Goal: Task Accomplishment & Management: Manage account settings

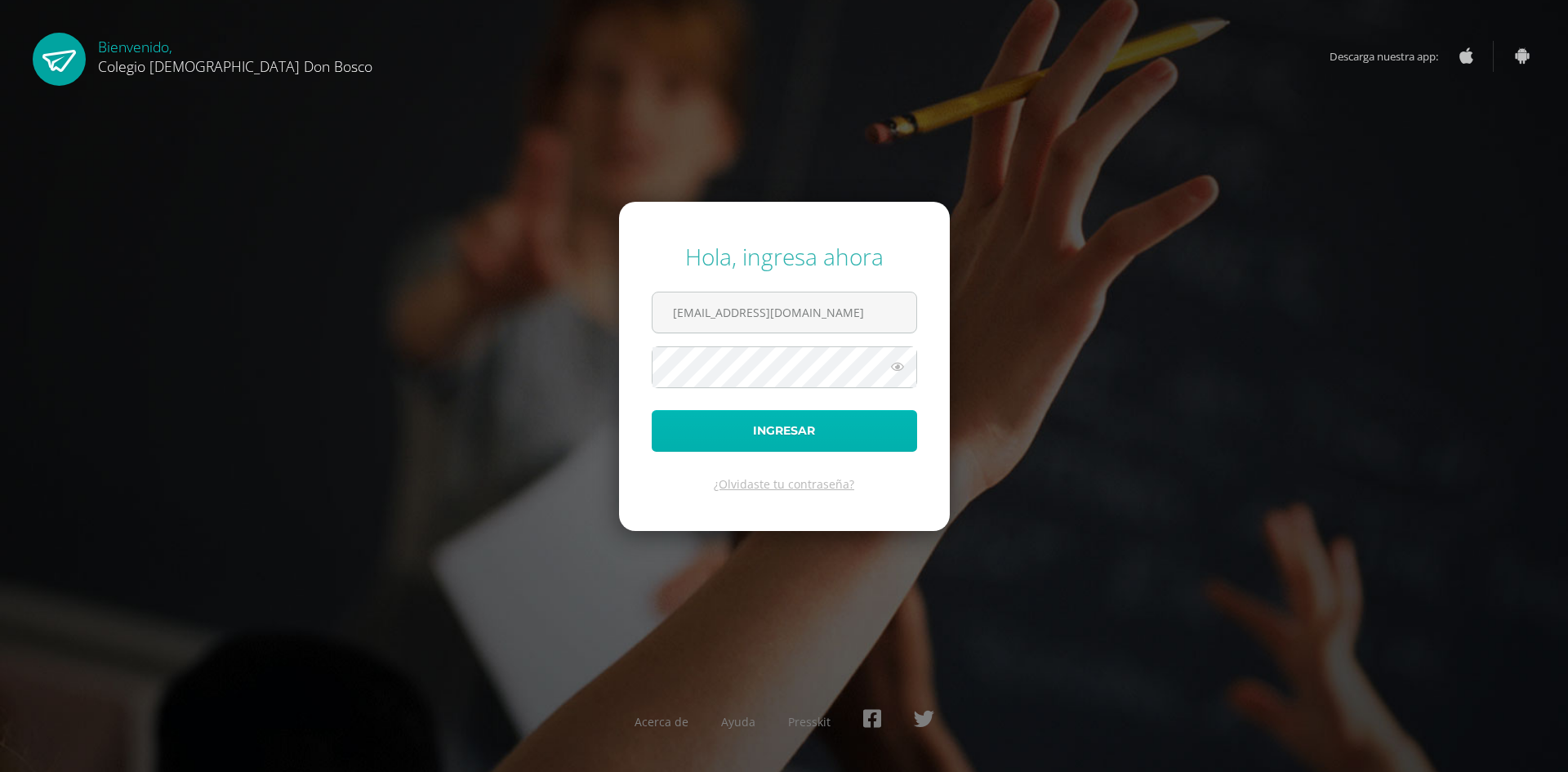
click at [853, 425] on button "Ingresar" at bounding box center [784, 431] width 265 height 42
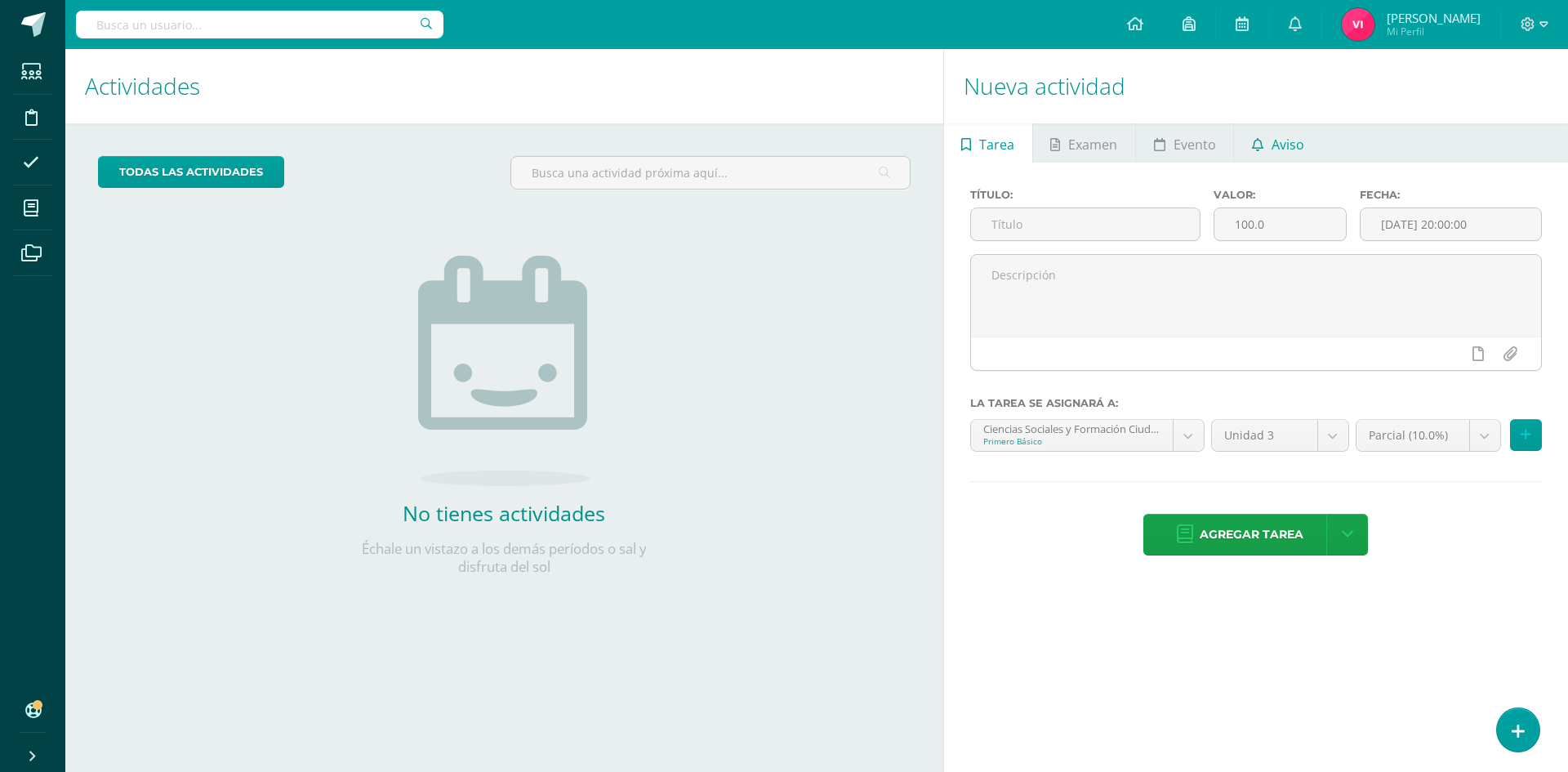
click at [1279, 145] on span "Aviso" at bounding box center [1288, 144] width 33 height 39
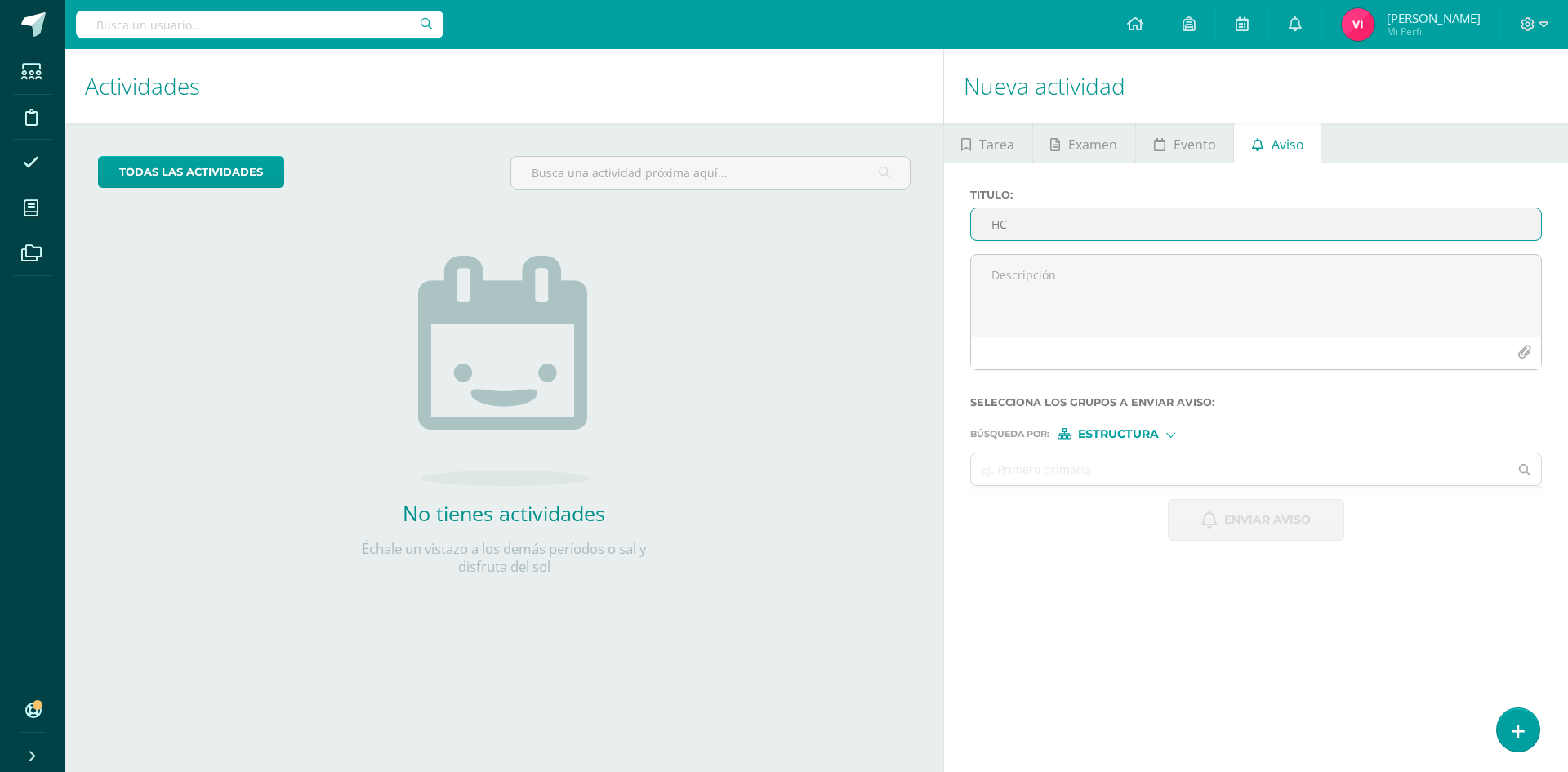
type input "H"
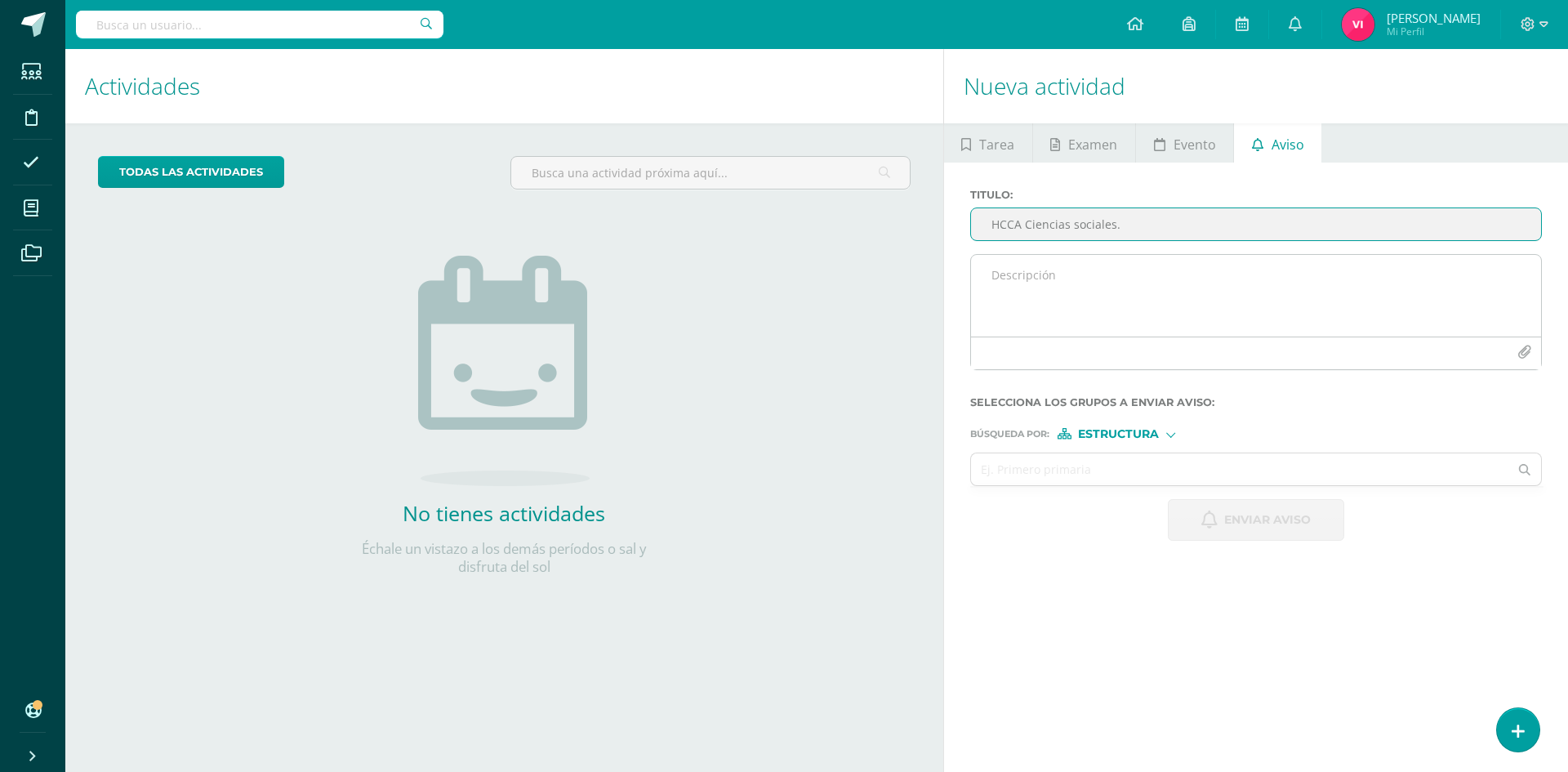
type input "HCCA Ciencias sociales."
click at [1129, 259] on textarea at bounding box center [1256, 296] width 570 height 82
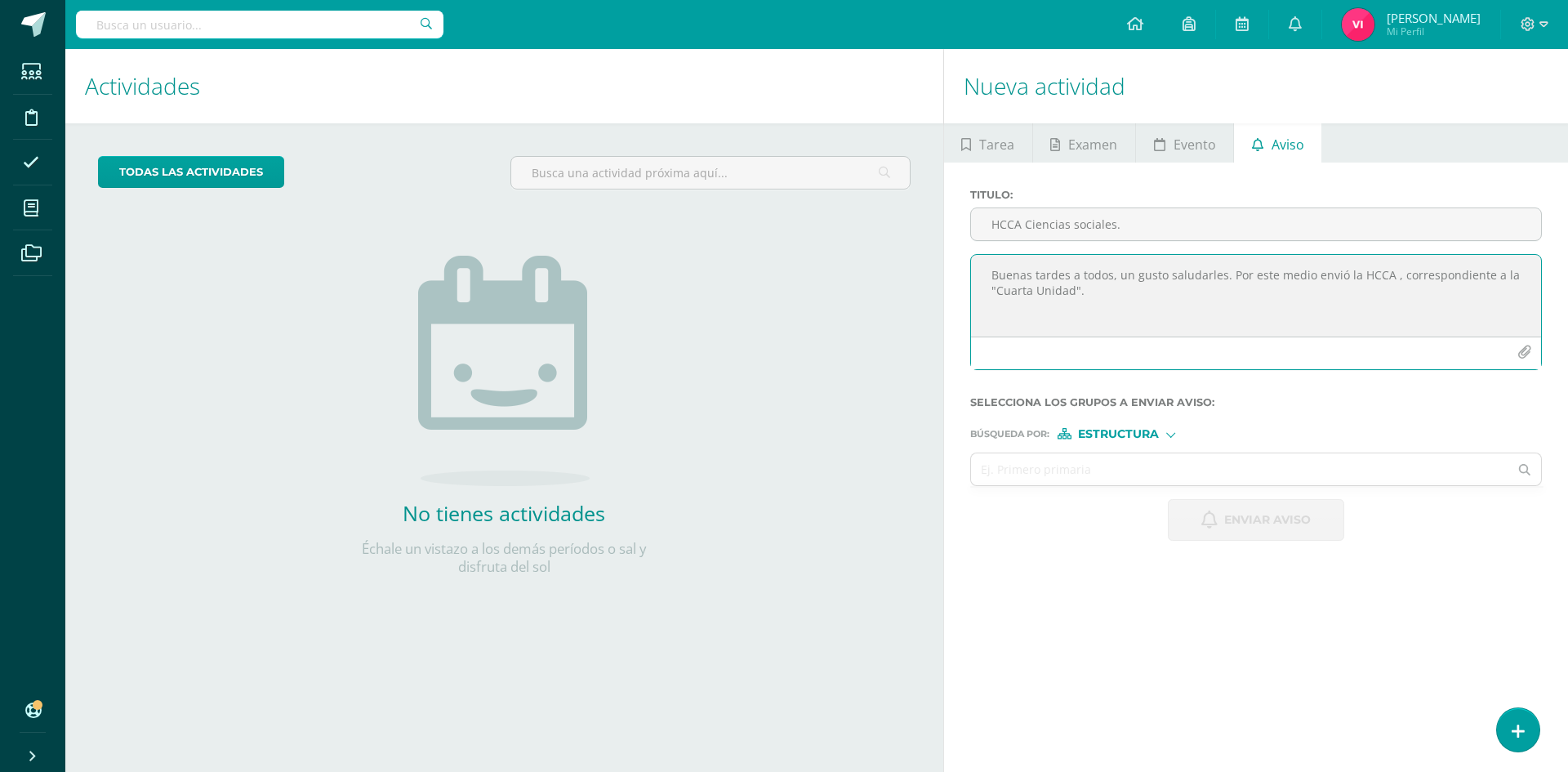
click at [1112, 295] on textarea "Buenas tardes a todos, un gusto saludarles. Por este medio envió la HCCA , corr…" at bounding box center [1256, 296] width 570 height 82
click at [1109, 291] on textarea "Buenas tardes a todos, un gusto saludarles. Por este medio envió la HCCA , corr…" at bounding box center [1256, 296] width 570 height 82
click at [1086, 295] on textarea "Buenas tardes a todos, un gusto saludarles. Por este medio envió la HCCA , corr…" at bounding box center [1256, 296] width 570 height 82
click at [1148, 294] on textarea "Buenas tardes a todos, un gusto saludarles. Por este medio envió la HCCA , corr…" at bounding box center [1256, 296] width 570 height 82
click at [1194, 291] on textarea "Buenas tardes a todos, un gusto saludarles. Por este medio envió la HCCA , corr…" at bounding box center [1256, 296] width 570 height 82
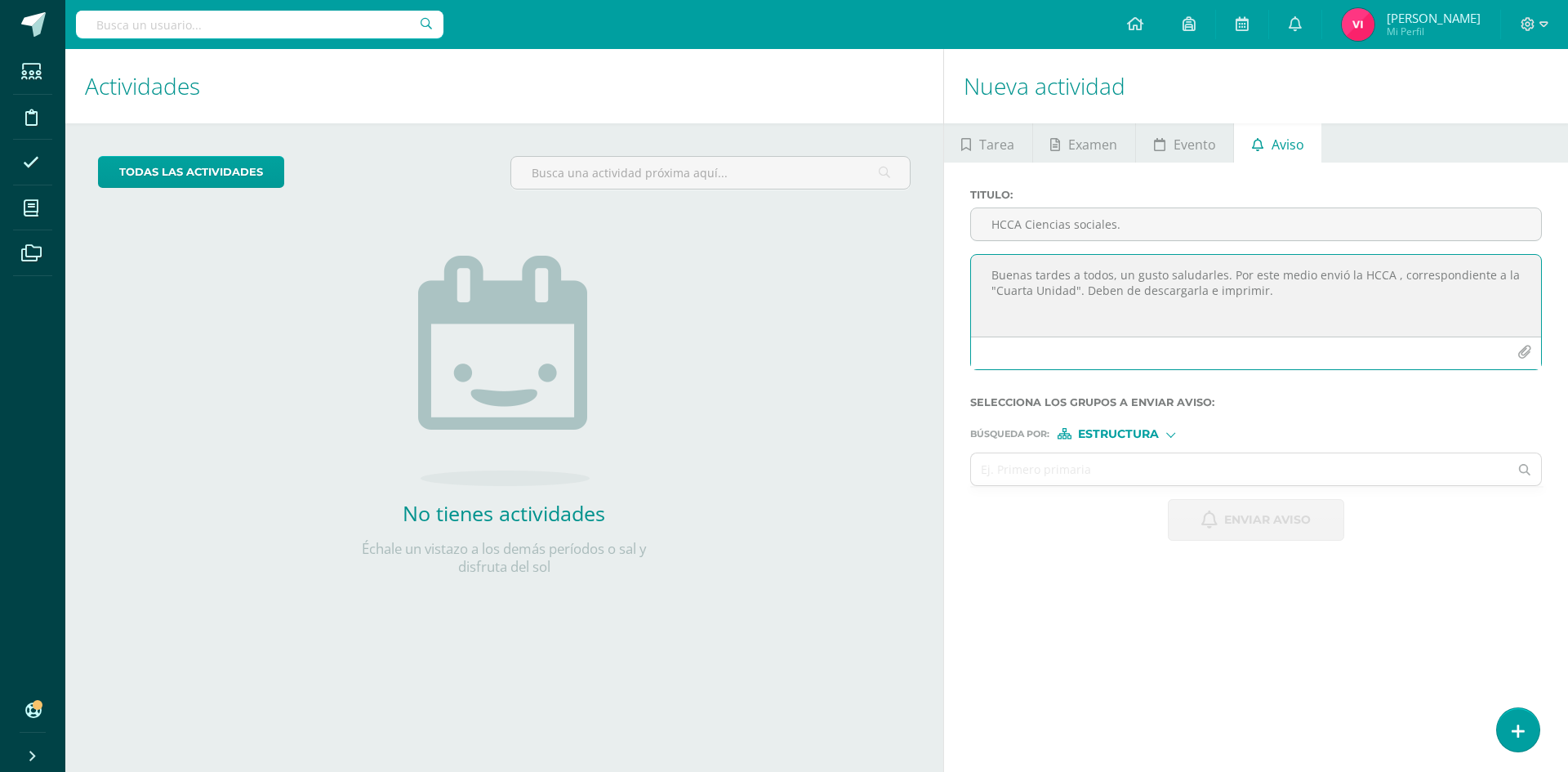
click at [1257, 293] on textarea "Buenas tardes a todos, un gusto saludarles. Por este medio envió la HCCA , corr…" at bounding box center [1256, 296] width 570 height 82
click at [1275, 287] on textarea "Buenas tardes a todos, un gusto saludarles. Por este medio envió la HCCA , corr…" at bounding box center [1256, 296] width 570 height 82
click at [1181, 324] on textarea "Buenas tardes a todos, un gusto saludarles. Por este medio envió la HCCA , corr…" at bounding box center [1256, 296] width 570 height 82
type textarea "Buenas tardes a todos, un gusto saludarles. Por este medio envió la HCCA , corr…"
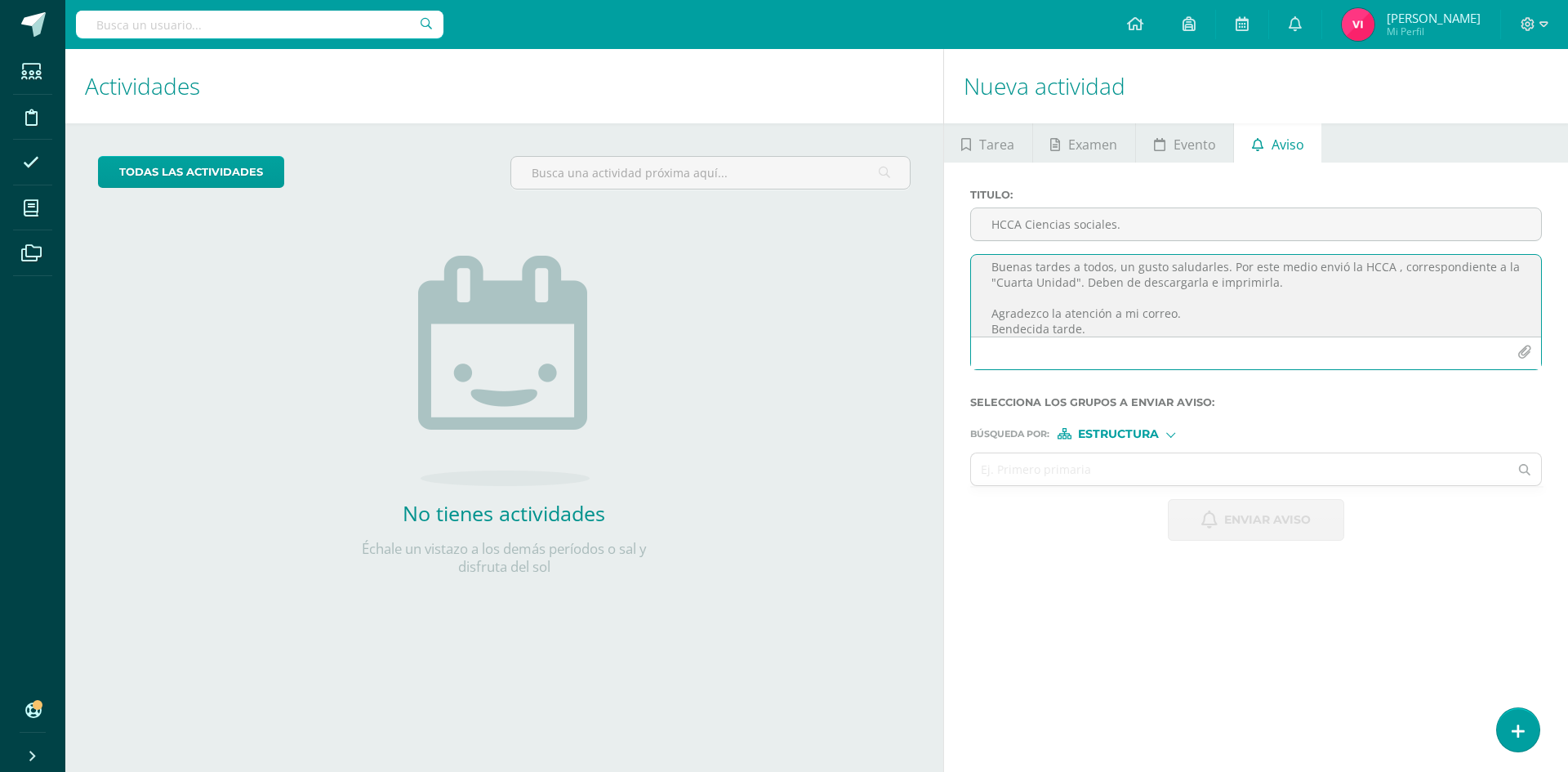
click at [1525, 351] on icon "button" at bounding box center [1525, 352] width 14 height 14
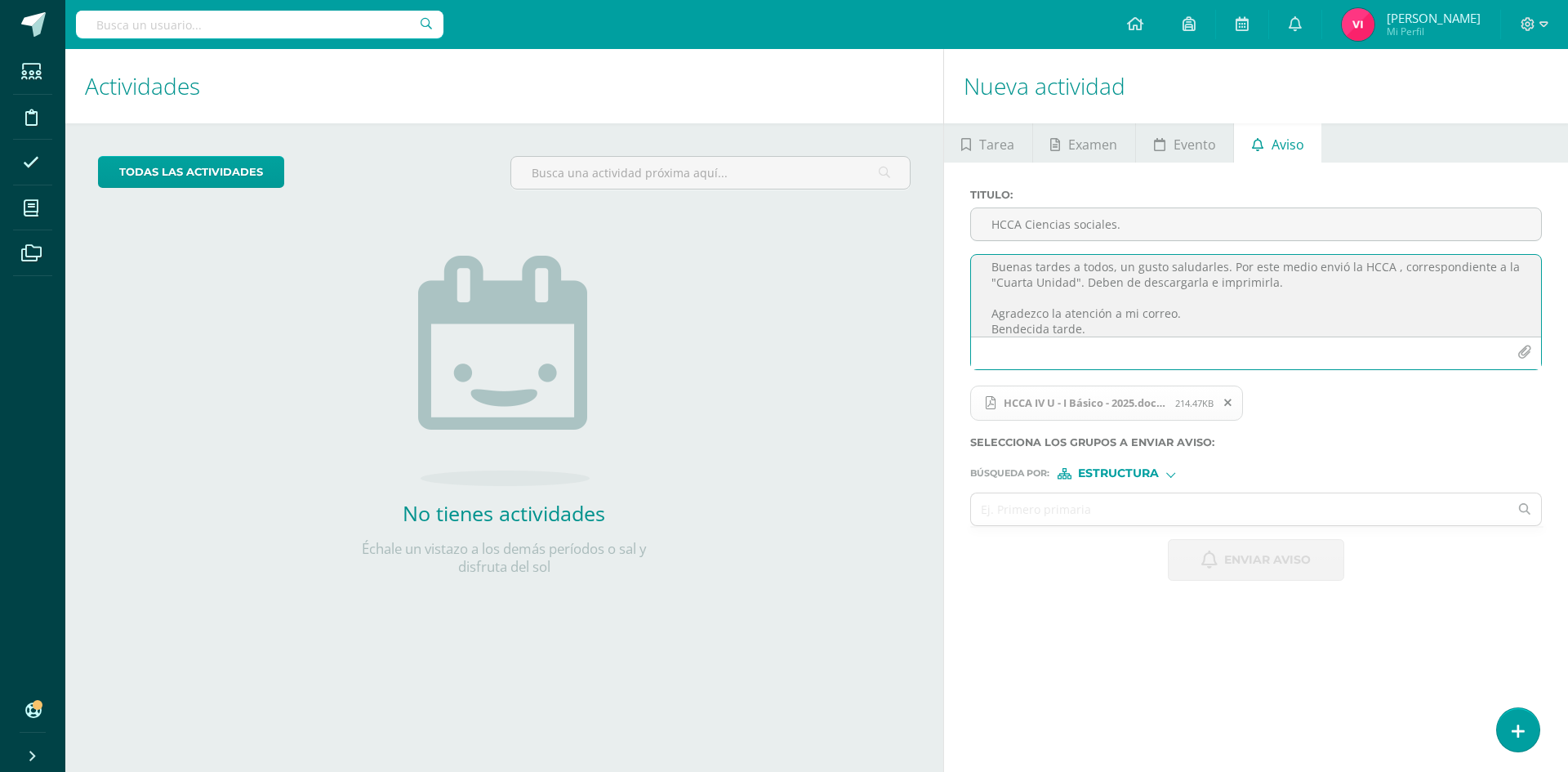
click at [1182, 311] on textarea "Buenas tardes a todos, un gusto saludarles. Por este medio envió la HCCA , corr…" at bounding box center [1256, 296] width 570 height 82
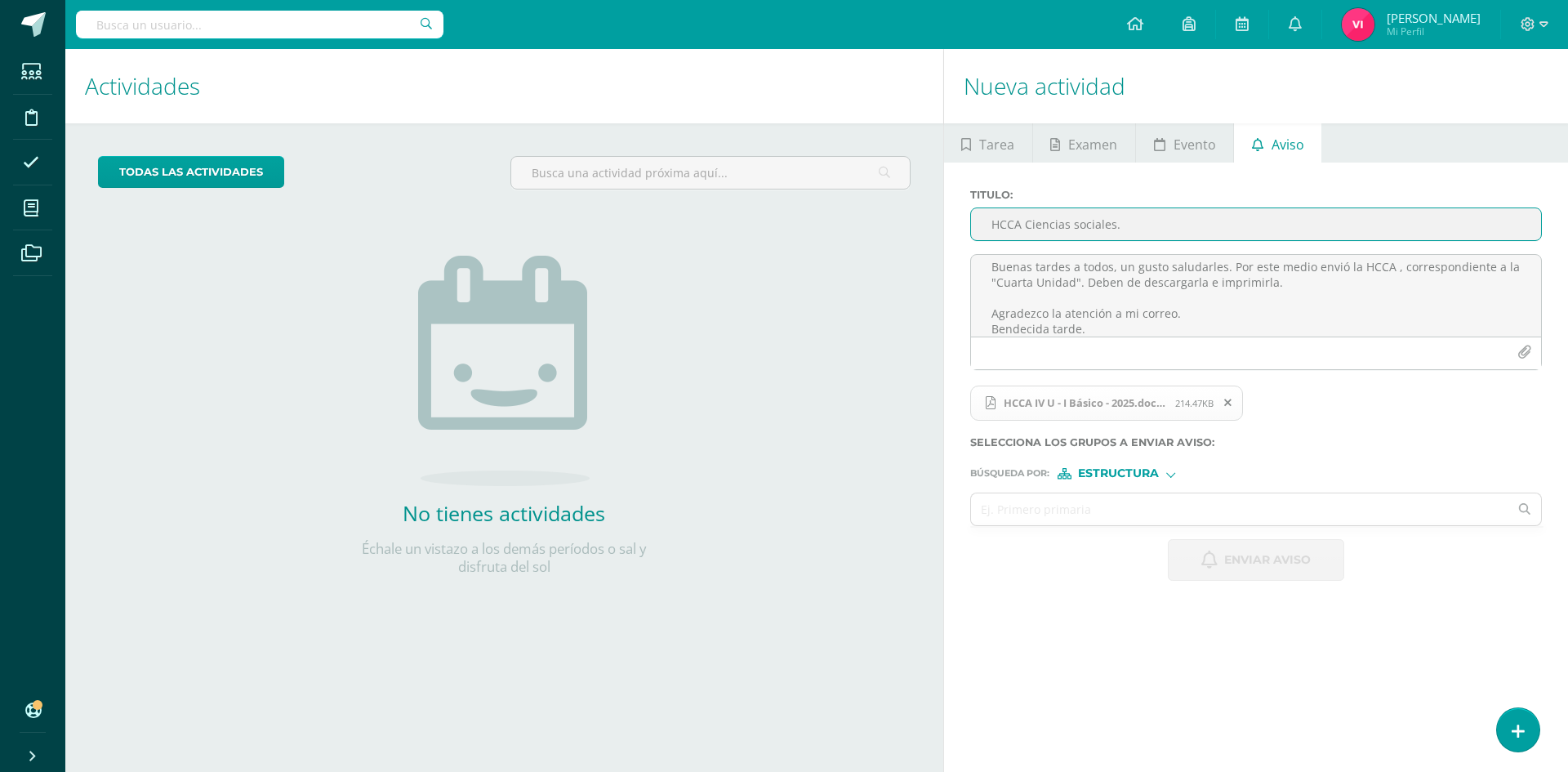
drag, startPoint x: 1121, startPoint y: 223, endPoint x: 1031, endPoint y: 227, distance: 90.1
click at [1031, 227] on input "HCCA Ciencias sociales." at bounding box center [1256, 224] width 570 height 32
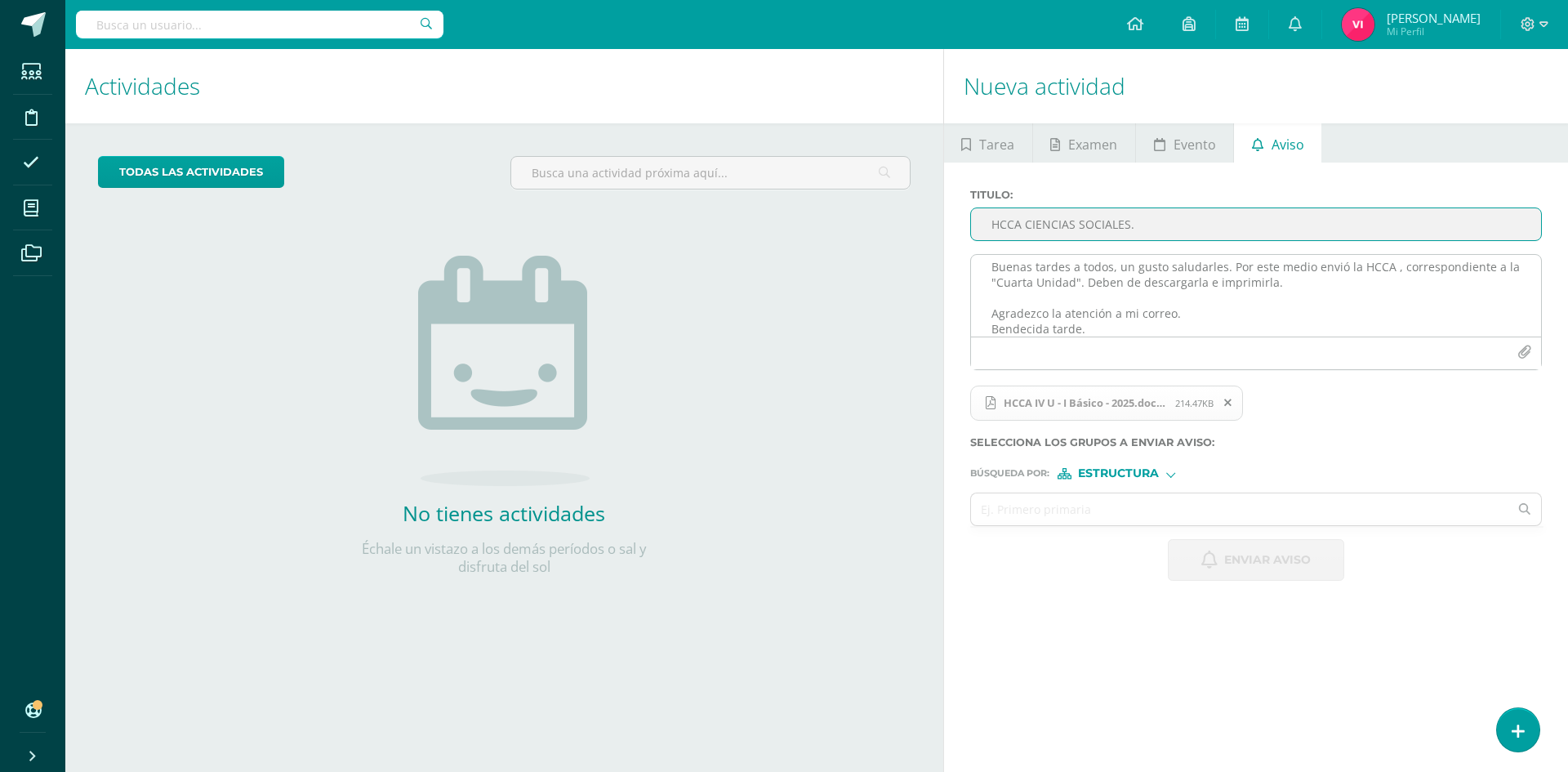
type input "HCCA CIENCIAS SOCIALES."
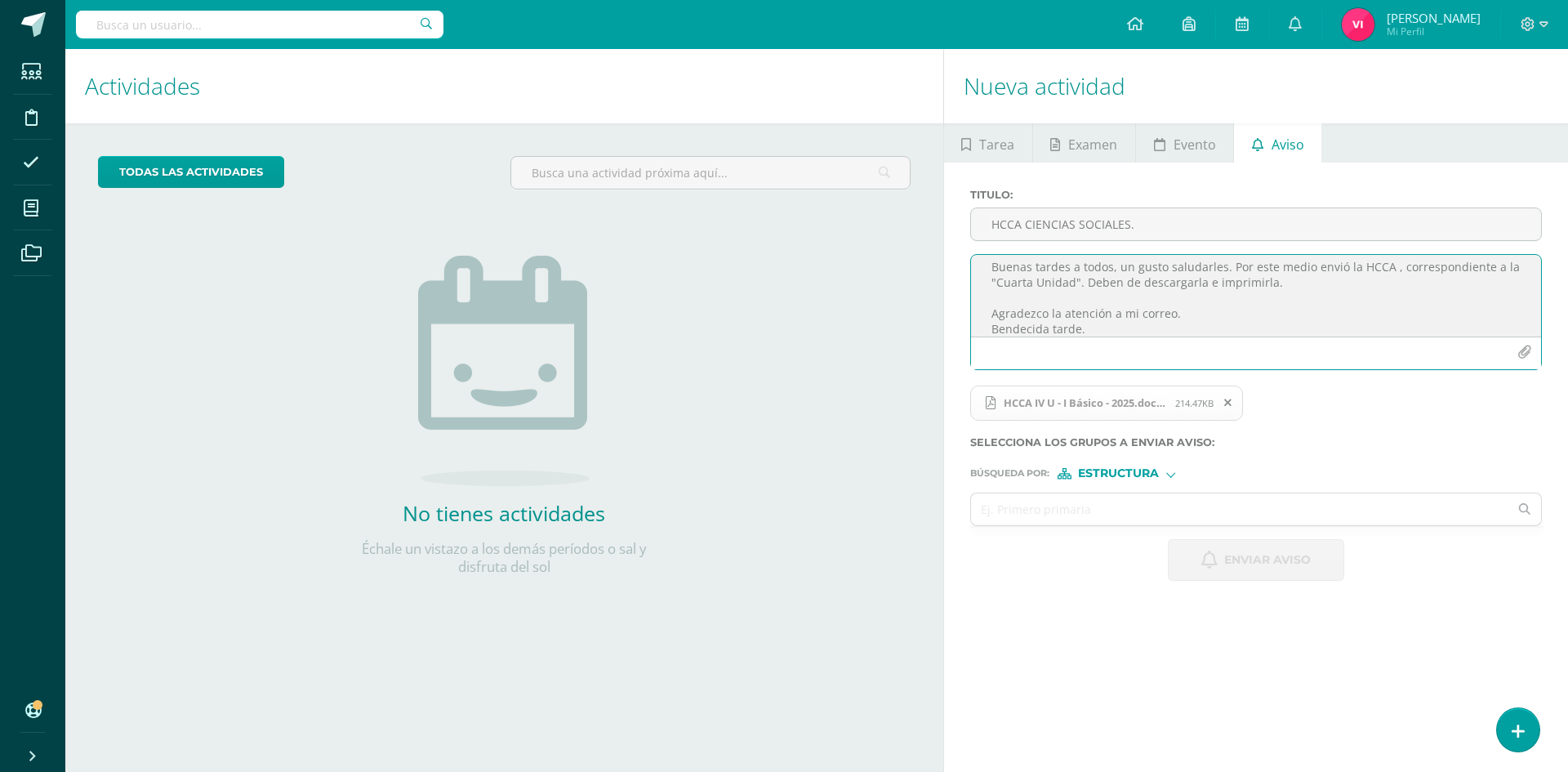
click at [1134, 283] on textarea "Buenas tardes a todos, un gusto saludarles. Por este medio envió la HCCA , corr…" at bounding box center [1256, 296] width 570 height 82
click at [1126, 286] on textarea "Buenas tardes a todos, un gusto saludarles. Por este medio envió la HCCA , corr…" at bounding box center [1256, 296] width 570 height 82
click at [1259, 279] on textarea "Buenas tardes a todos, un gusto saludarles. Por este medio envió la HCCA , corr…" at bounding box center [1256, 296] width 570 height 82
click at [1189, 336] on textarea "Buenas tardes a todos, un gusto saludarles. Por este medio envió la HCCA , corr…" at bounding box center [1256, 296] width 570 height 82
type textarea "Buenas tardes a todos, un gusto saludarles. Por este medio envió la HCCA , corr…"
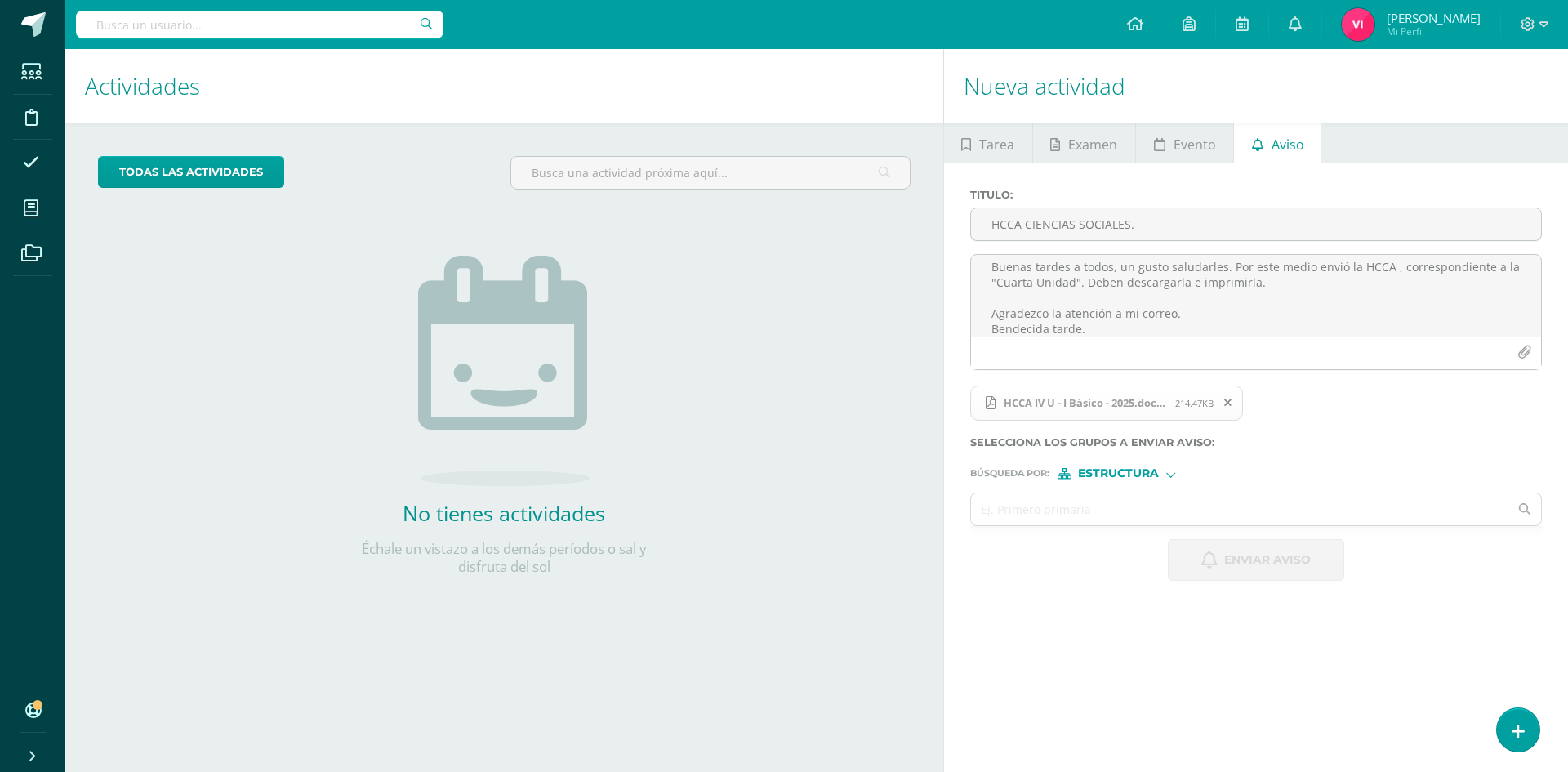
click at [1167, 479] on div "Estructura" at bounding box center [1119, 473] width 123 height 11
click at [1166, 490] on span "Estructura" at bounding box center [1139, 495] width 81 height 9
click at [1162, 469] on div "Estructura" at bounding box center [1119, 473] width 123 height 11
click at [1172, 516] on label "Persona" at bounding box center [1123, 516] width 112 height 11
click at [1178, 515] on input "text" at bounding box center [1239, 509] width 538 height 32
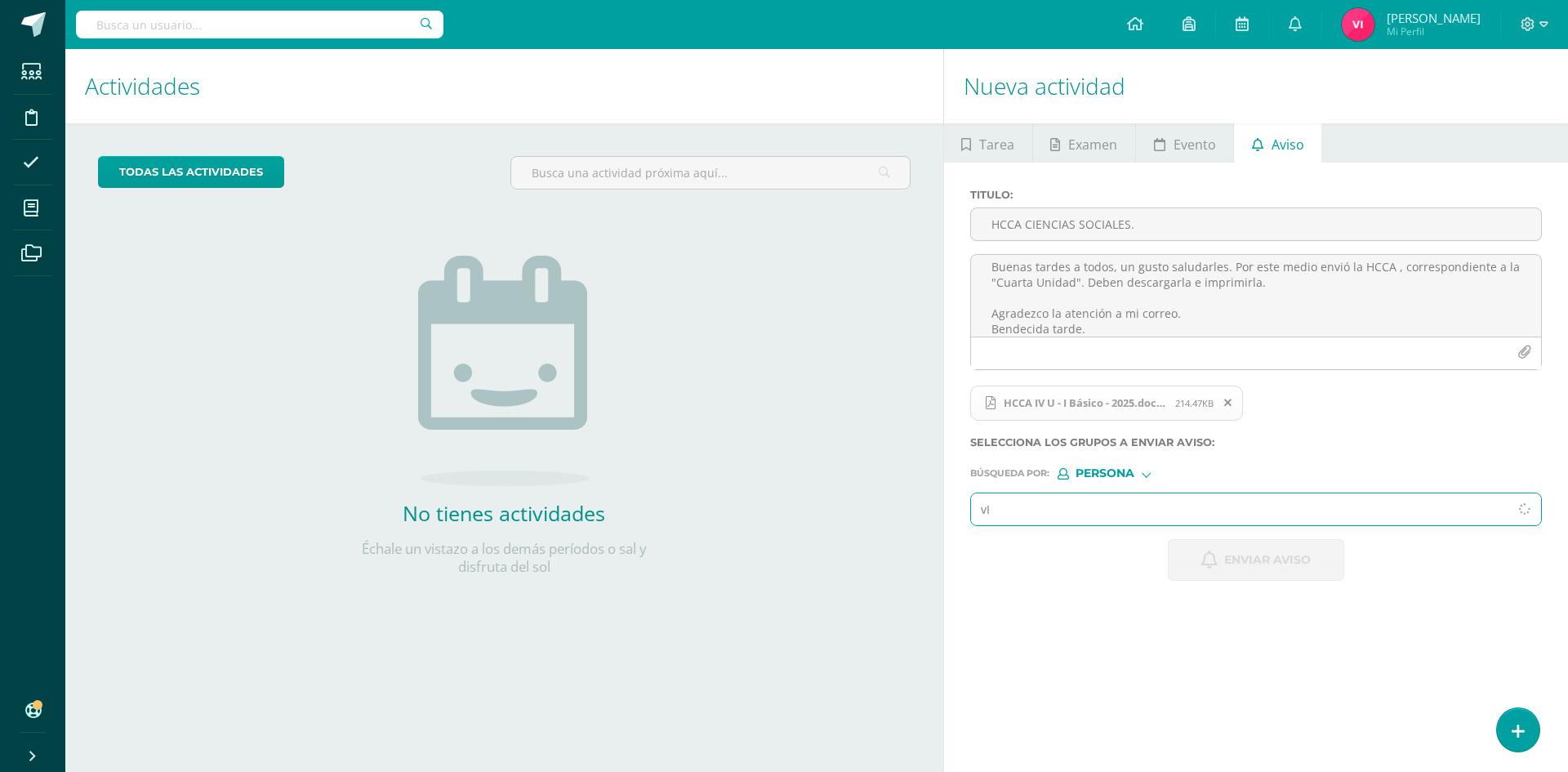
type input "v"
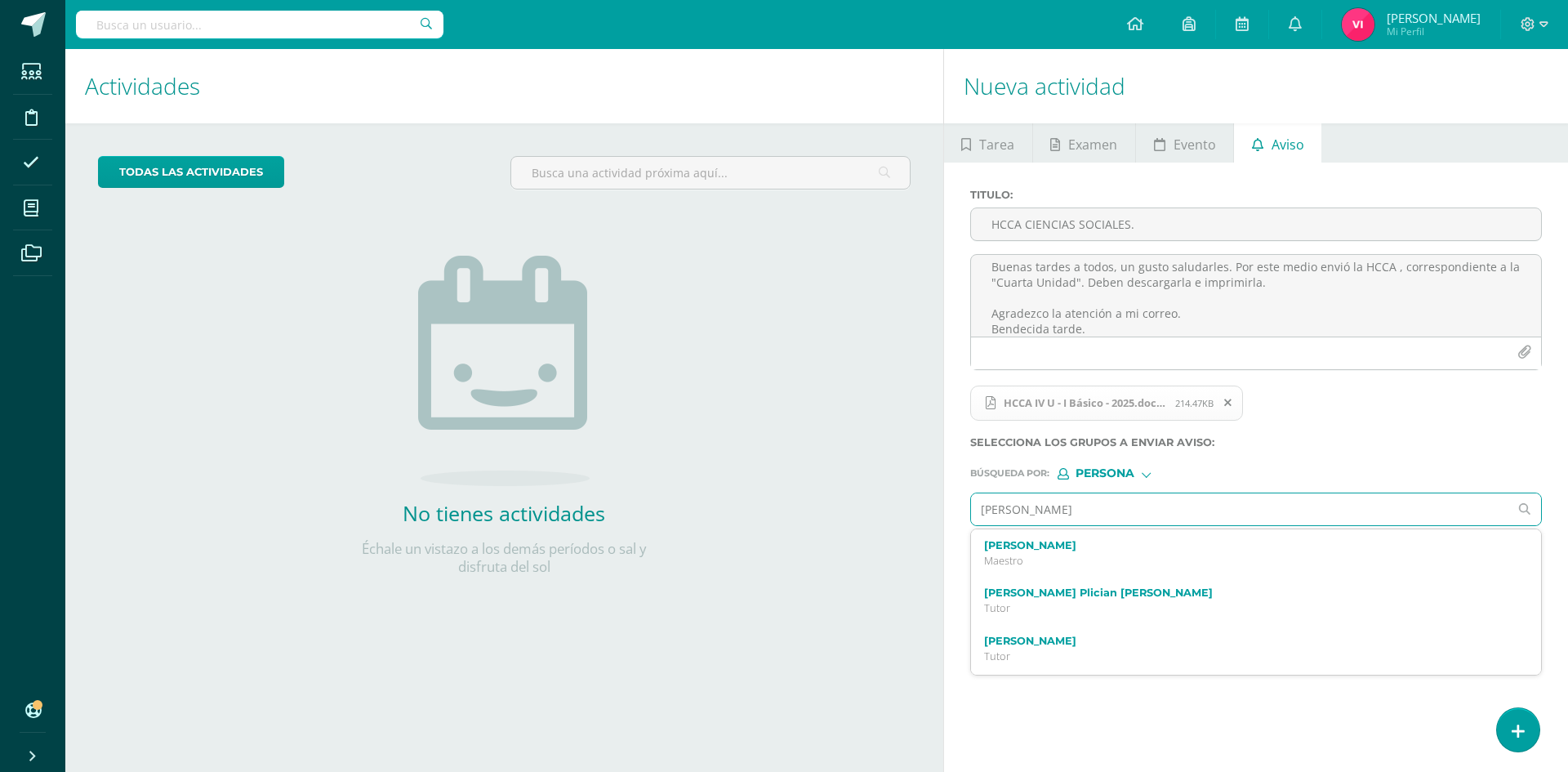
type input "[PERSON_NAME]"
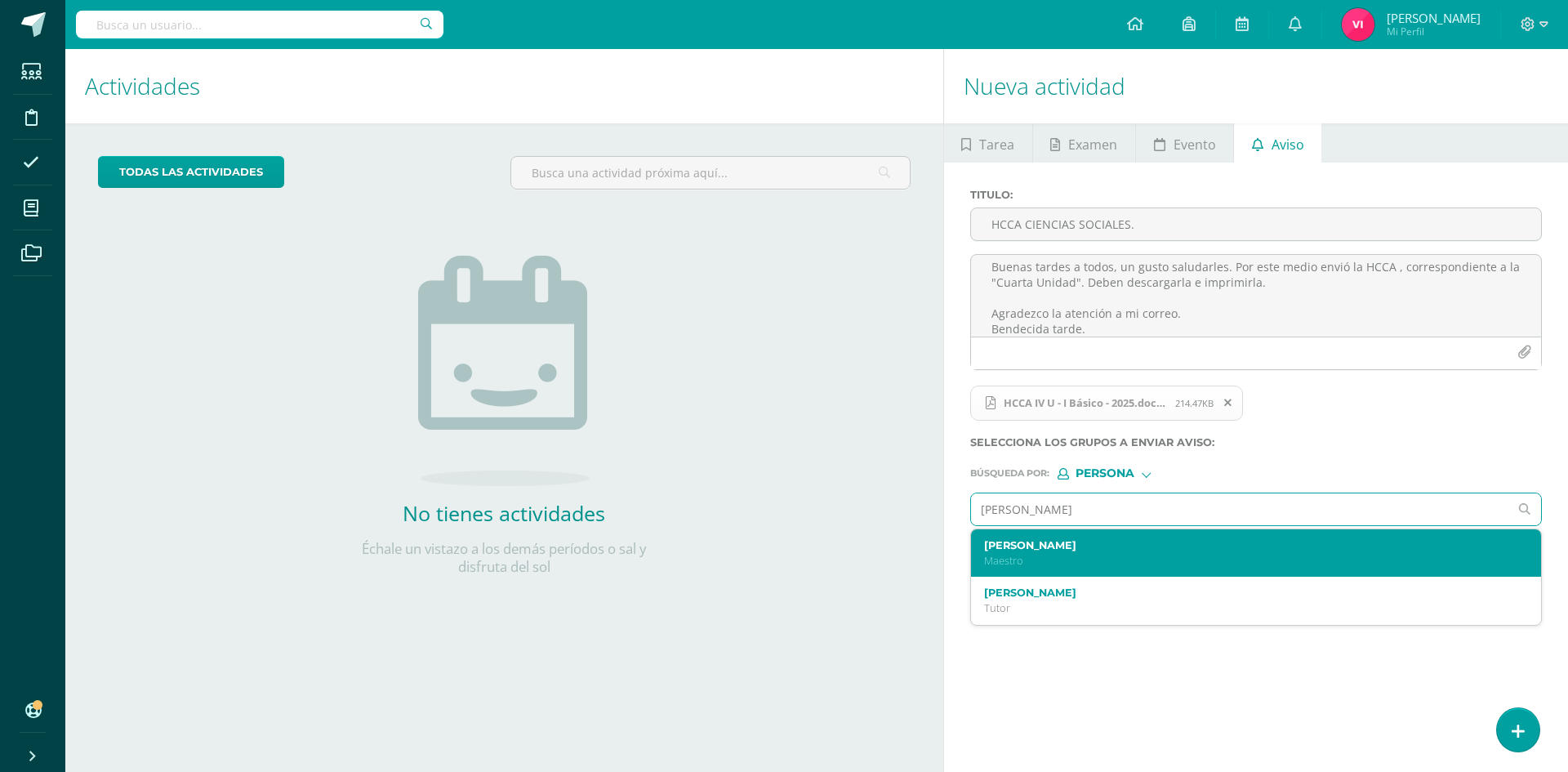
click at [1179, 546] on label "[PERSON_NAME]" at bounding box center [1244, 545] width 521 height 12
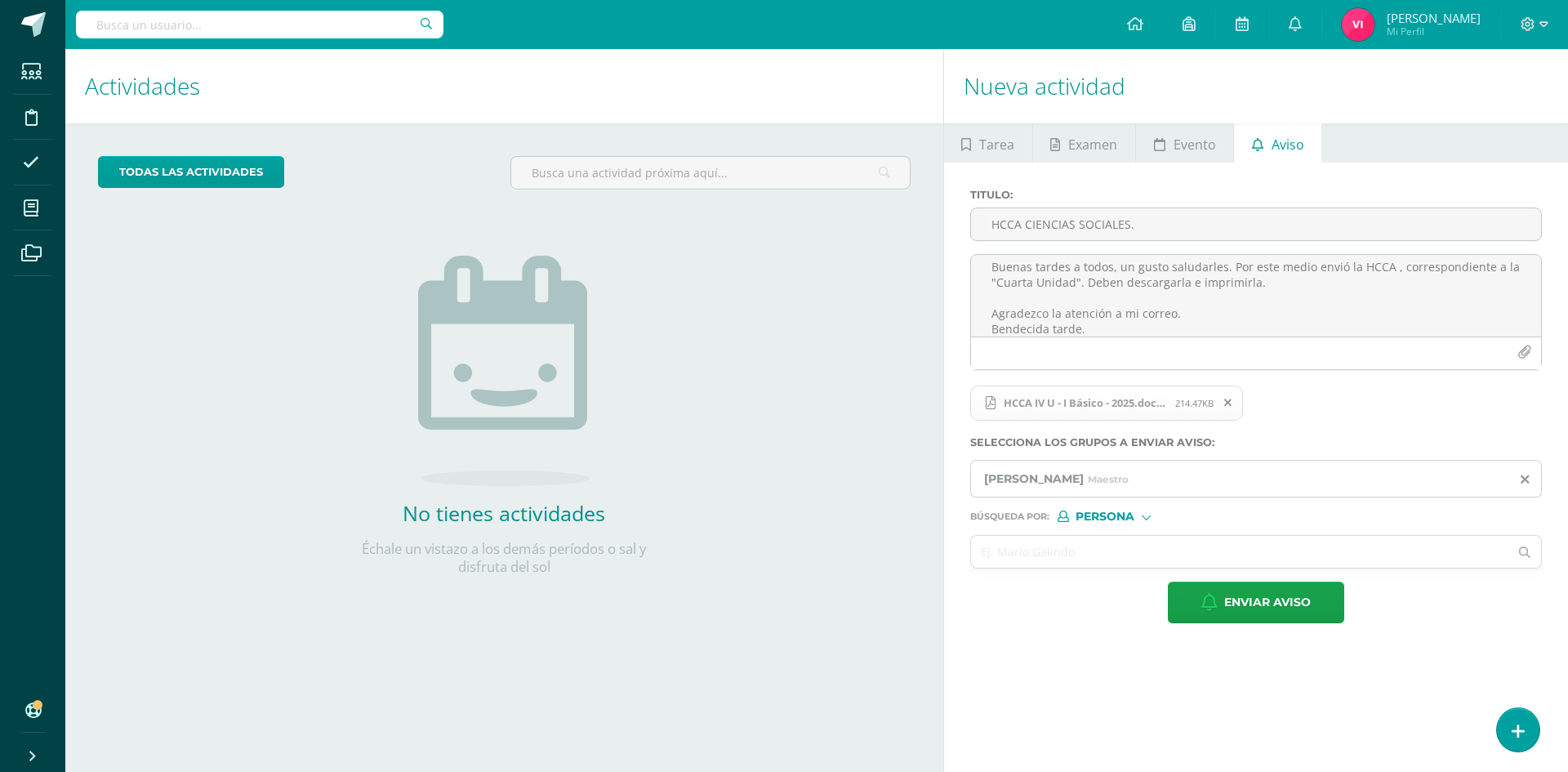
click at [1153, 515] on div "Persona" at bounding box center [1119, 516] width 123 height 11
click at [1151, 537] on span "Estructura" at bounding box center [1139, 538] width 81 height 9
click at [1151, 548] on input "text" at bounding box center [1239, 551] width 538 height 32
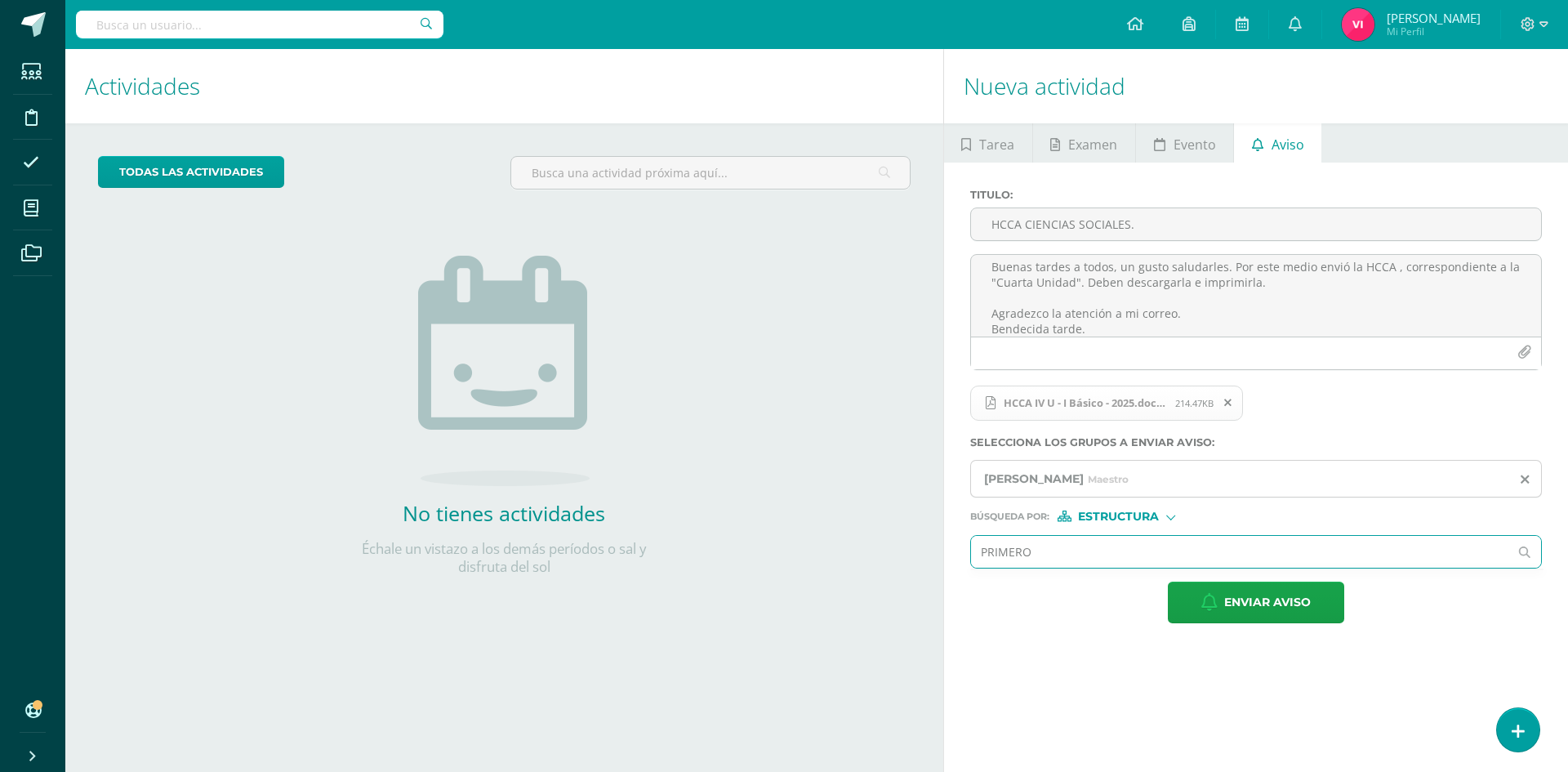
type input "PRIMERO"
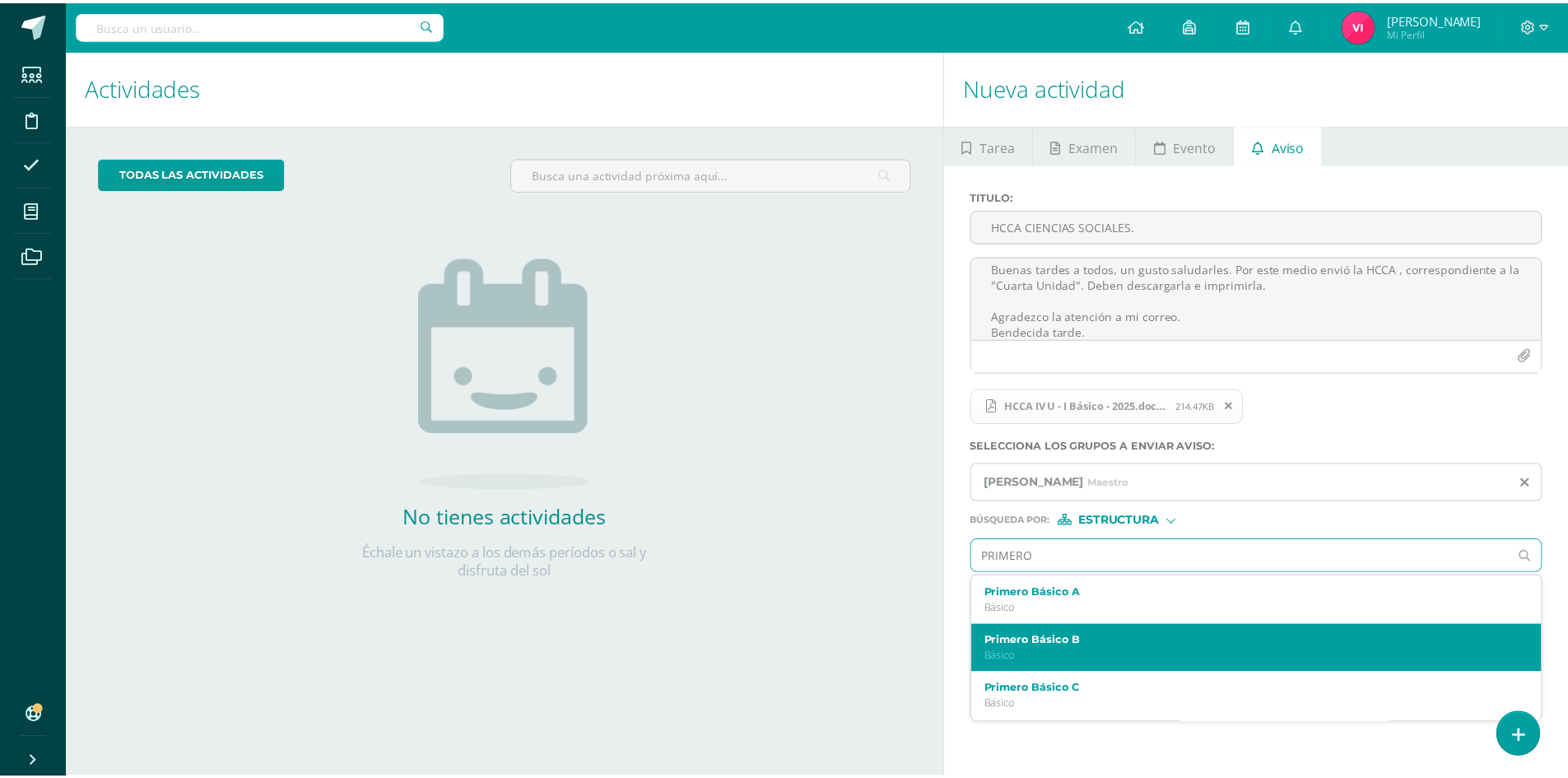
scroll to position [82, 0]
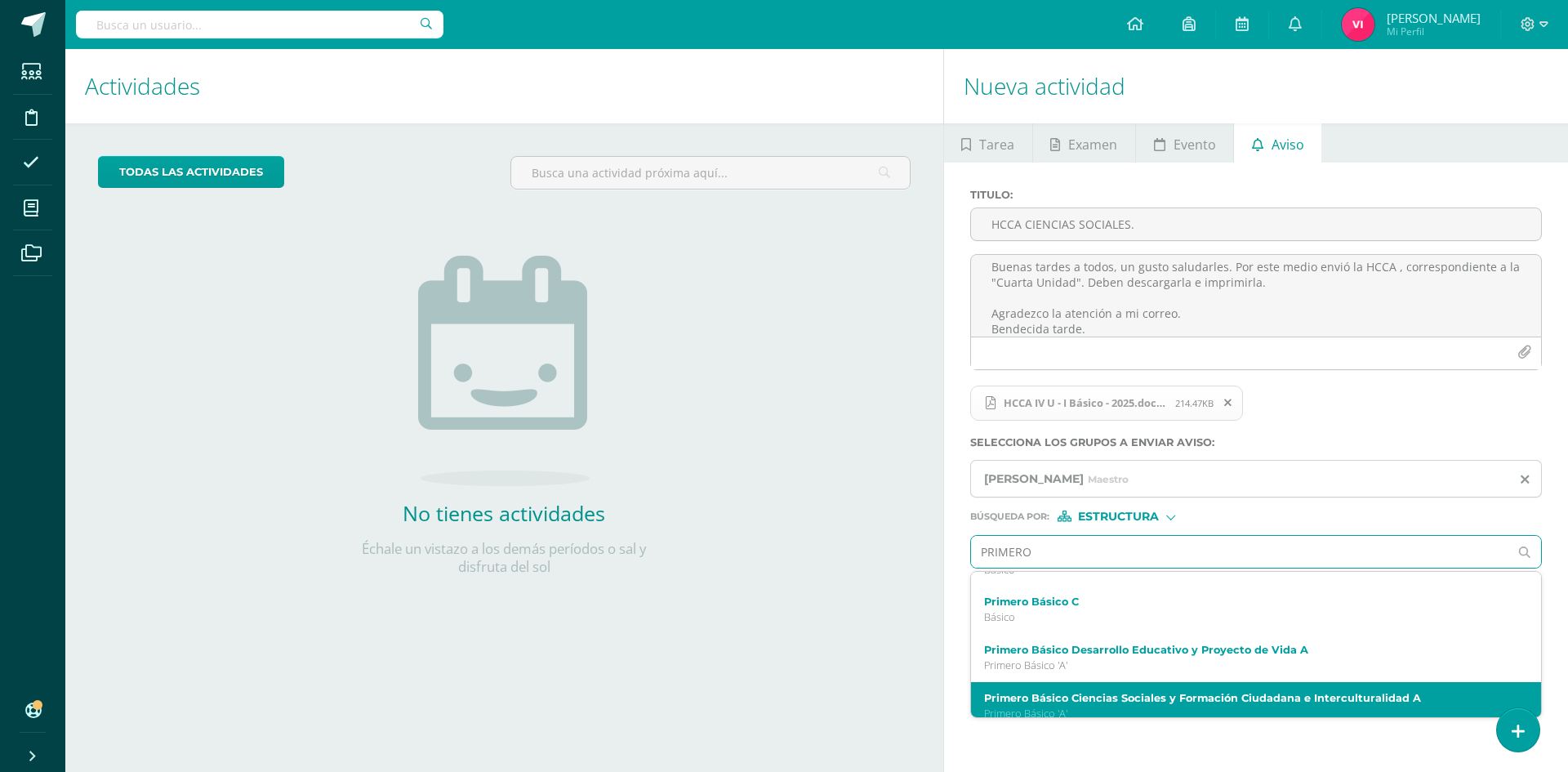
click at [1171, 698] on label "Primero Básico Ciencias Sociales y Formación Ciudadana e Interculturalidad A" at bounding box center [1244, 698] width 521 height 12
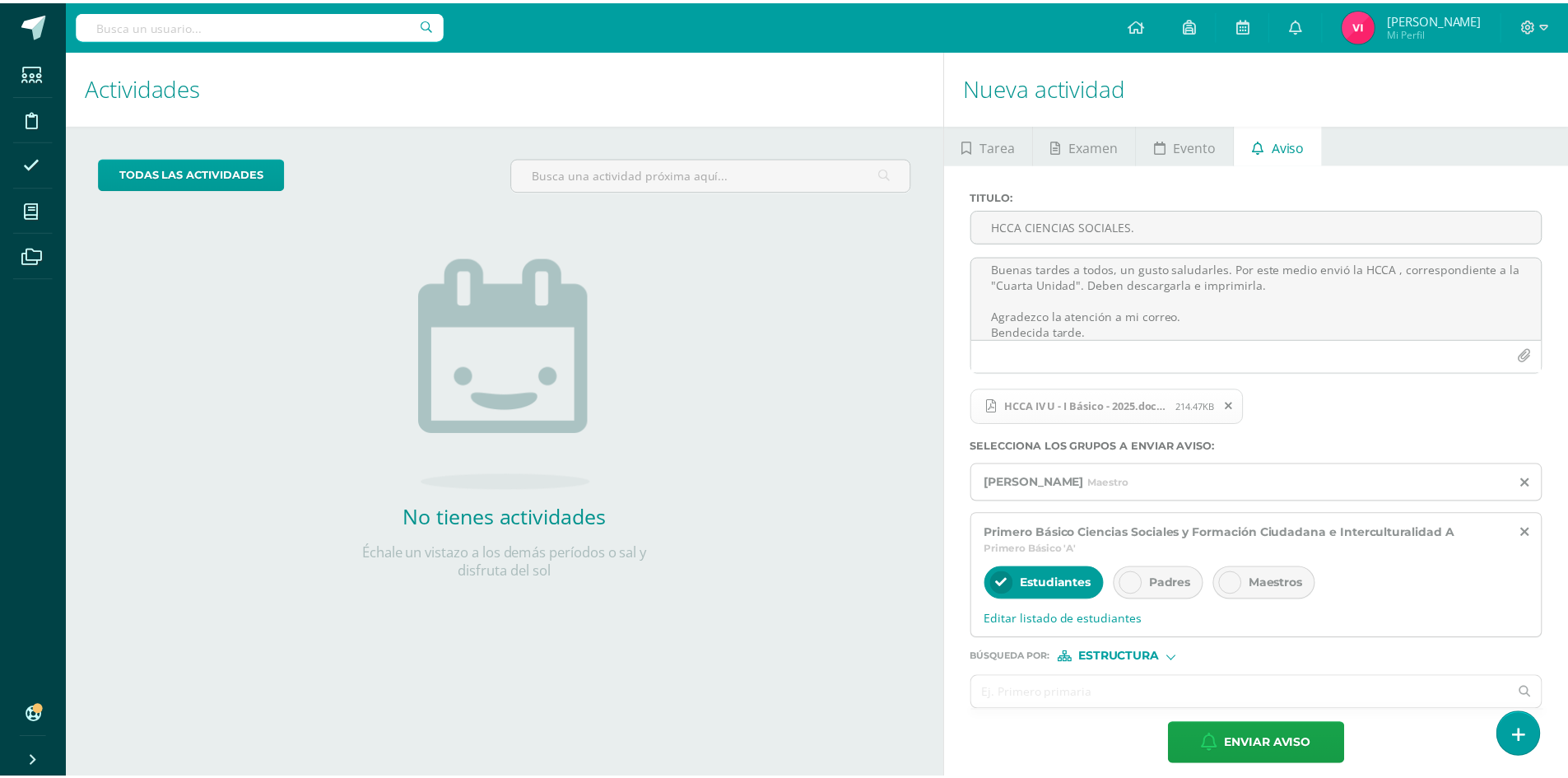
scroll to position [0, 0]
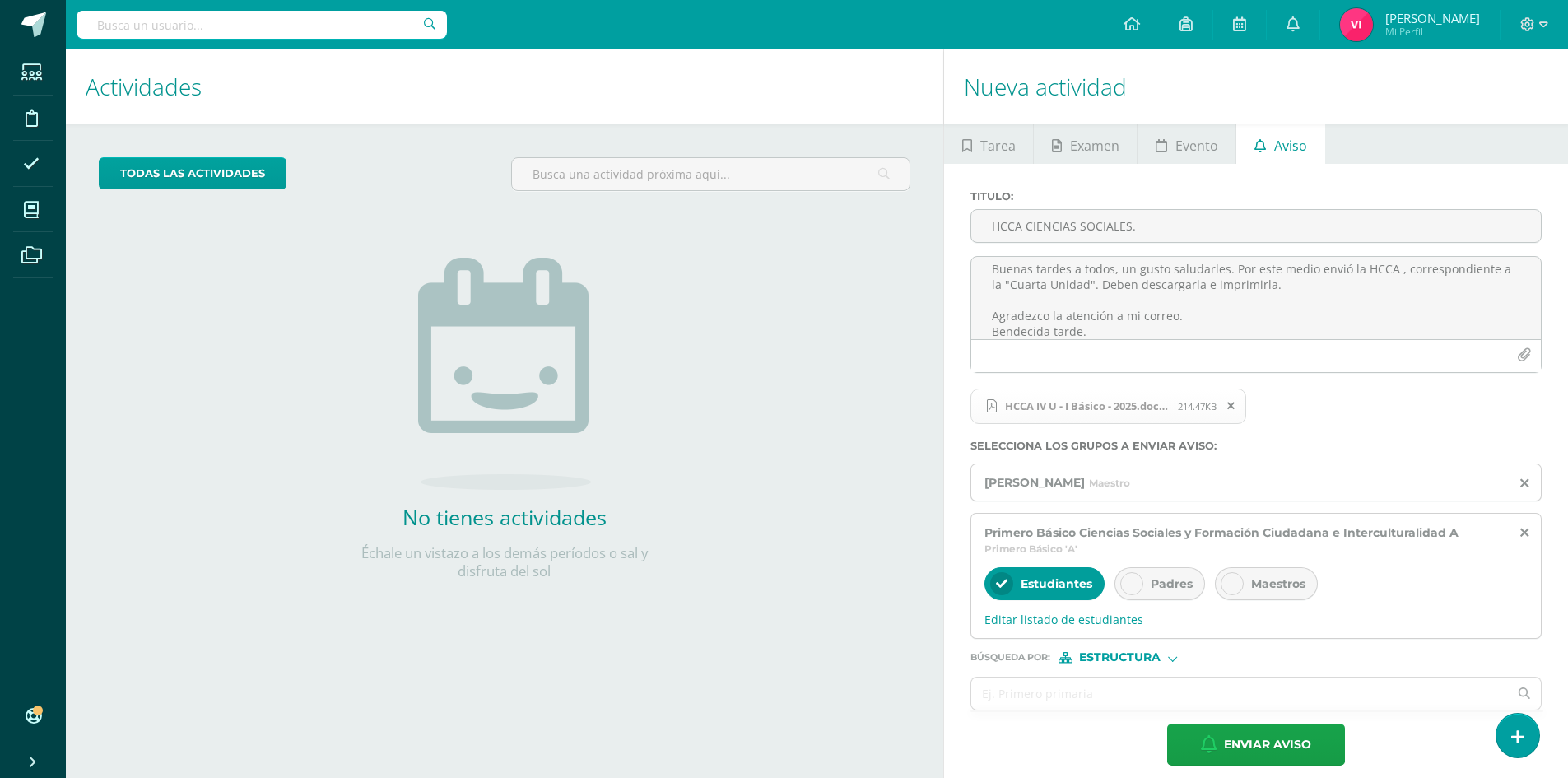
click at [1142, 582] on div "Padres" at bounding box center [1159, 584] width 90 height 33
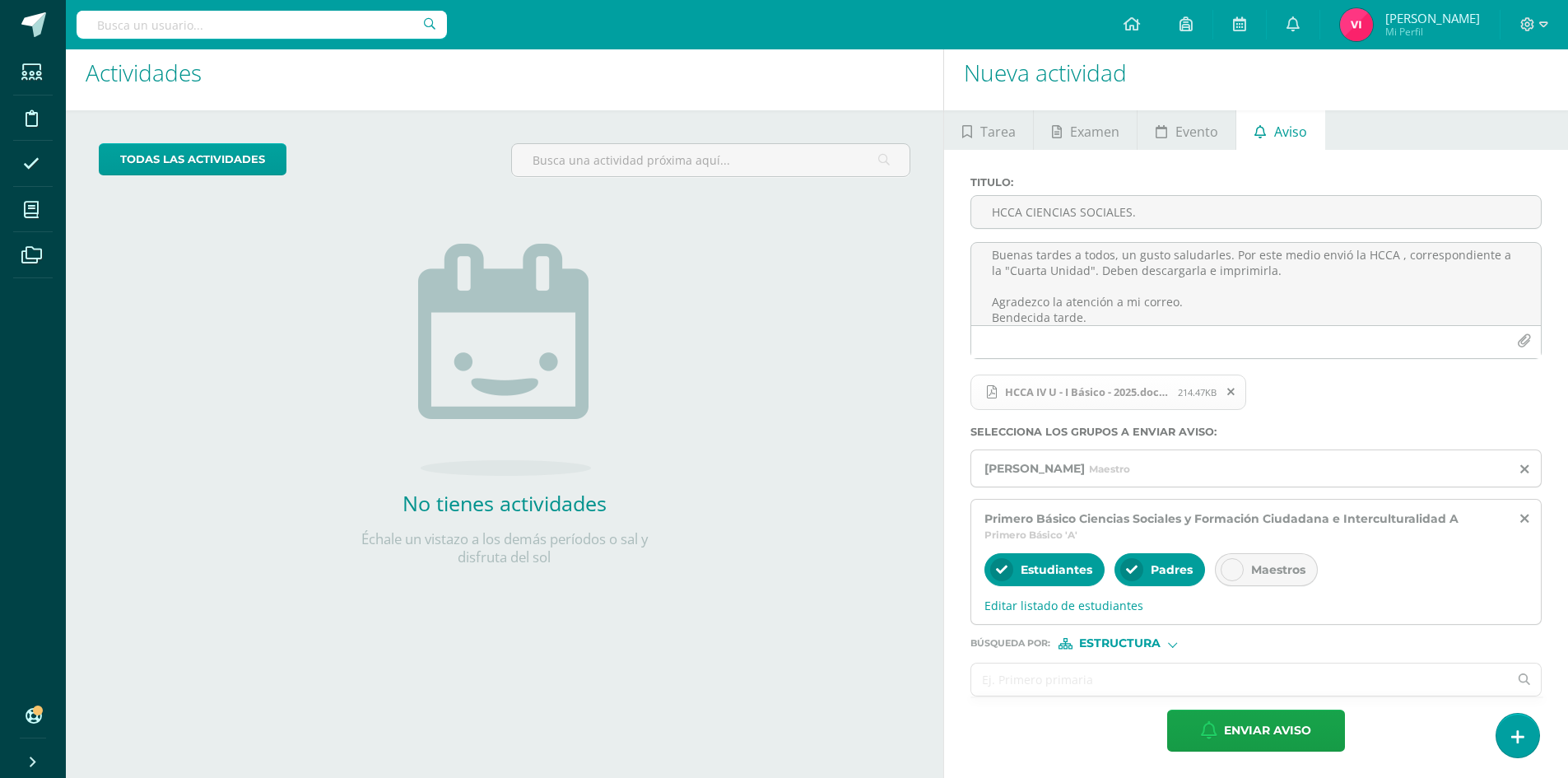
click at [1141, 689] on input "text" at bounding box center [1240, 679] width 537 height 32
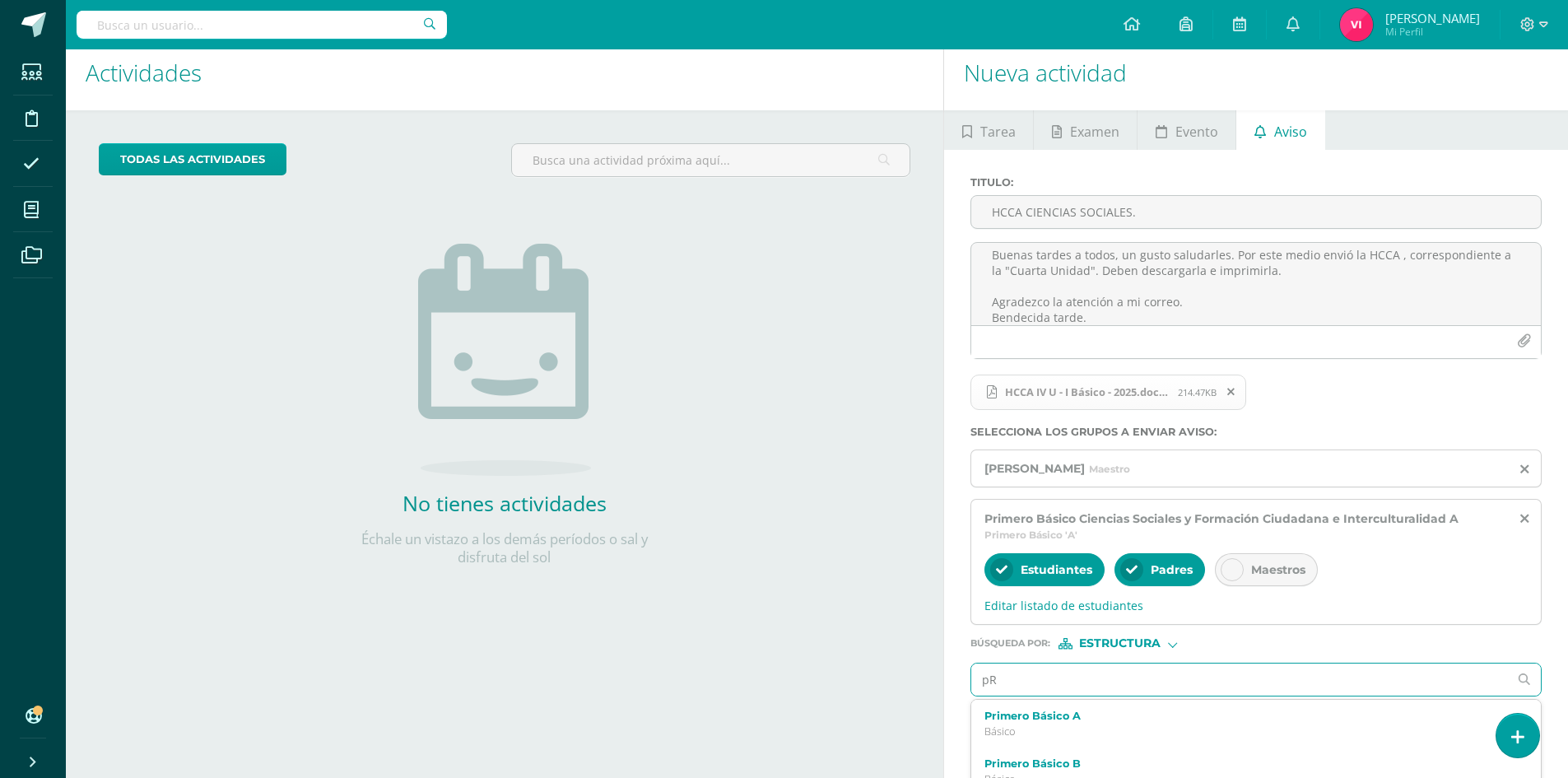
type input "p"
type input "PRIMERO"
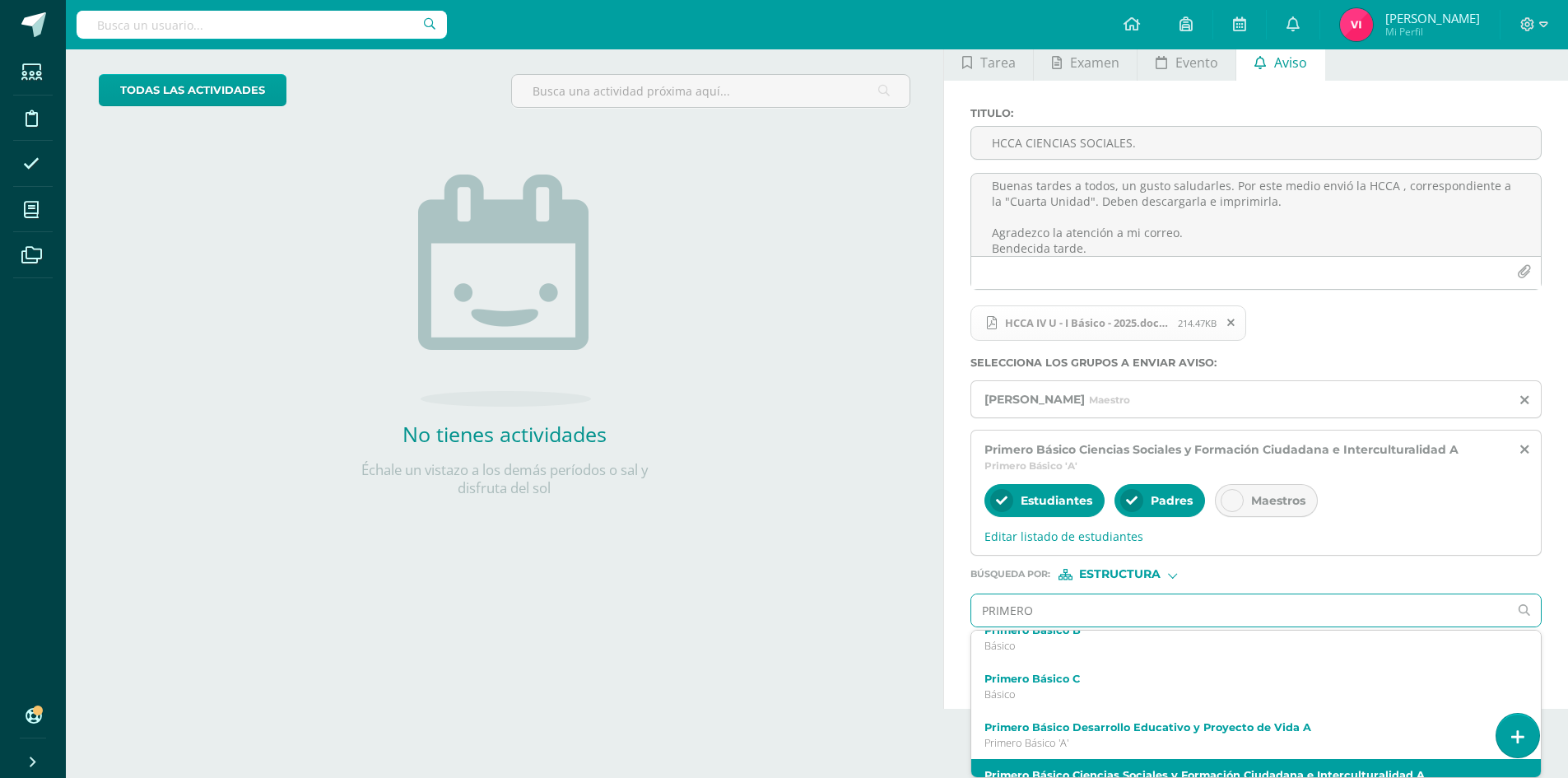
scroll to position [165, 0]
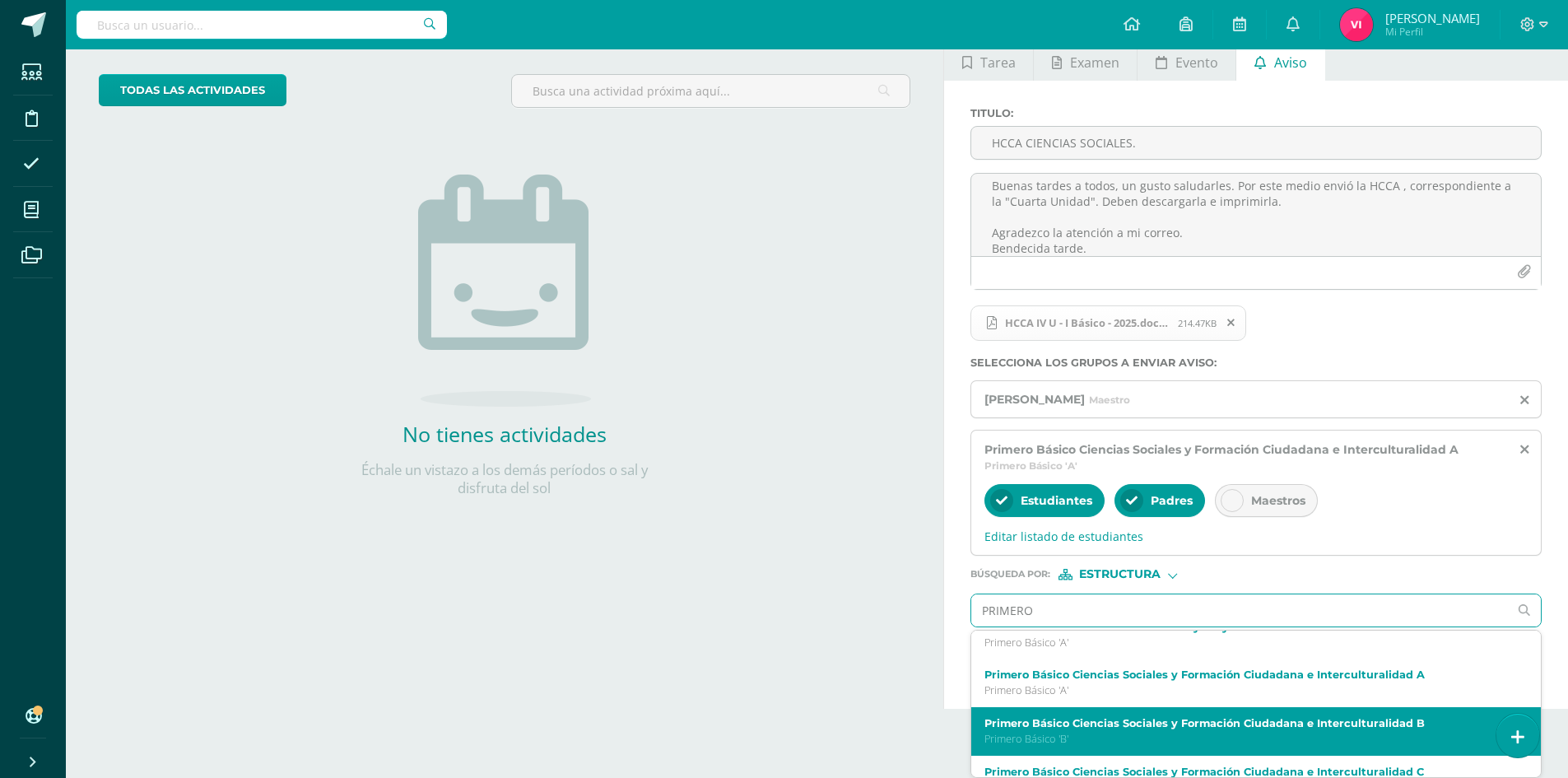
click at [1228, 715] on div "Primero Básico Ciencias Sociales y Formación Ciudadana e Interculturalidad B Pr…" at bounding box center [1256, 731] width 569 height 48
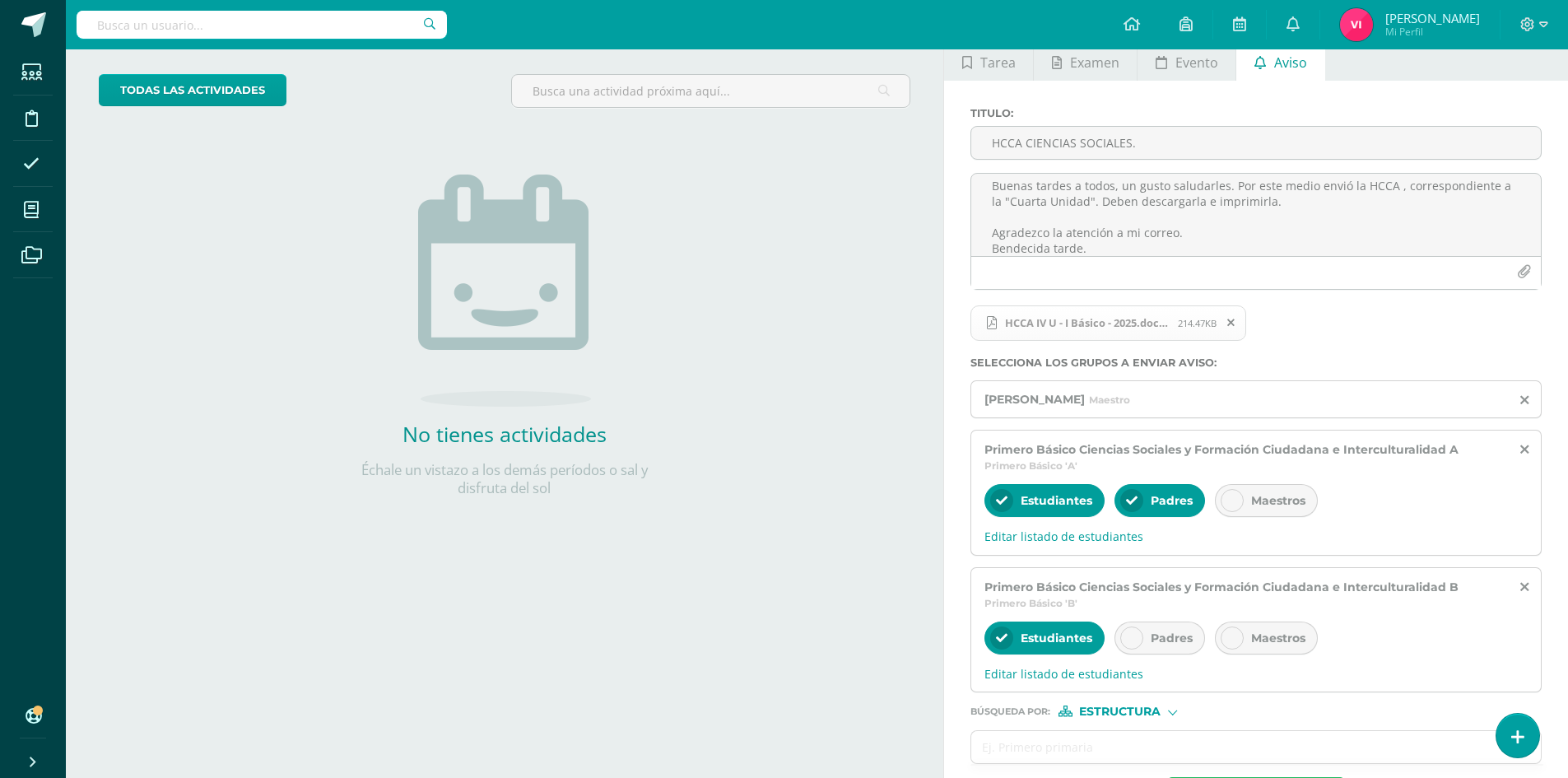
scroll to position [0, 0]
click at [1131, 641] on icon at bounding box center [1131, 638] width 11 height 11
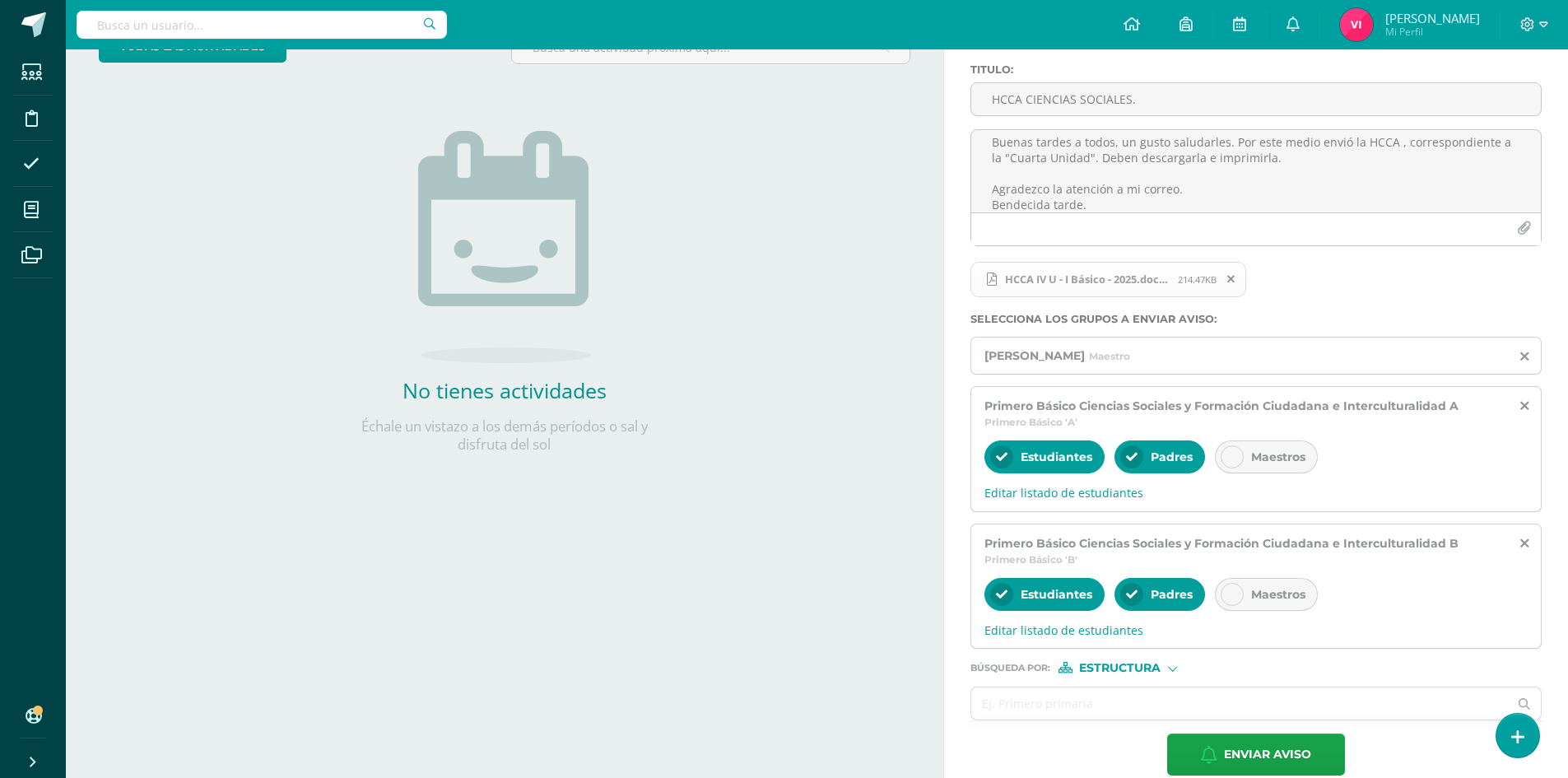
scroll to position [151, 0]
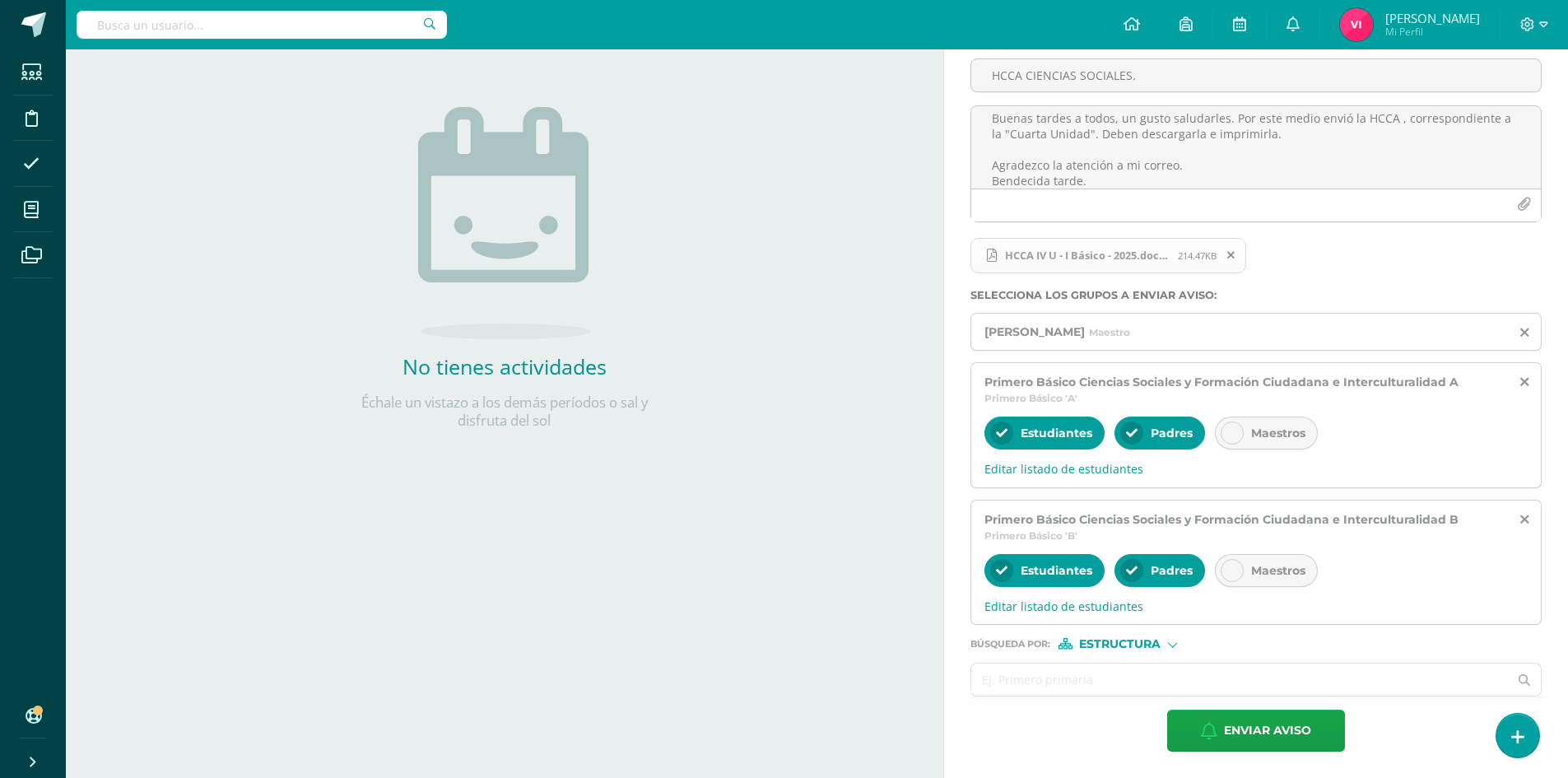
click at [1114, 679] on input "text" at bounding box center [1240, 679] width 537 height 32
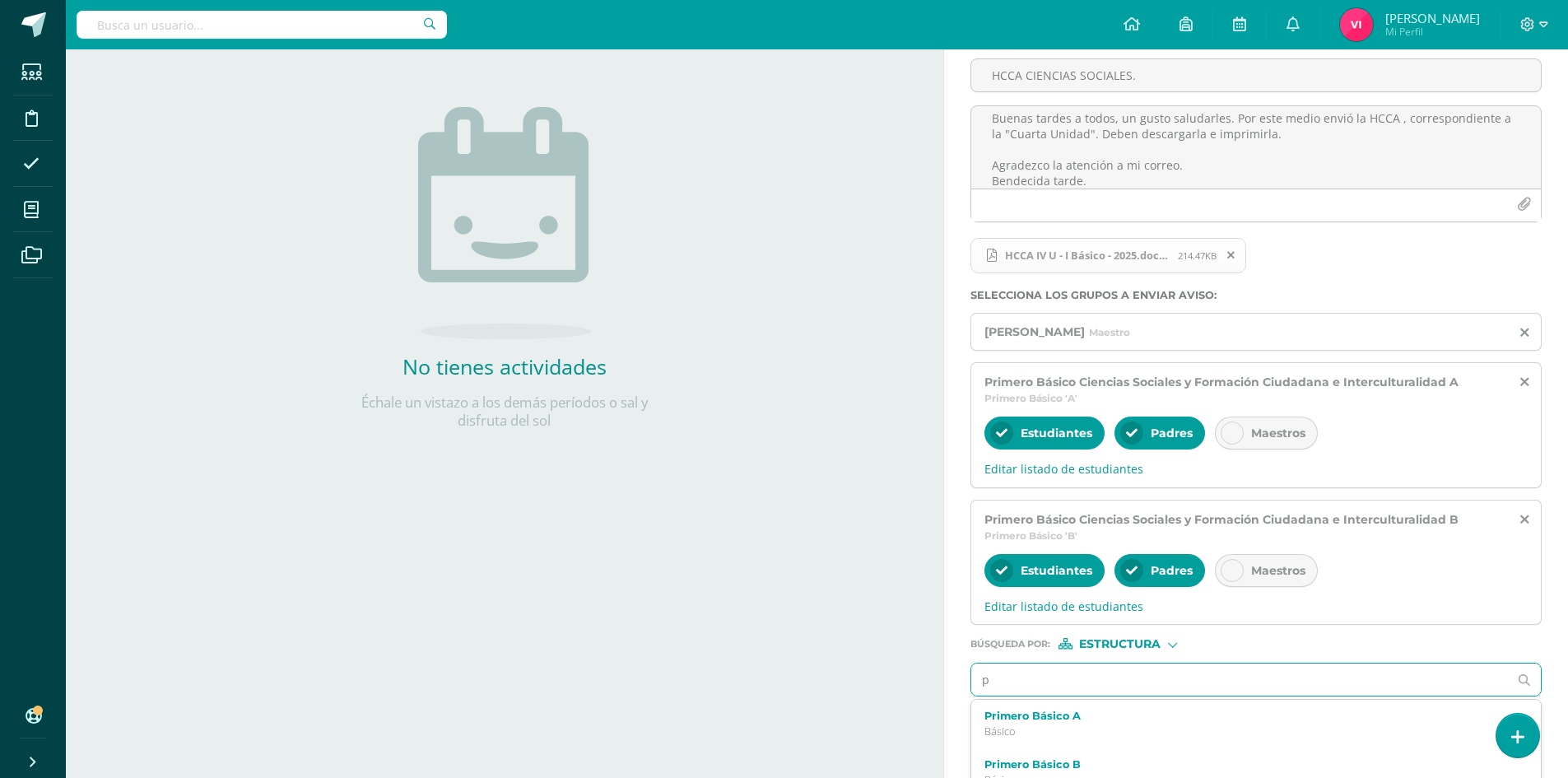
type input "p"
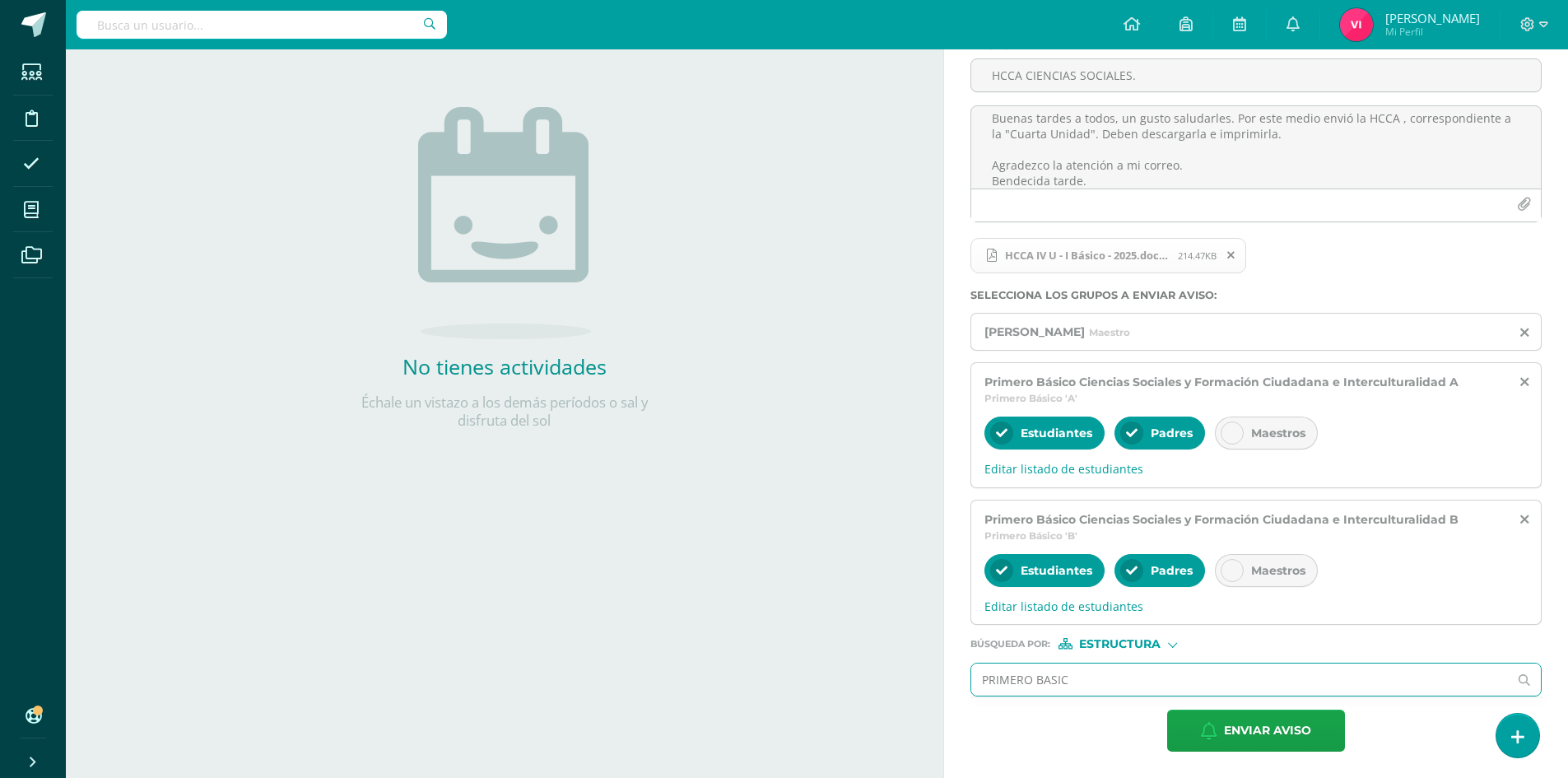
type input "PRIMERO BASICO"
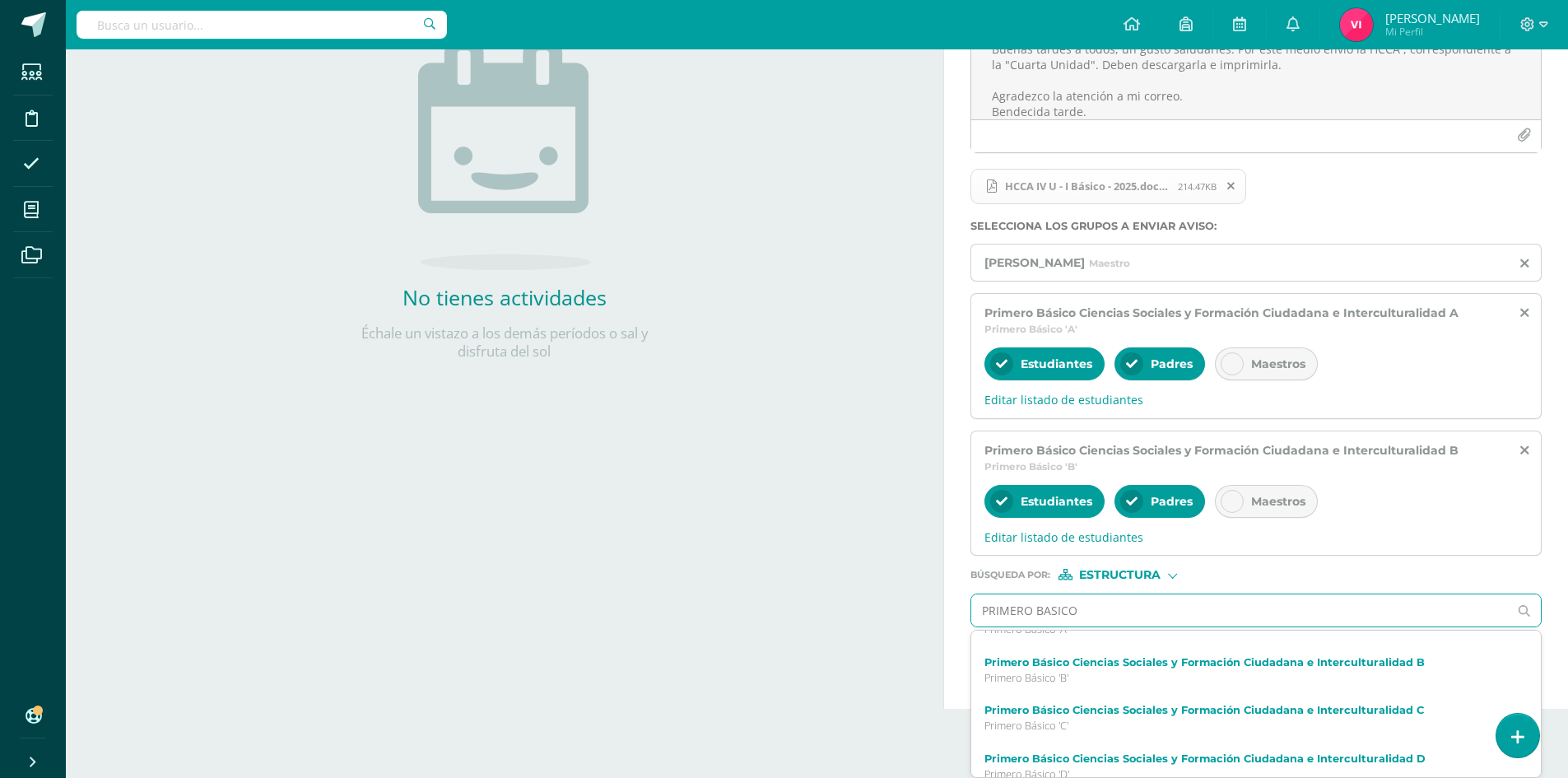
scroll to position [494, 0]
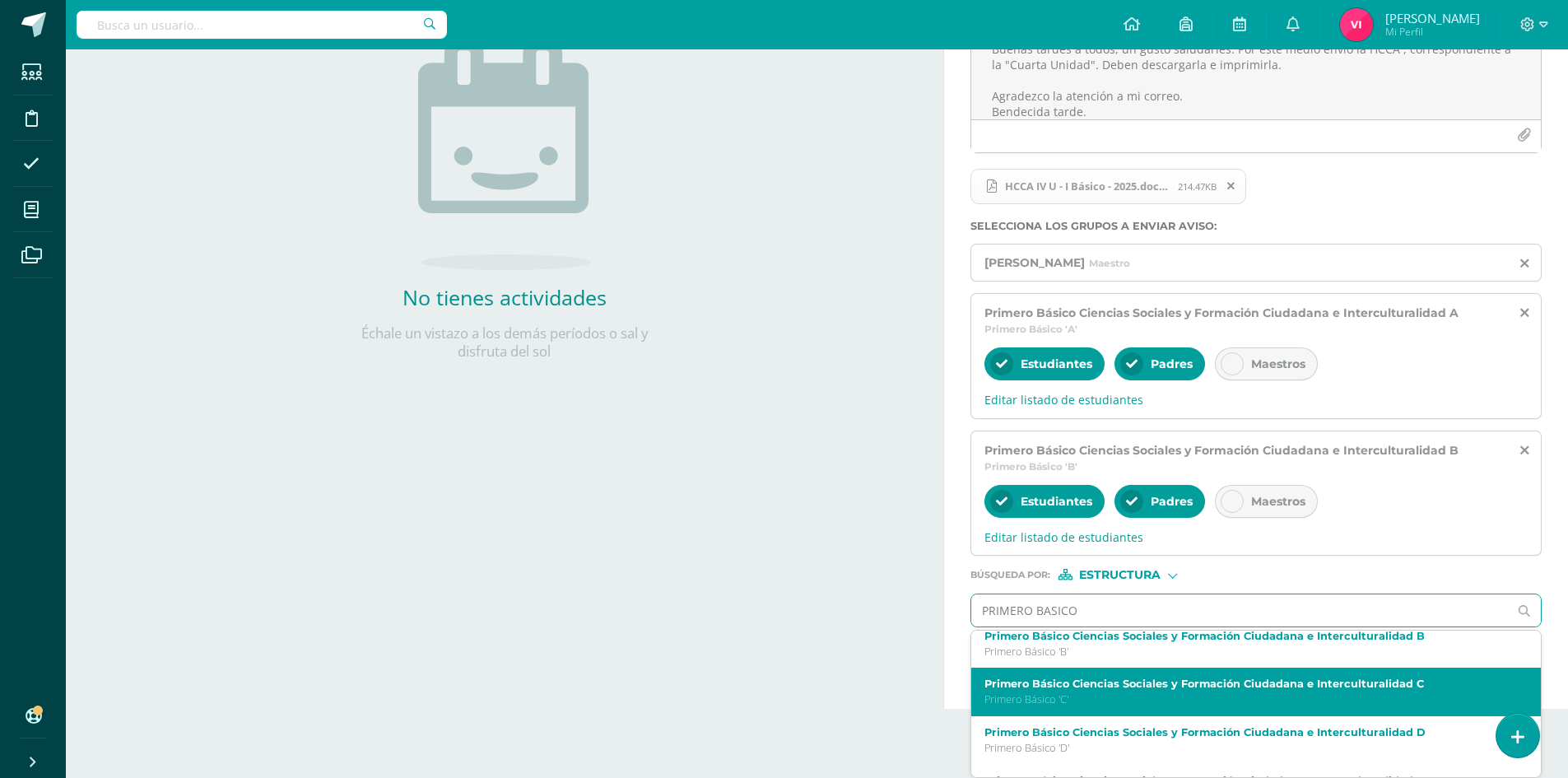
click at [1234, 686] on label "Primero Básico Ciencias Sociales y Formación Ciudadana e Interculturalidad C" at bounding box center [1244, 683] width 519 height 12
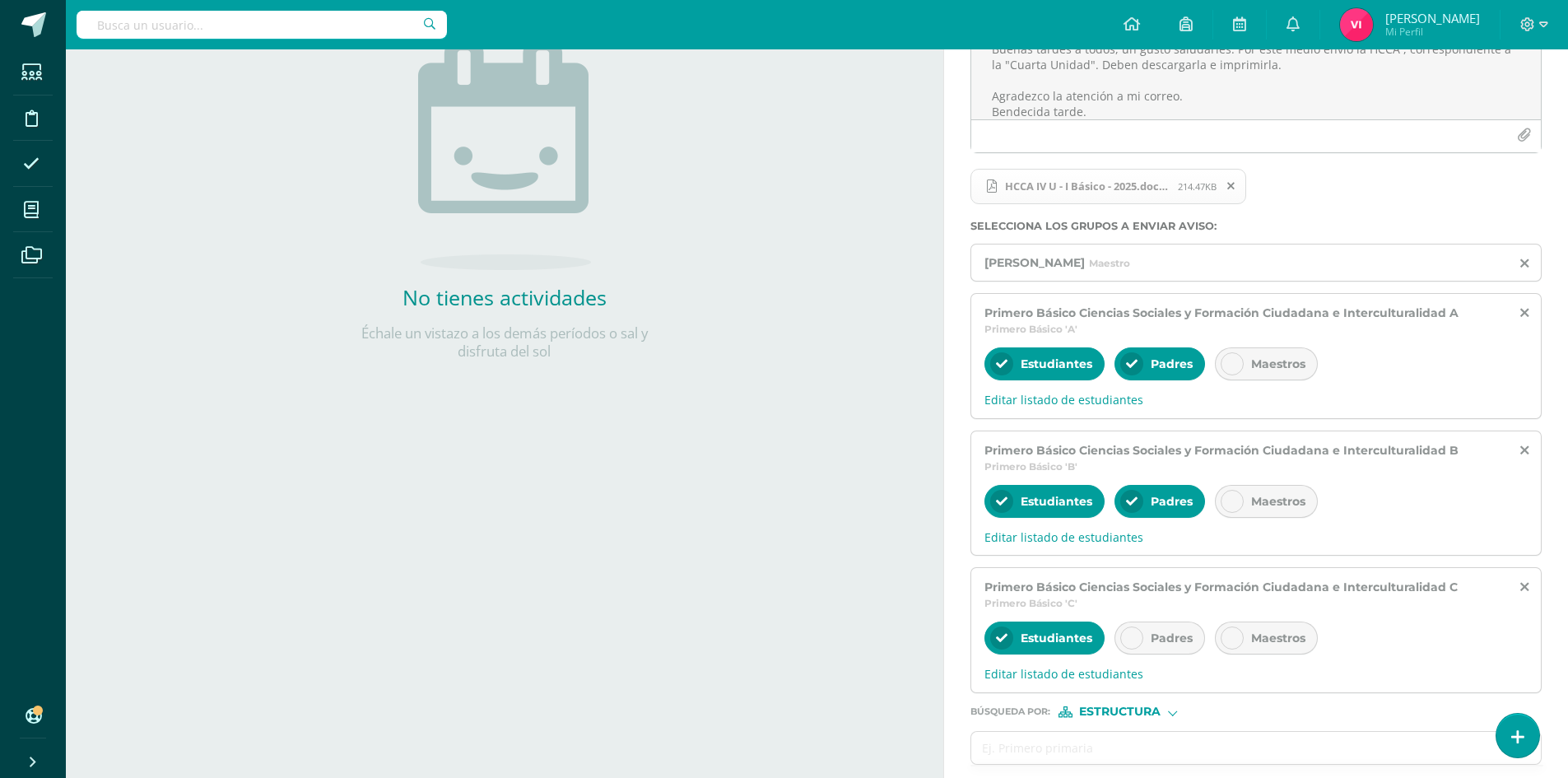
click at [1137, 634] on icon at bounding box center [1131, 638] width 11 height 11
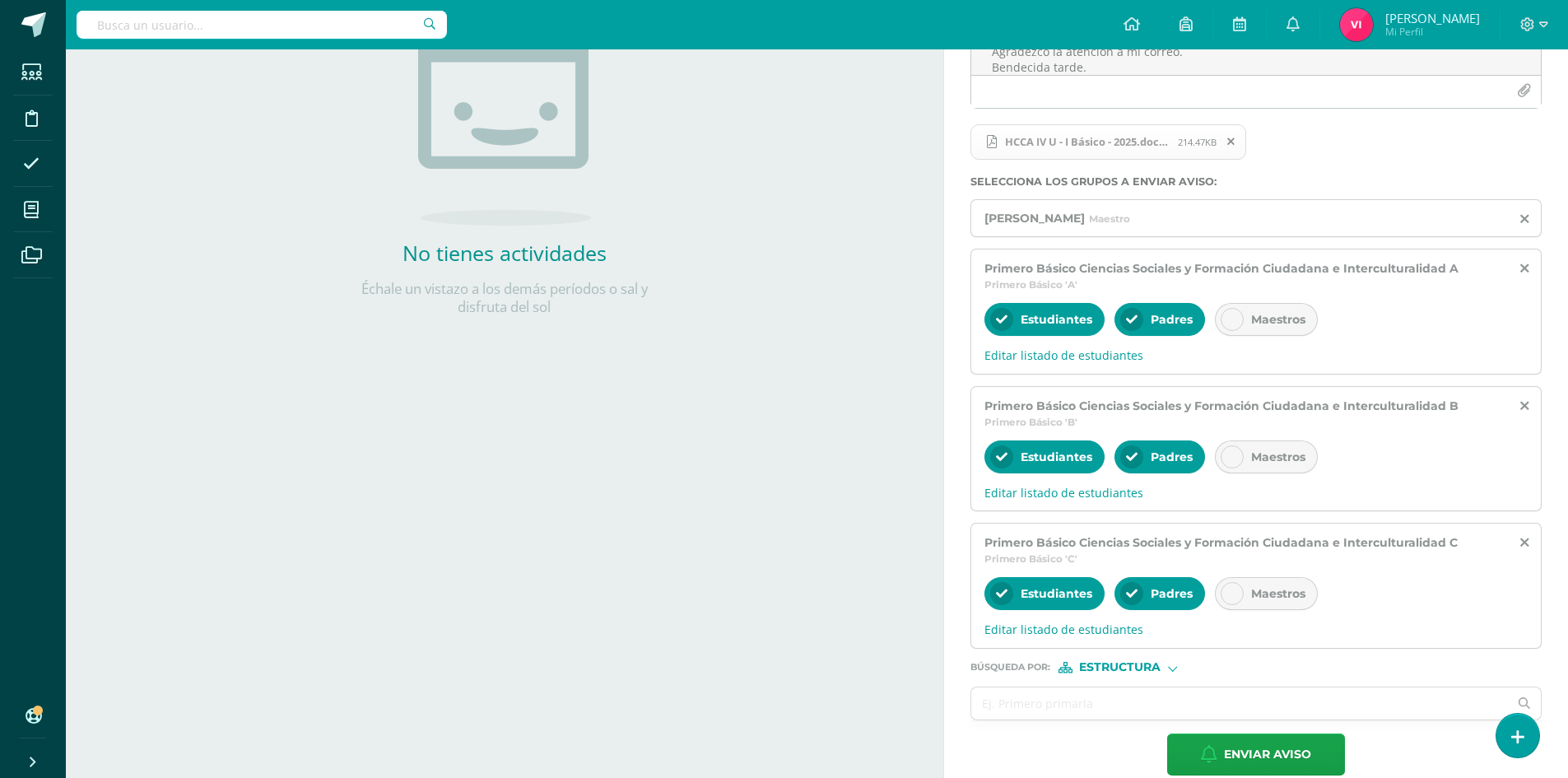
scroll to position [288, 0]
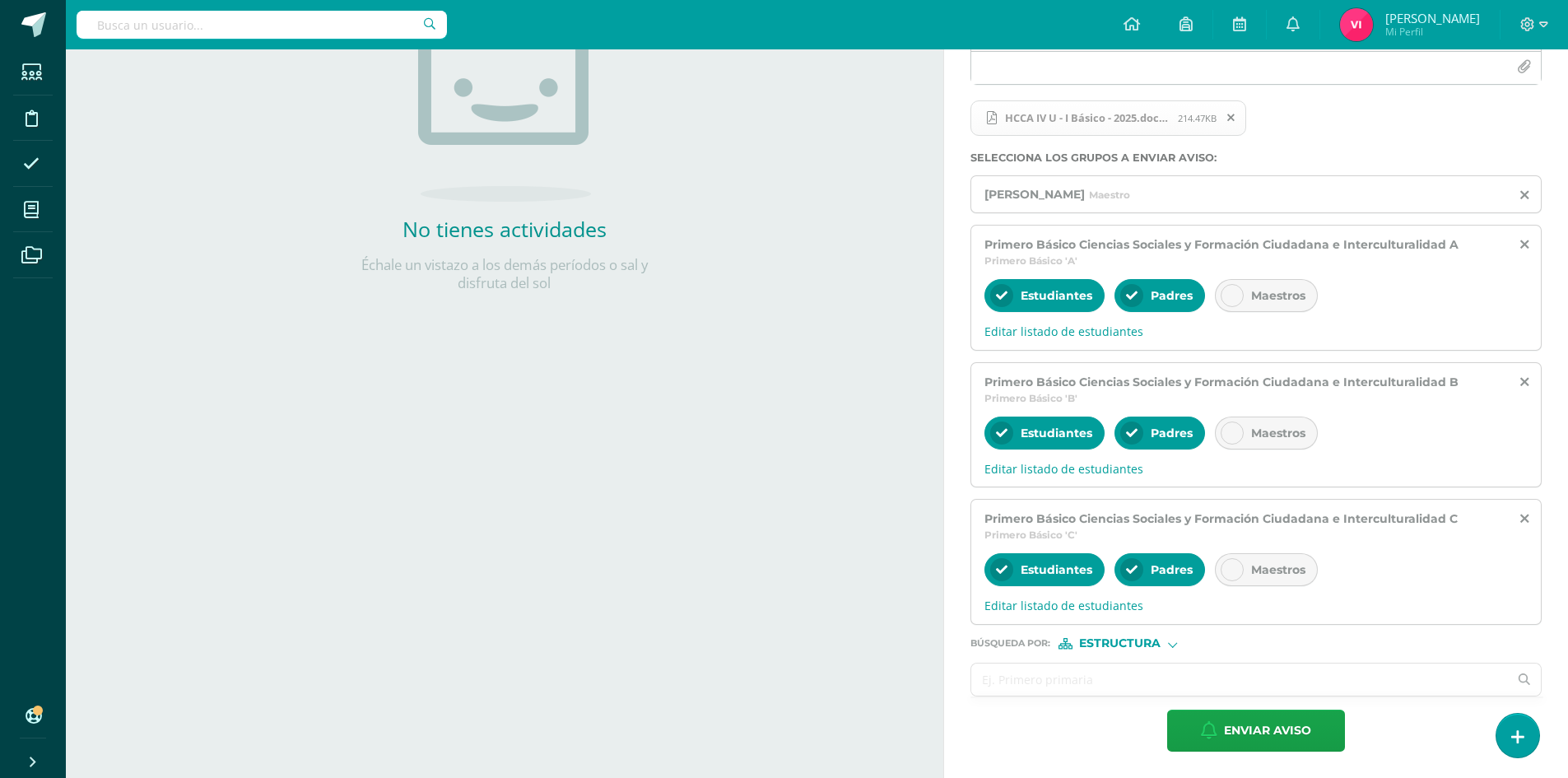
click at [1128, 671] on input "text" at bounding box center [1240, 679] width 537 height 32
type input "PRIMERO BASICO"
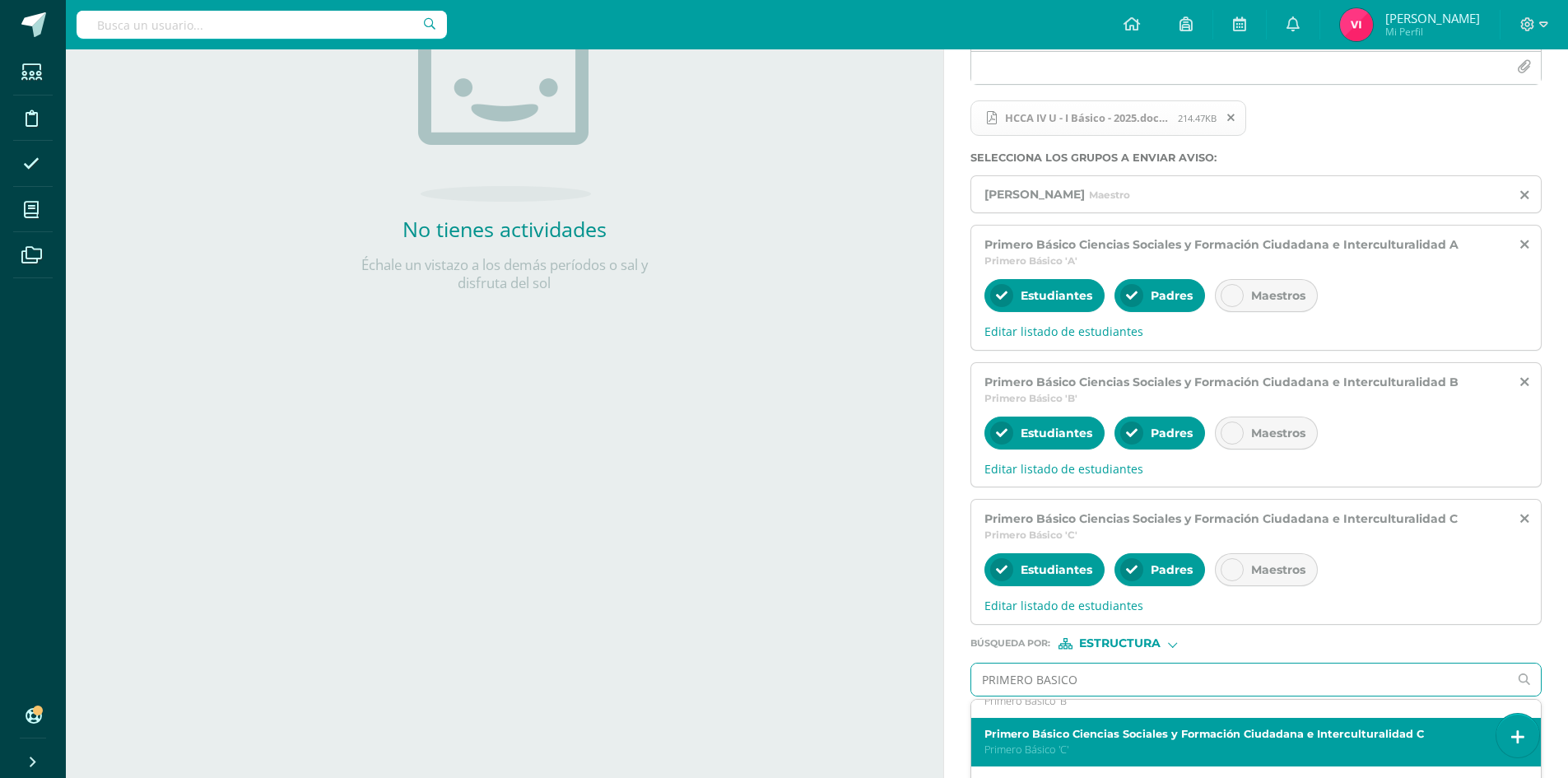
scroll to position [529, 0]
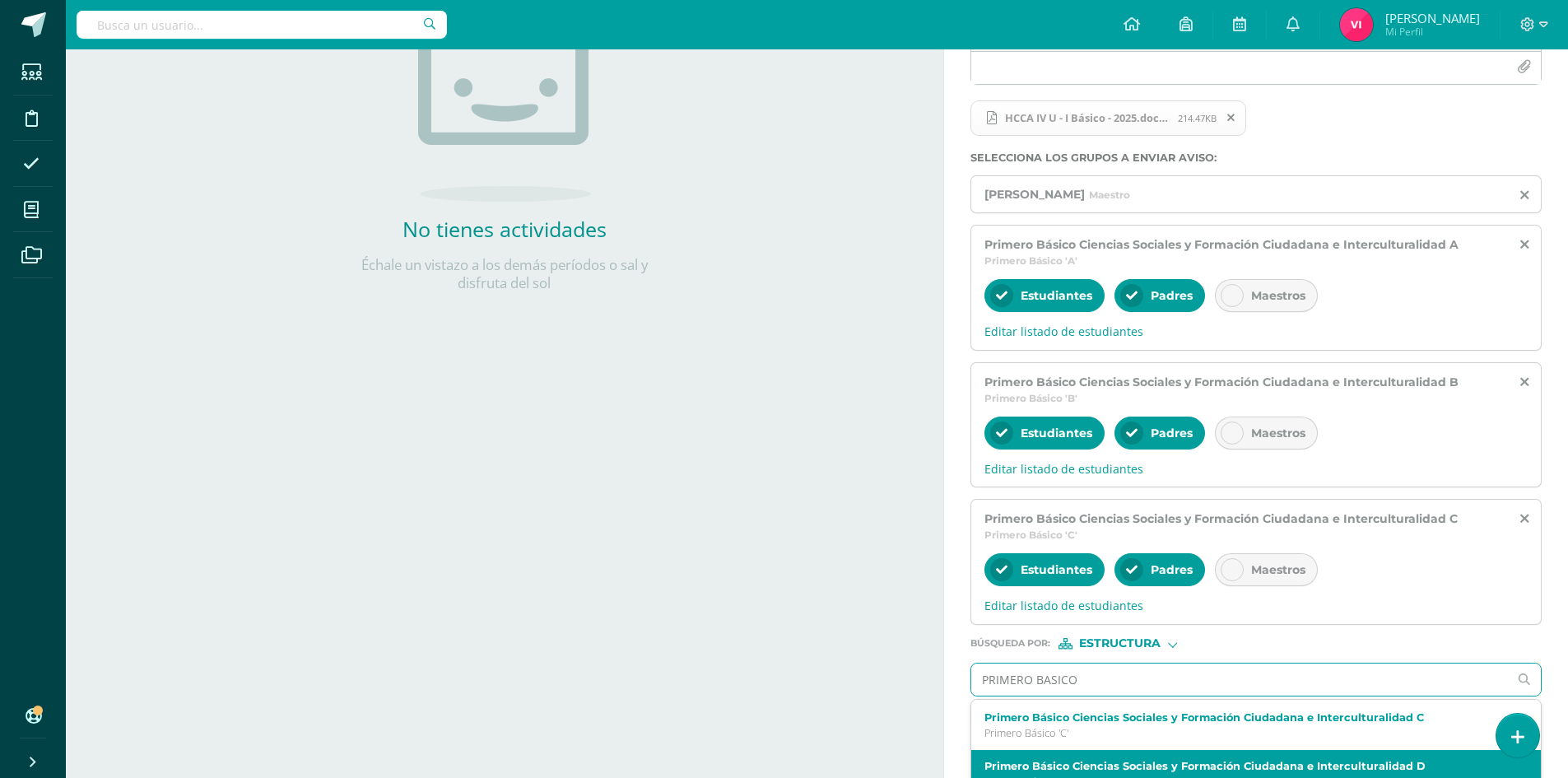
click at [1185, 763] on label "Primero Básico Ciencias Sociales y Formación Ciudadana e Interculturalidad D" at bounding box center [1244, 766] width 519 height 12
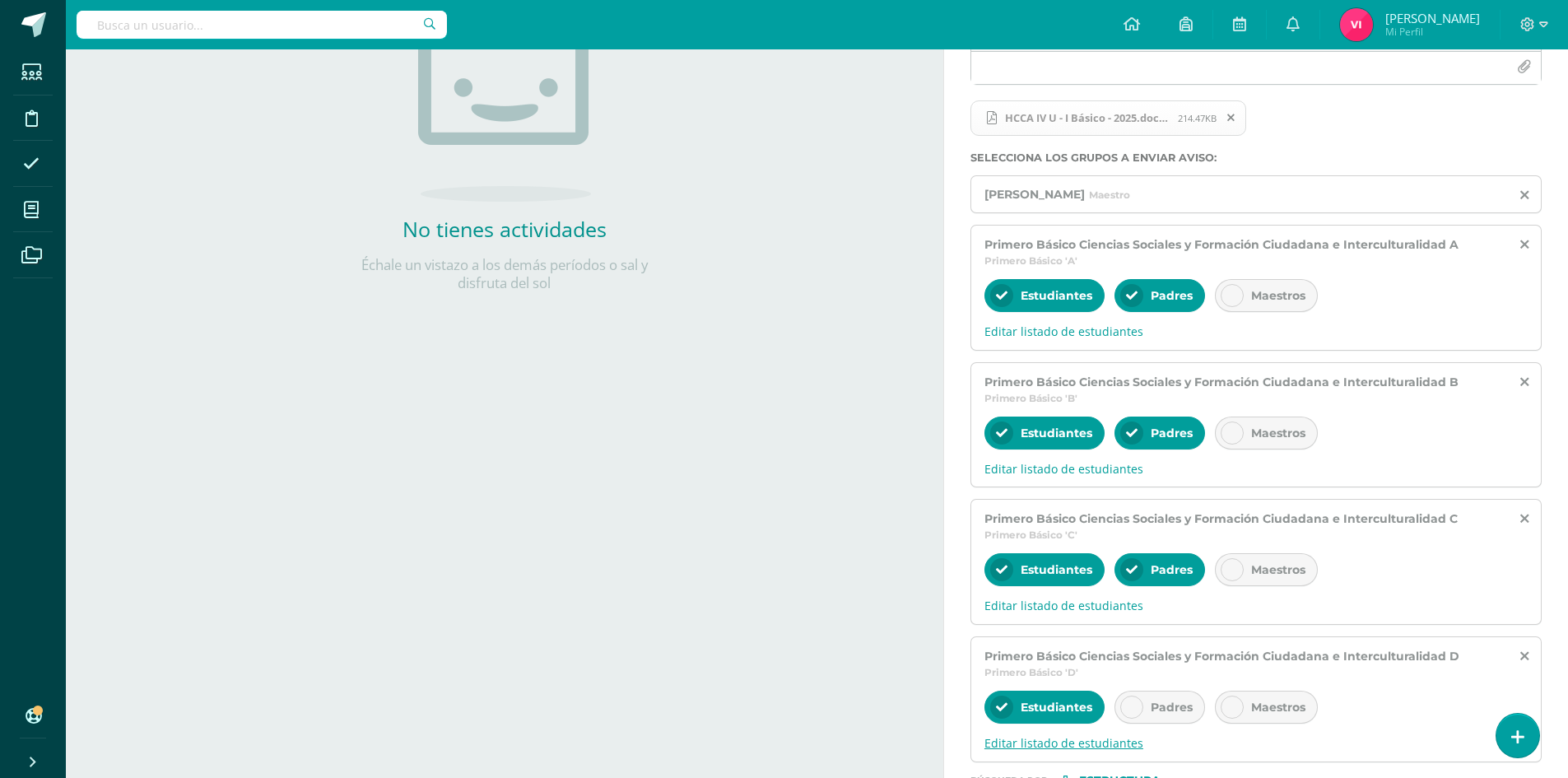
scroll to position [0, 0]
click at [1134, 710] on icon at bounding box center [1131, 707] width 11 height 11
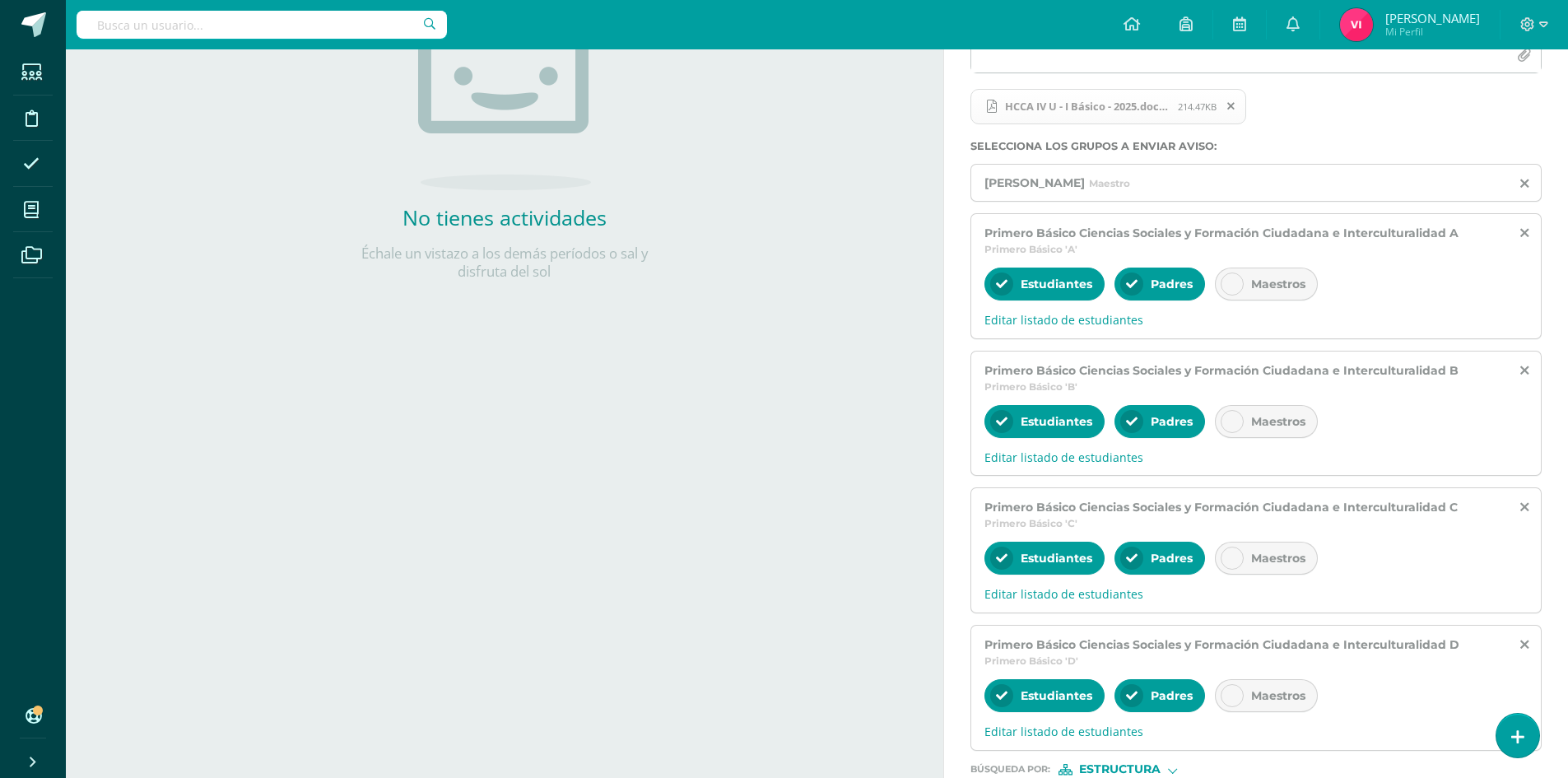
scroll to position [426, 0]
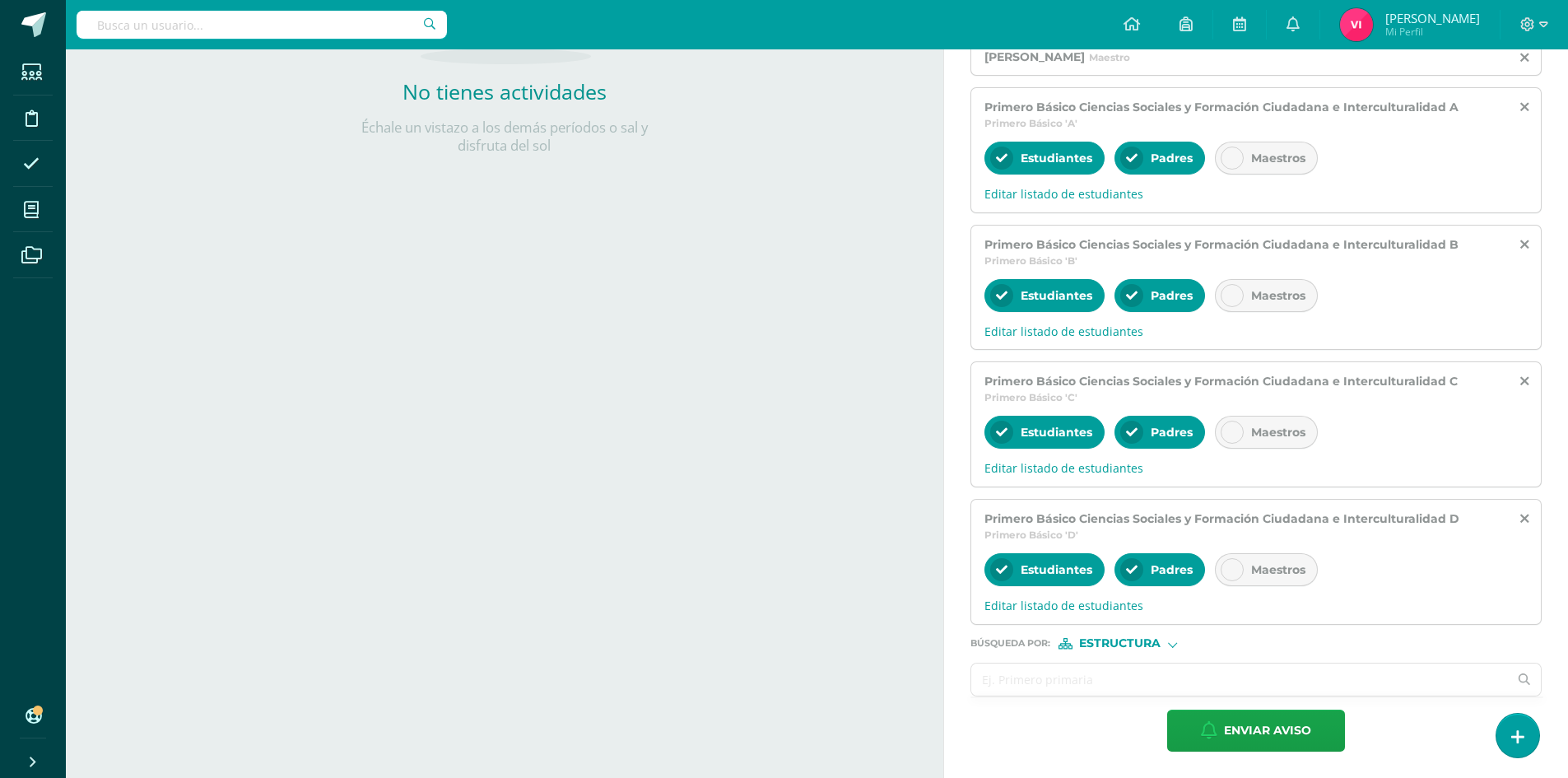
click at [1125, 683] on input "text" at bounding box center [1240, 679] width 537 height 32
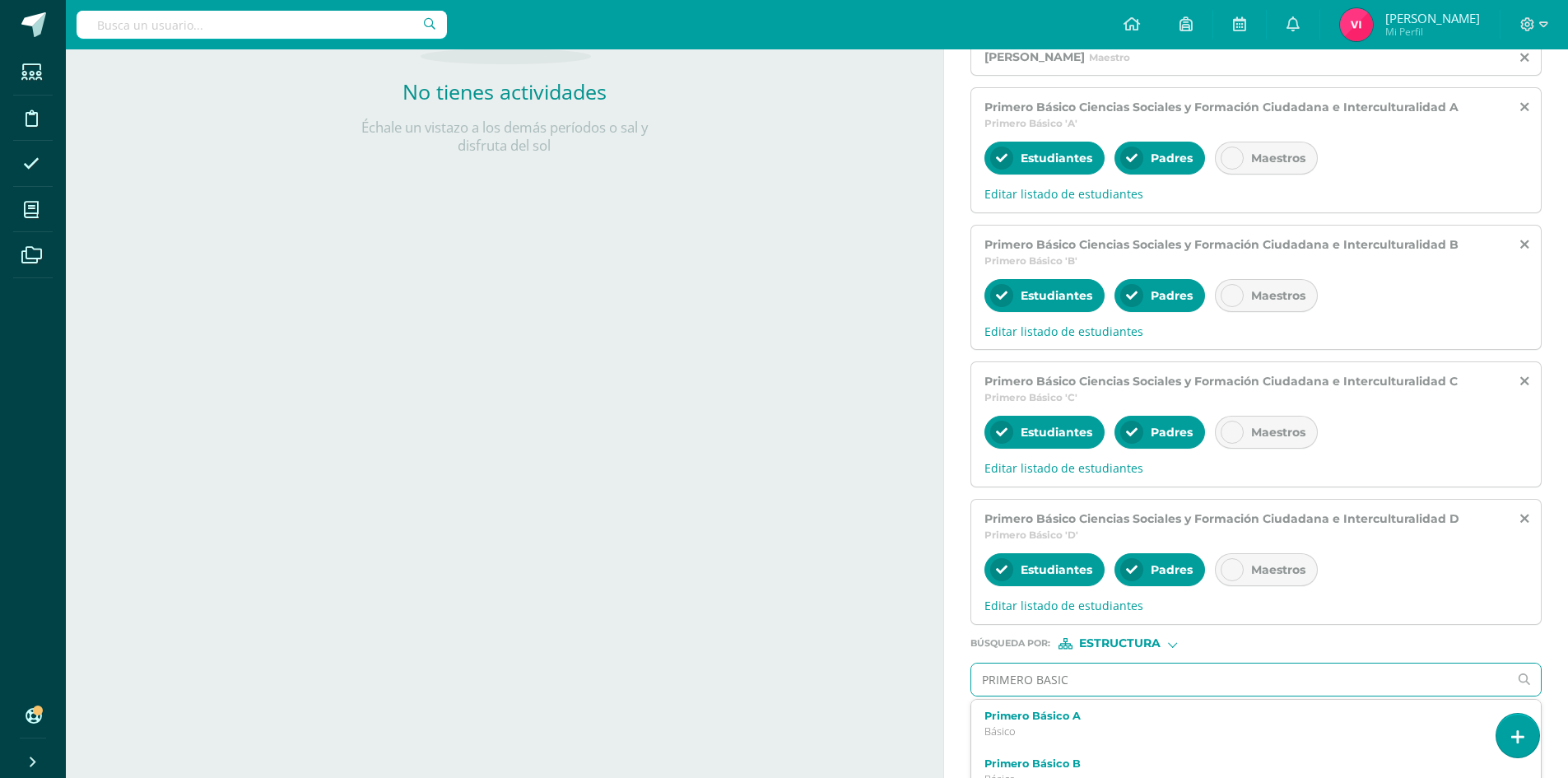
type input "PRIMERO BASICO"
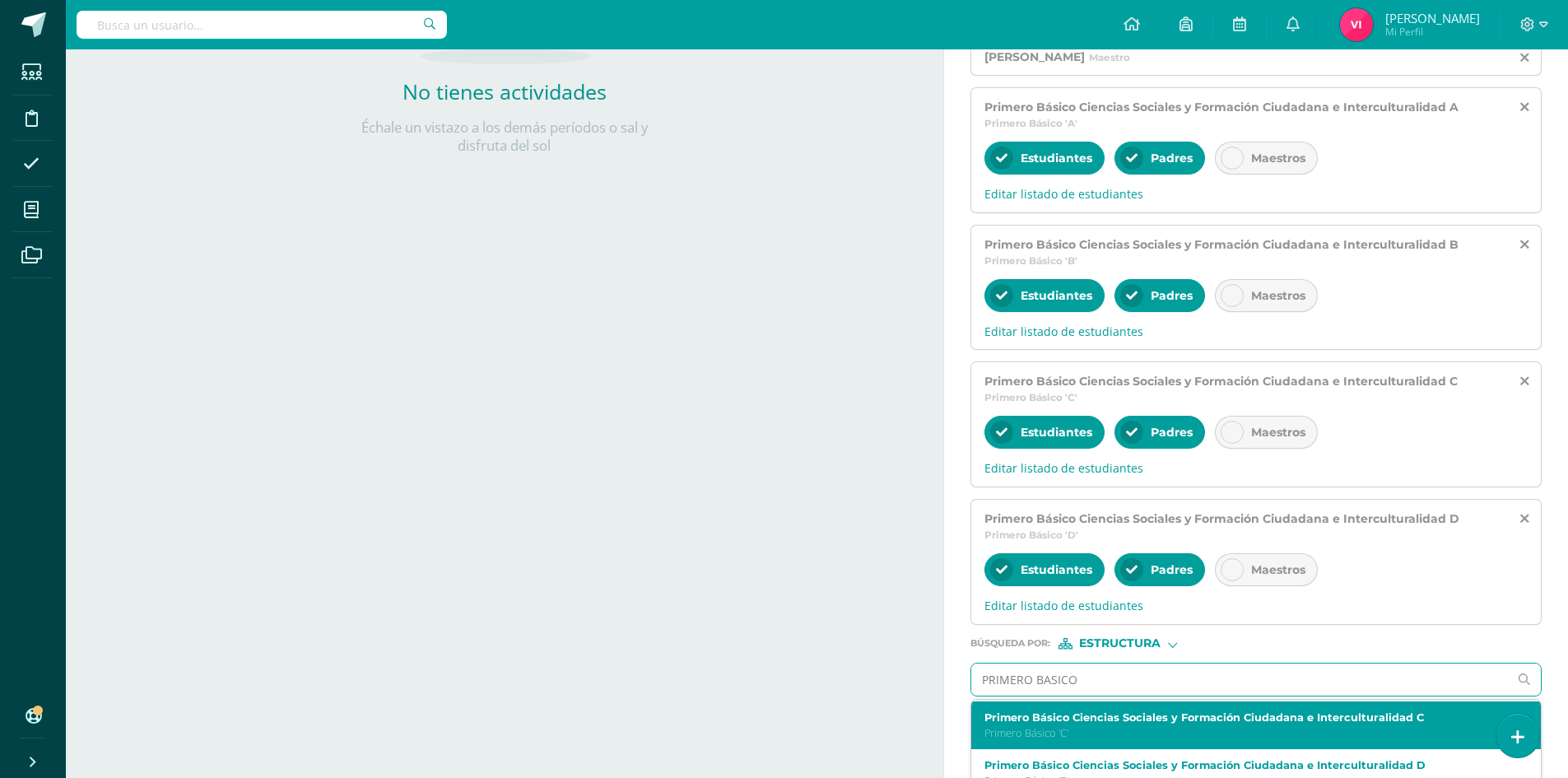
scroll to position [495, 0]
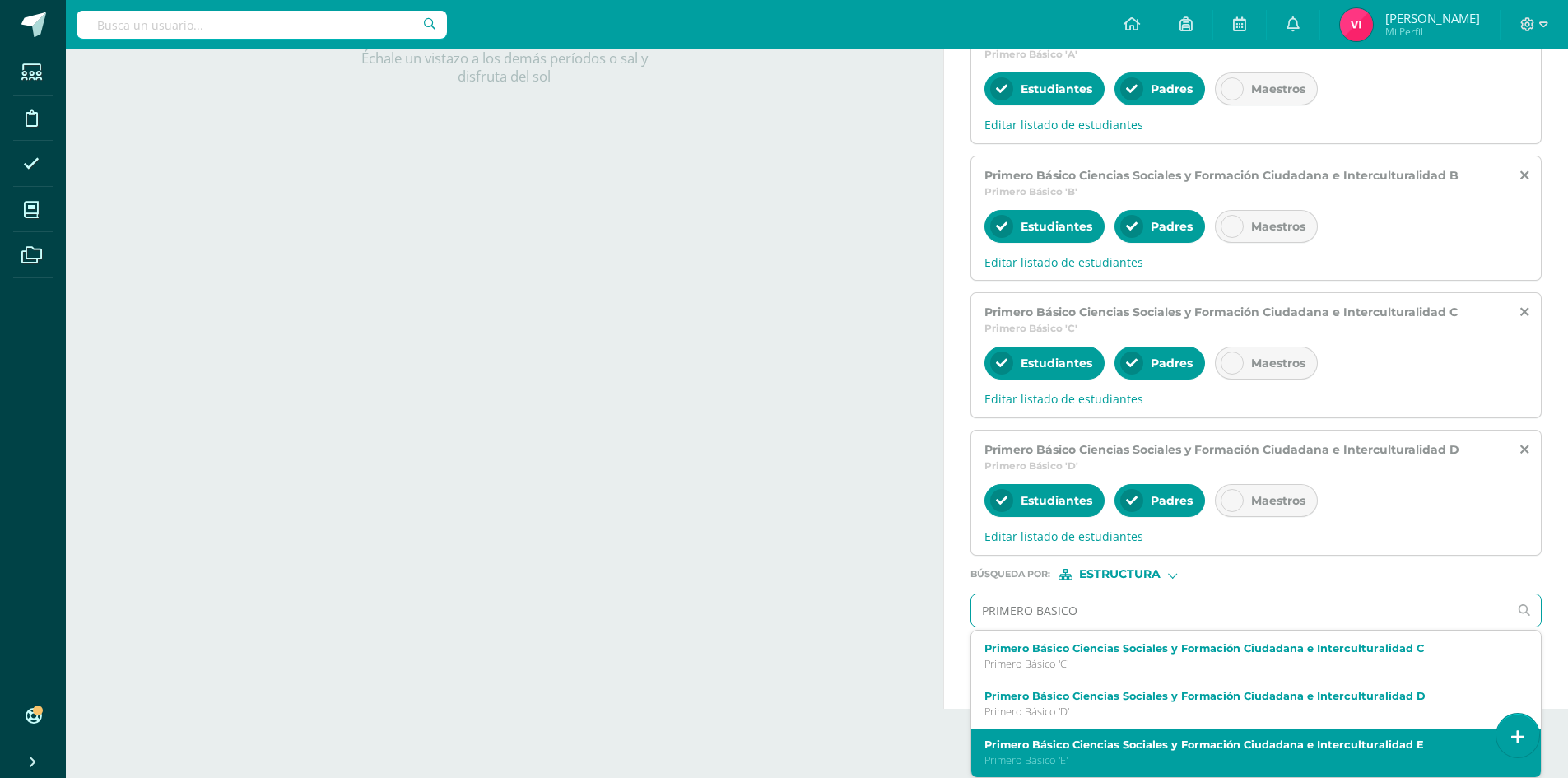
click at [1203, 740] on label "Primero Básico Ciencias Sociales y Formación Ciudadana e Interculturalidad E" at bounding box center [1244, 745] width 519 height 12
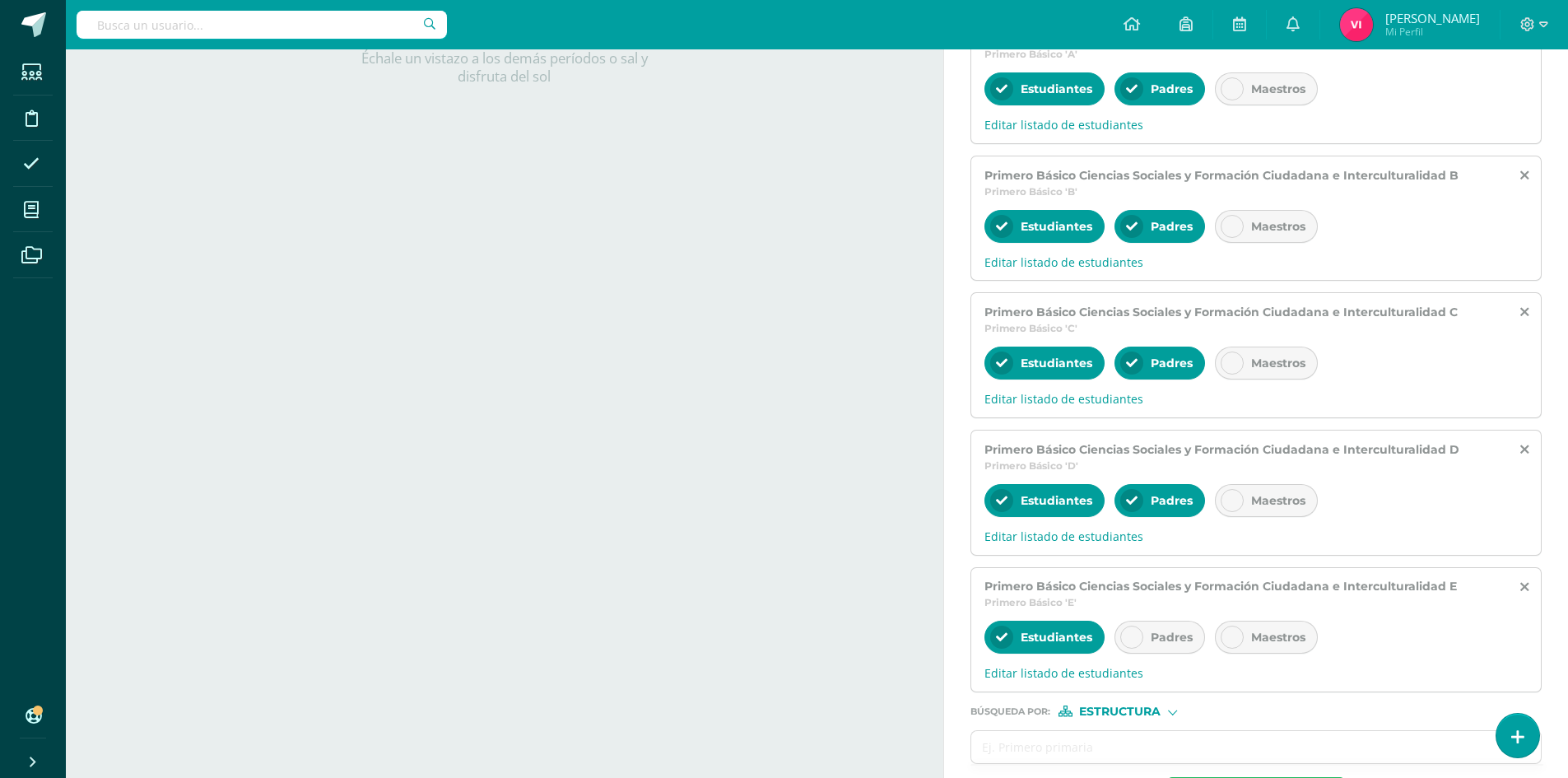
click at [1131, 633] on icon at bounding box center [1131, 637] width 11 height 11
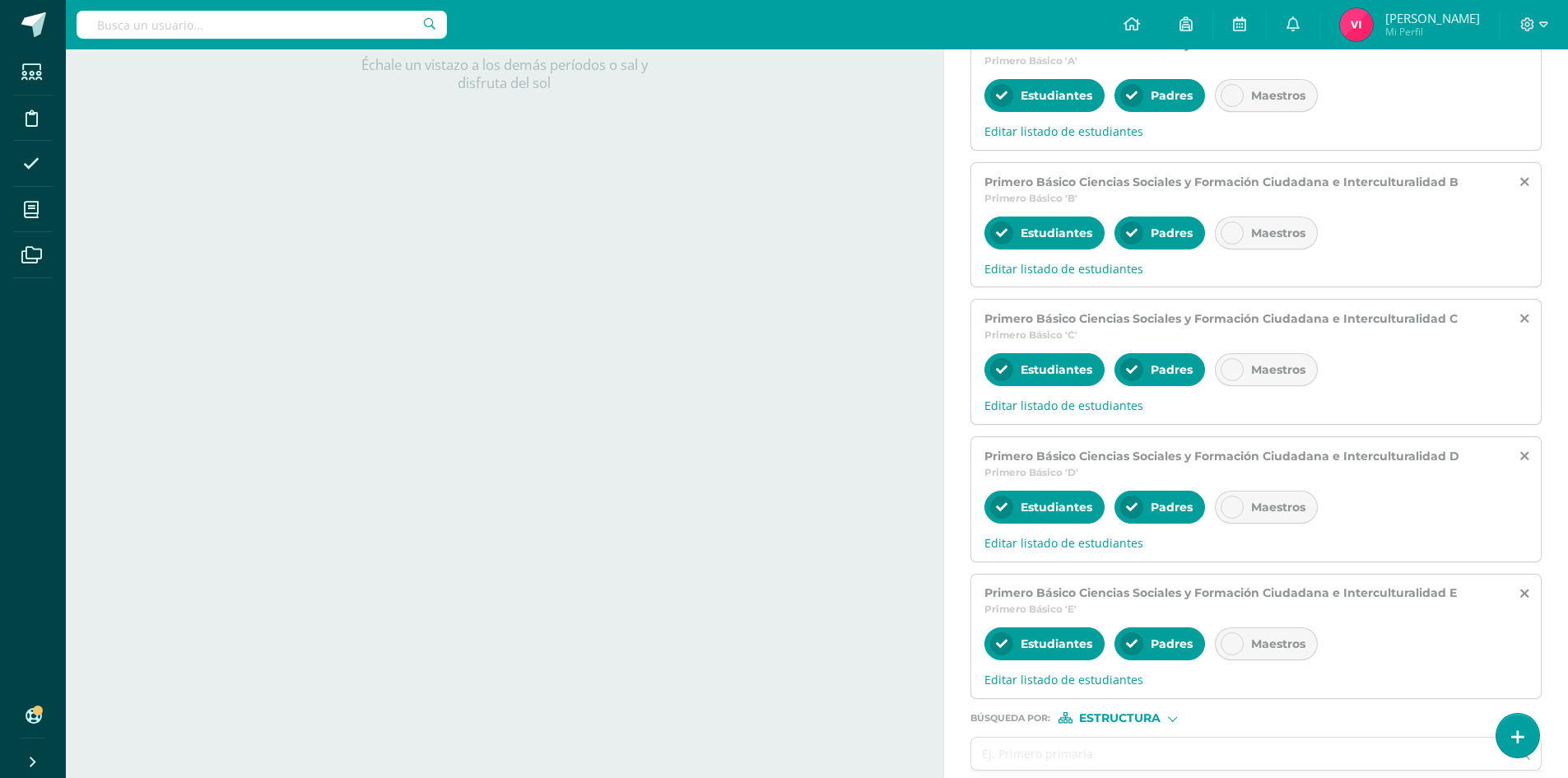
scroll to position [562, 0]
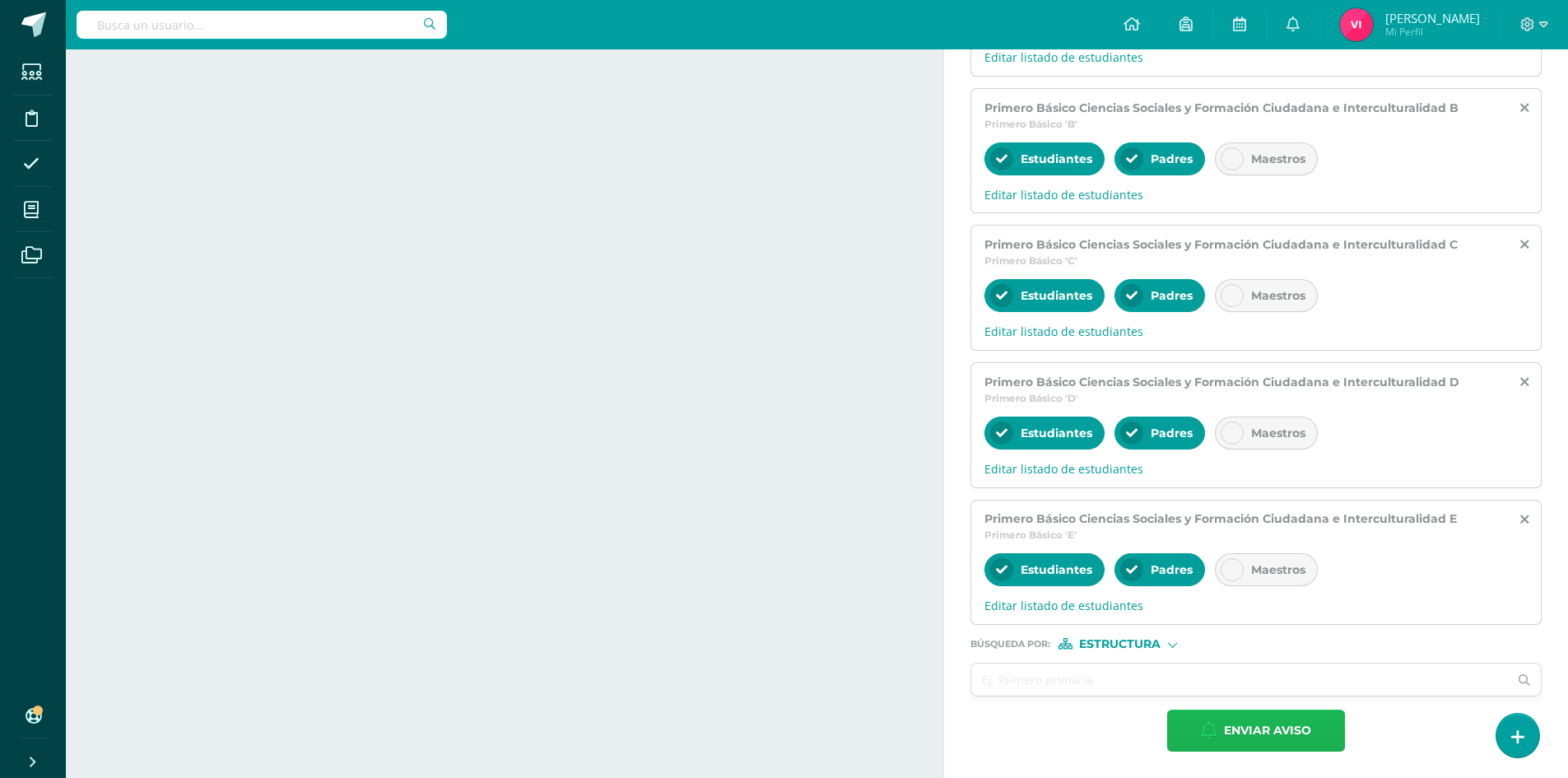
click at [1261, 737] on span "Enviar aviso" at bounding box center [1268, 731] width 88 height 40
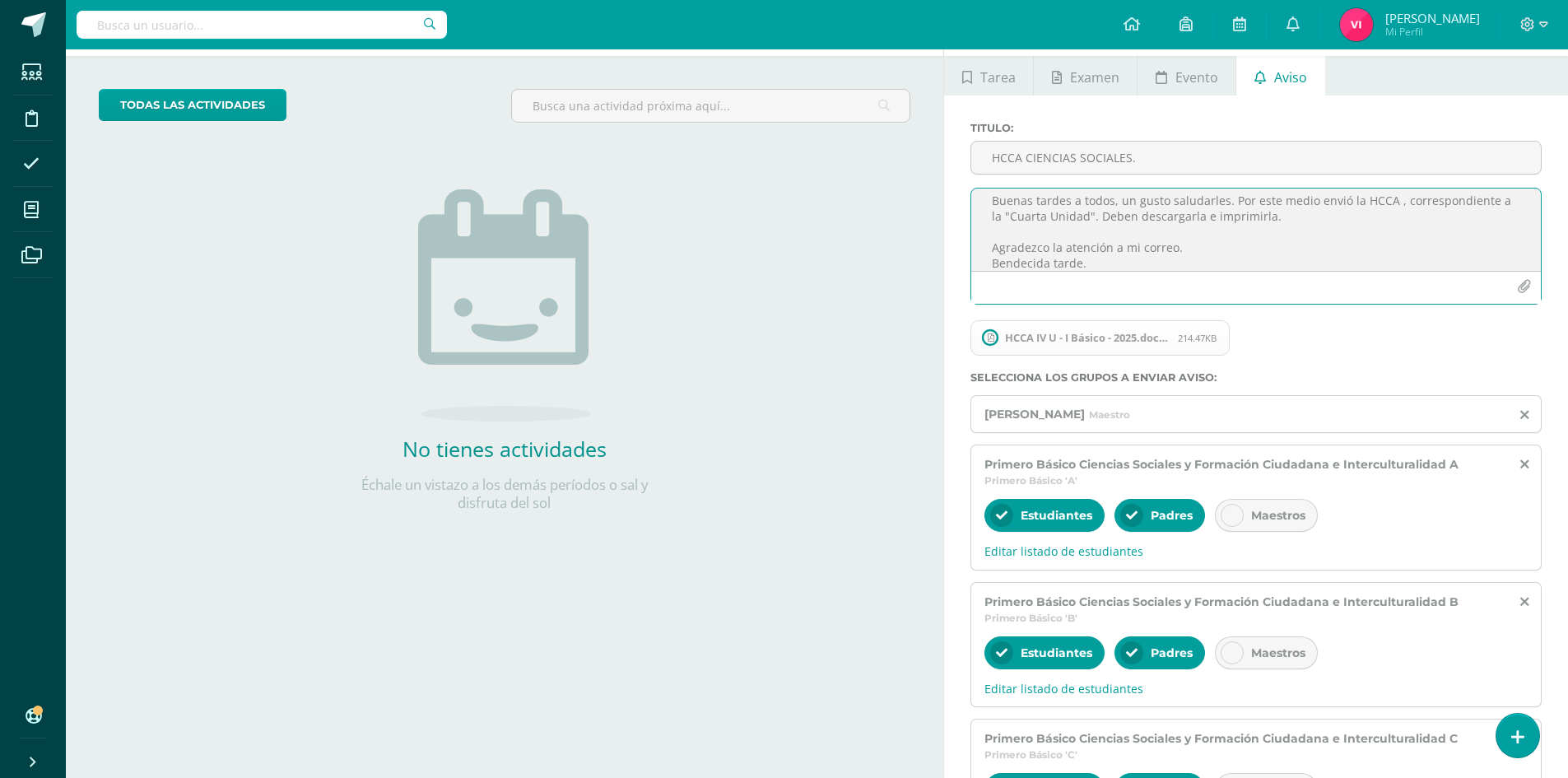
scroll to position [20, 0]
drag, startPoint x: 989, startPoint y: 204, endPoint x: 1171, endPoint y: 261, distance: 190.7
click at [1176, 264] on textarea "Buenas tardes a todos, un gusto saludarles. Por este medio envió la HCCA , corr…" at bounding box center [1256, 230] width 569 height 82
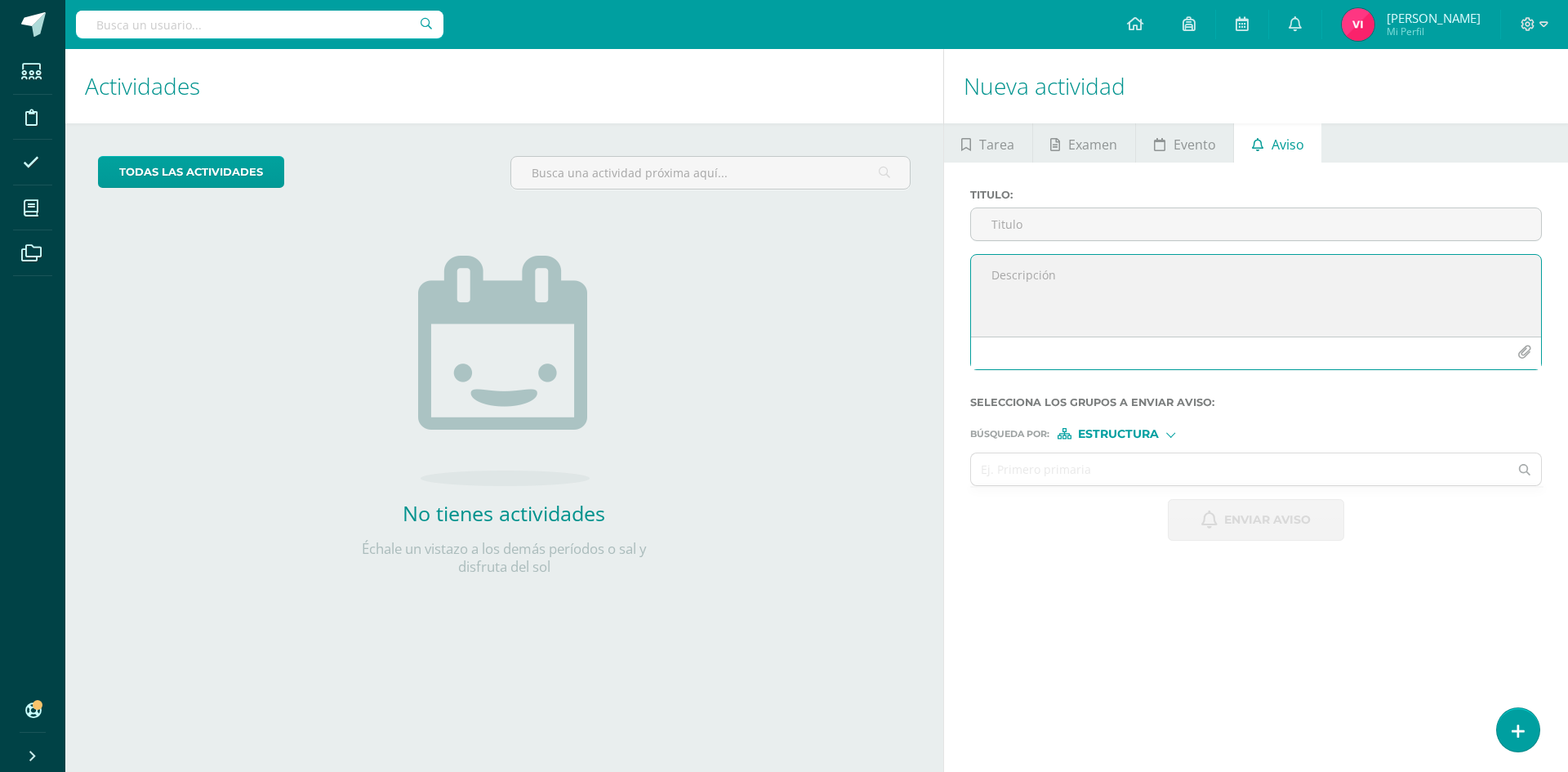
scroll to position [0, 0]
click at [1183, 236] on input "Titulo :" at bounding box center [1256, 224] width 570 height 32
click at [1128, 283] on textarea at bounding box center [1256, 296] width 570 height 82
paste textarea "Buenas tardes a todos, un gusto saludarles. Por este medio envió la HCCA , corr…"
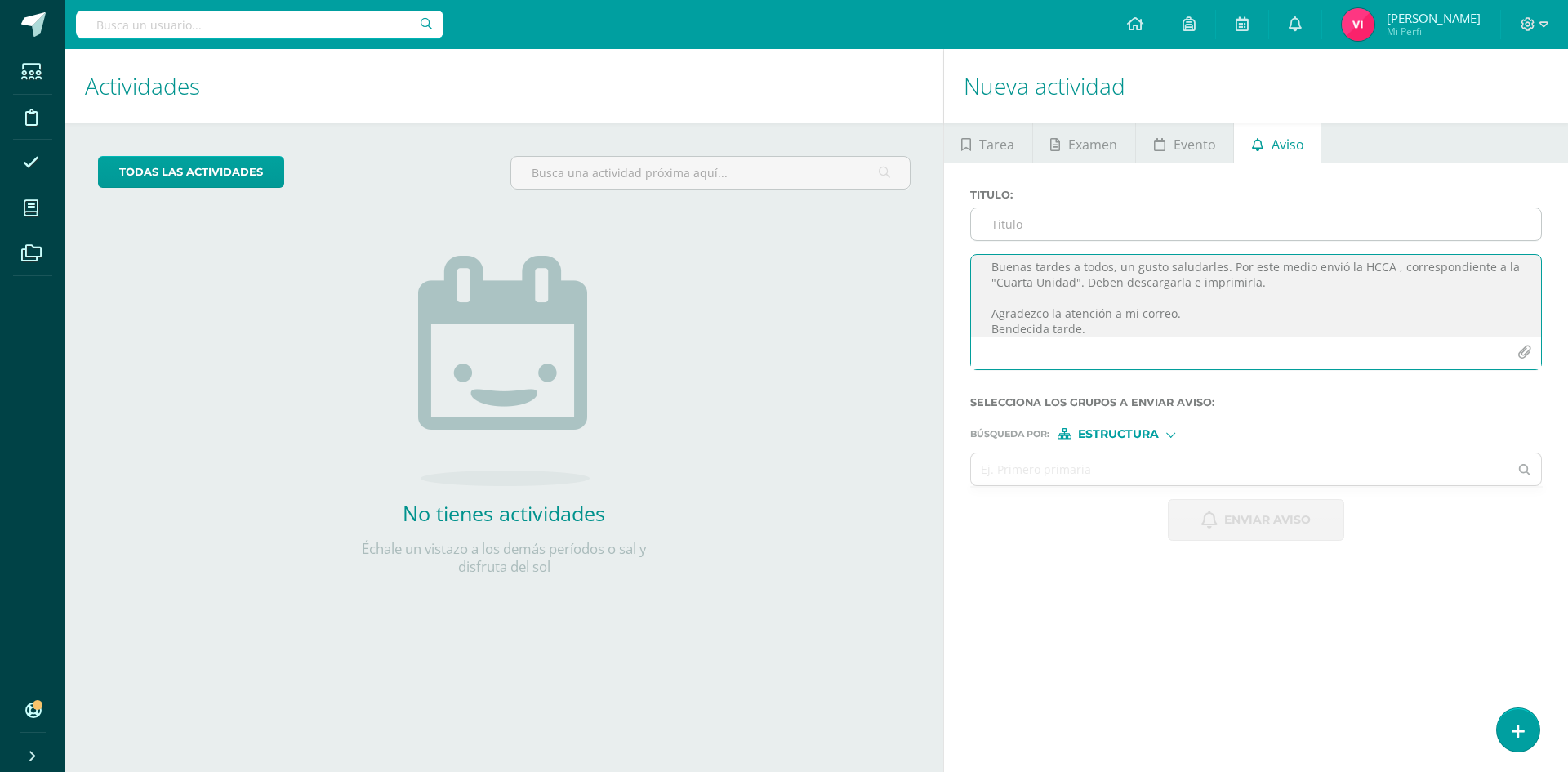
type textarea "Buenas tardes a todos, un gusto saludarles. Por este medio envió la HCCA , corr…"
click at [1095, 230] on input "Titulo :" at bounding box center [1256, 224] width 570 height 32
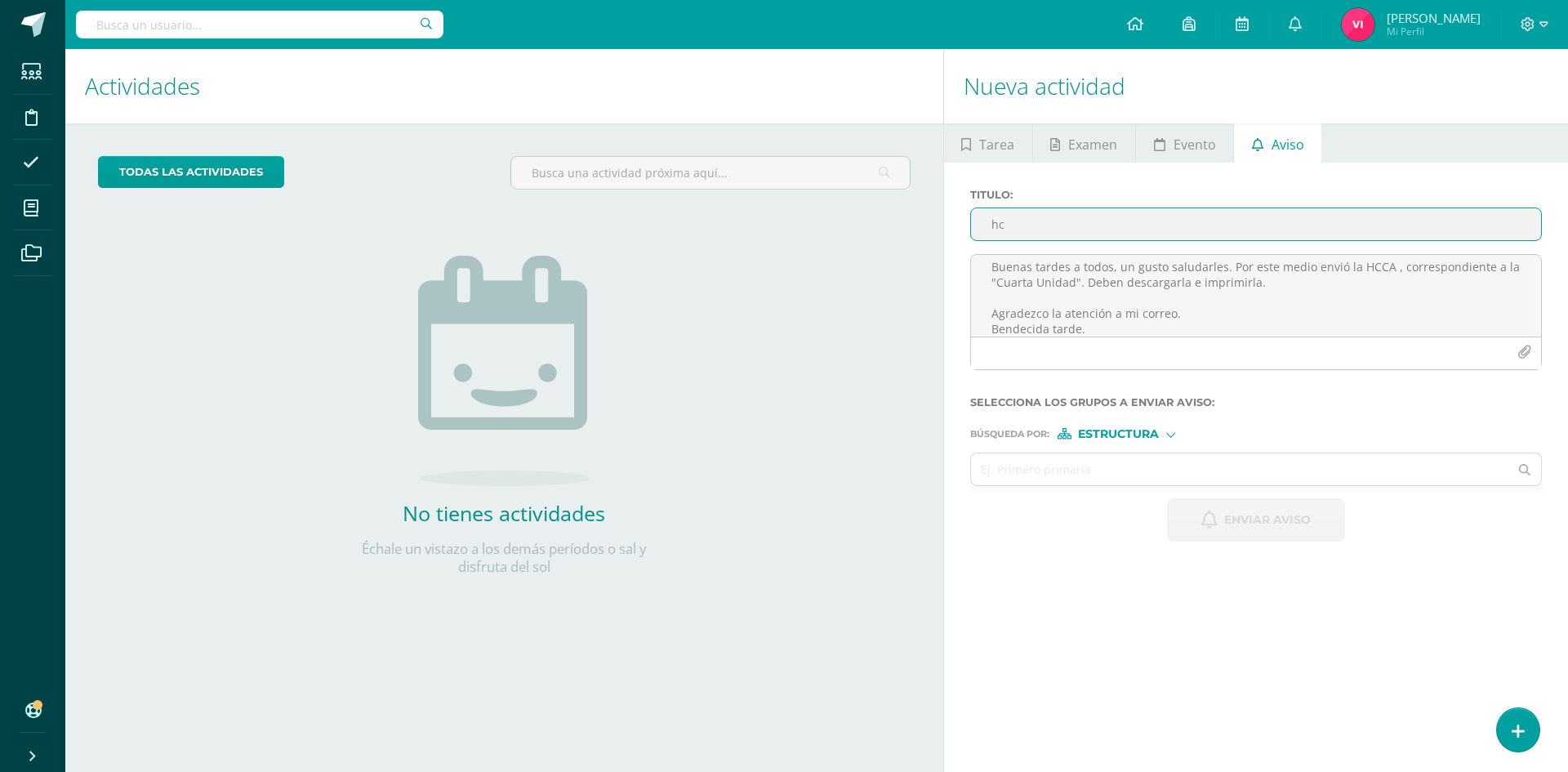
type input "h"
type input "HCCA CIENCIAS SOCIALES."
click at [1171, 429] on div at bounding box center [1171, 433] width 9 height 9
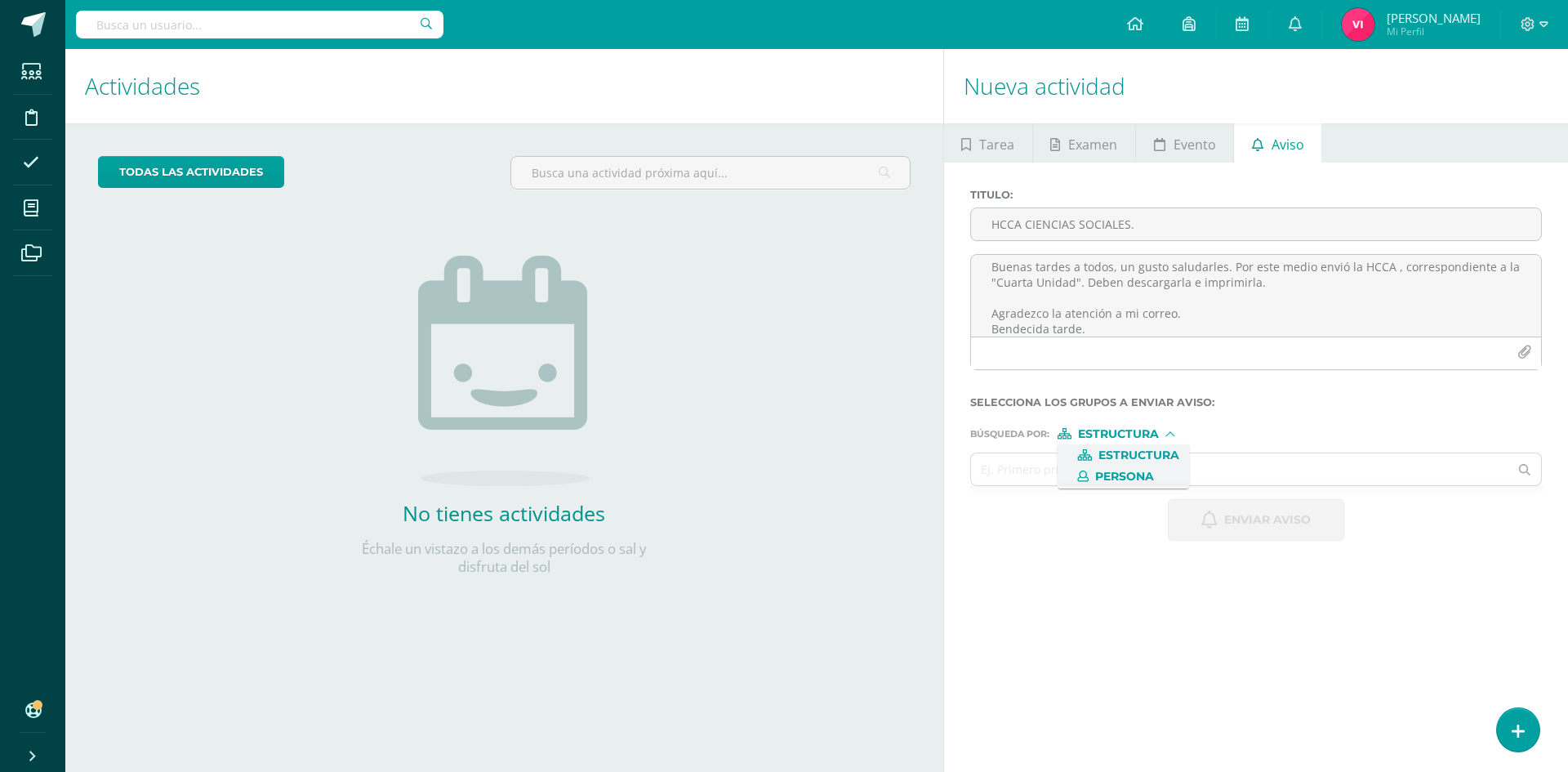
click at [1166, 467] on span "Persona" at bounding box center [1123, 476] width 131 height 21
click at [1166, 470] on input "text" at bounding box center [1239, 469] width 538 height 32
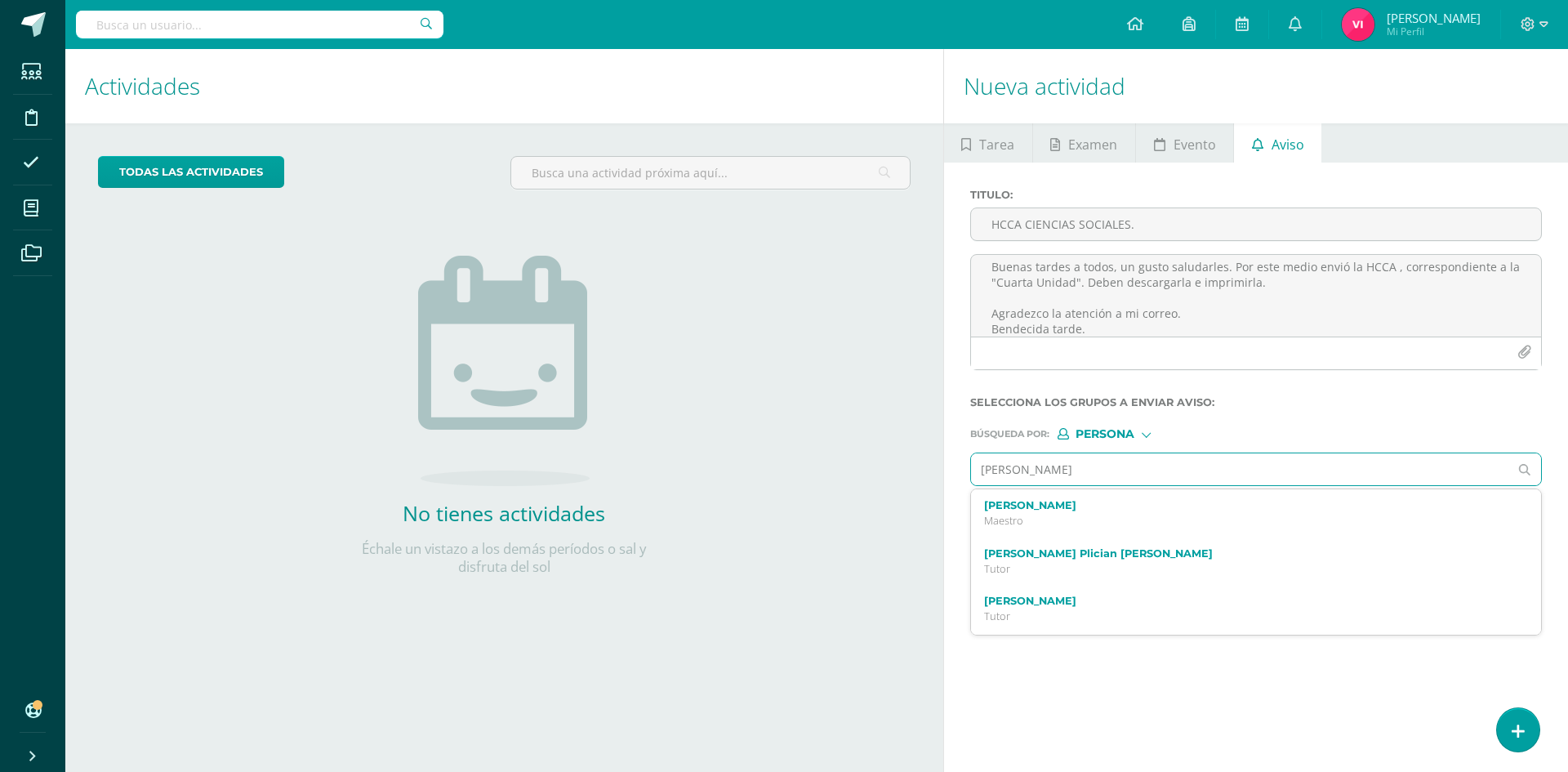
type input "[PERSON_NAME]"
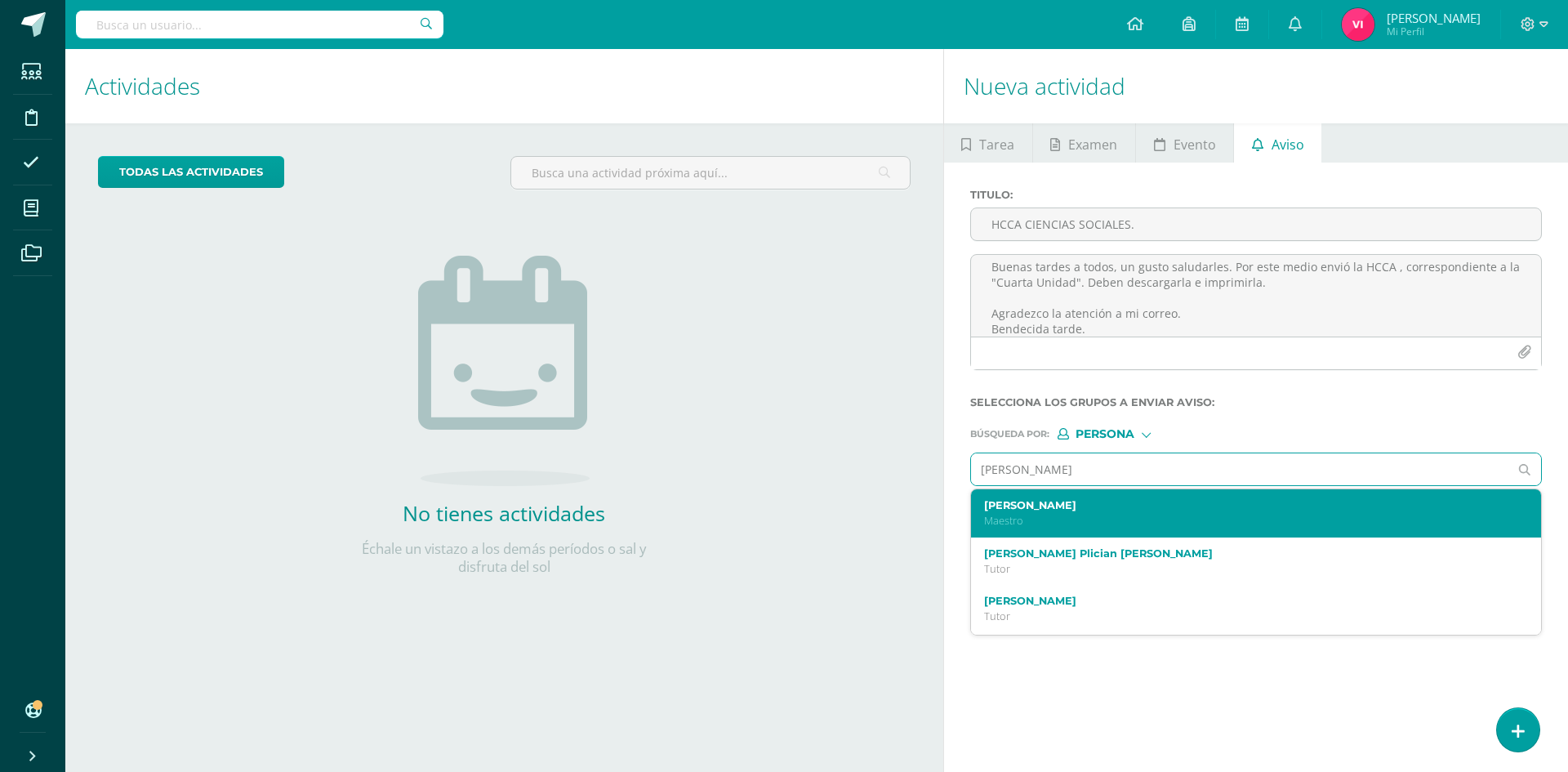
click at [1243, 492] on div "[PERSON_NAME]" at bounding box center [1256, 513] width 570 height 48
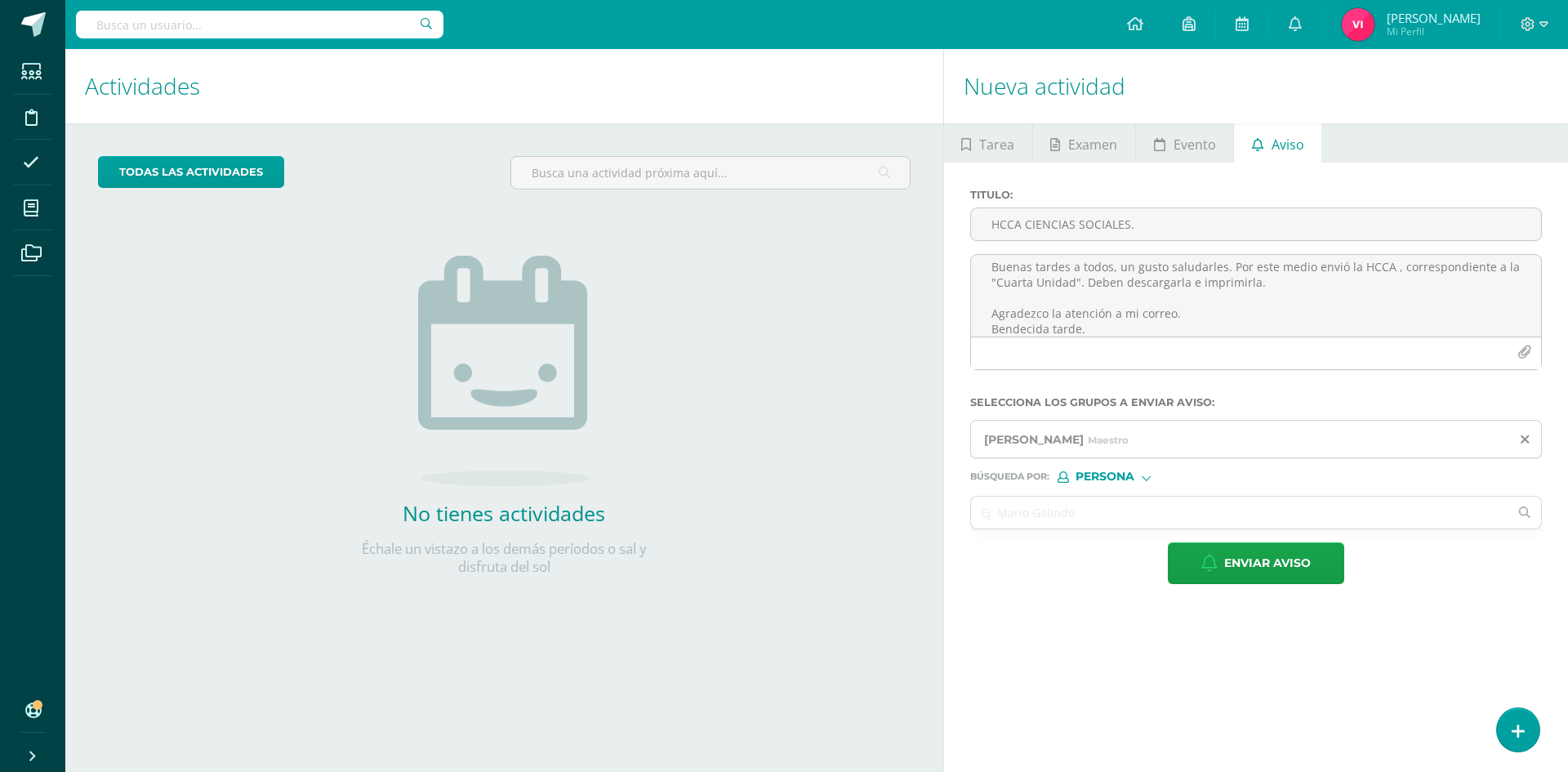
click at [1148, 479] on div at bounding box center [1146, 476] width 9 height 9
click at [1152, 502] on span "Estructura" at bounding box center [1139, 498] width 81 height 9
click at [1154, 514] on input "text" at bounding box center [1239, 512] width 538 height 32
type input "CUARTO"
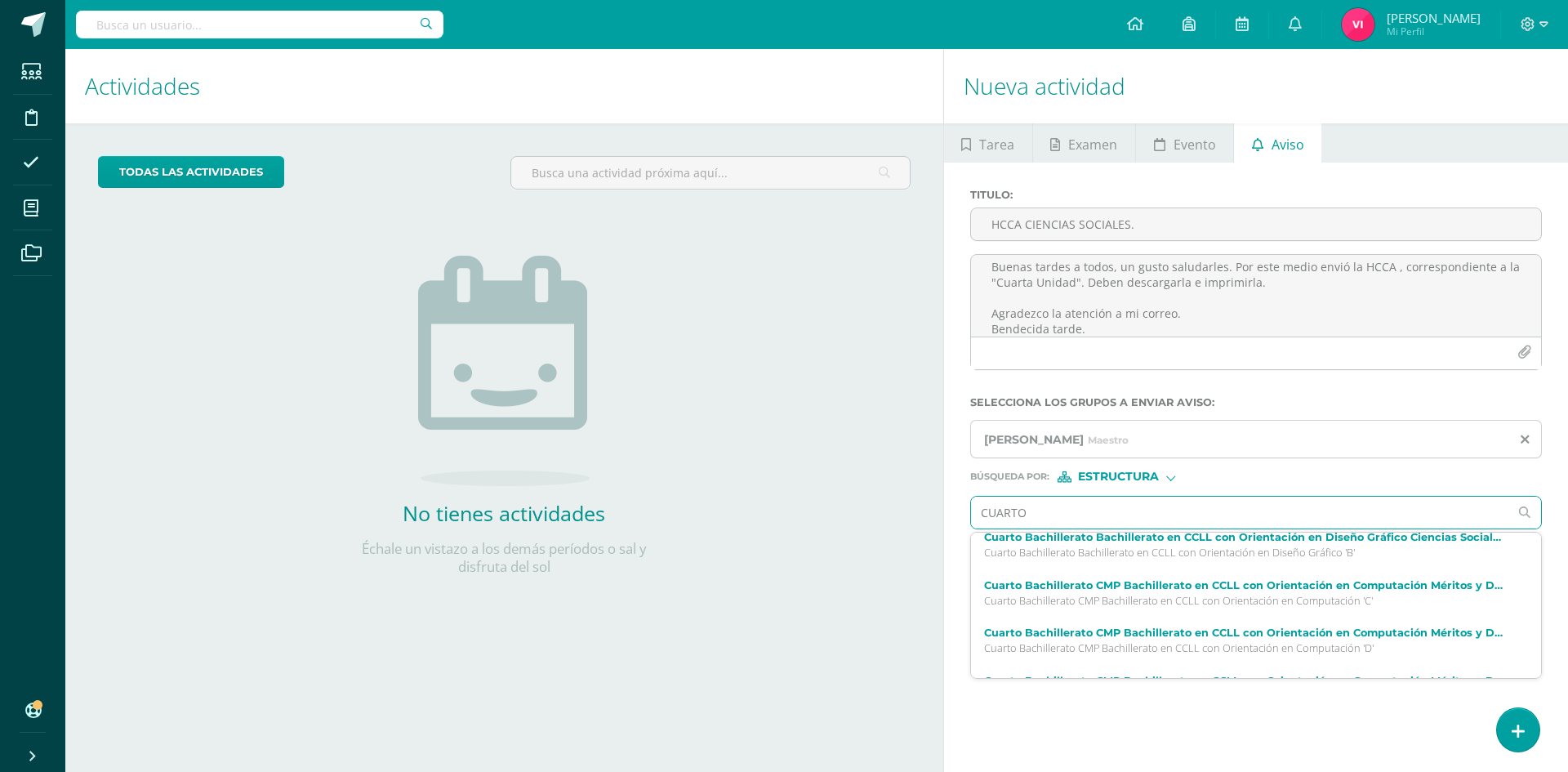
scroll to position [163, 0]
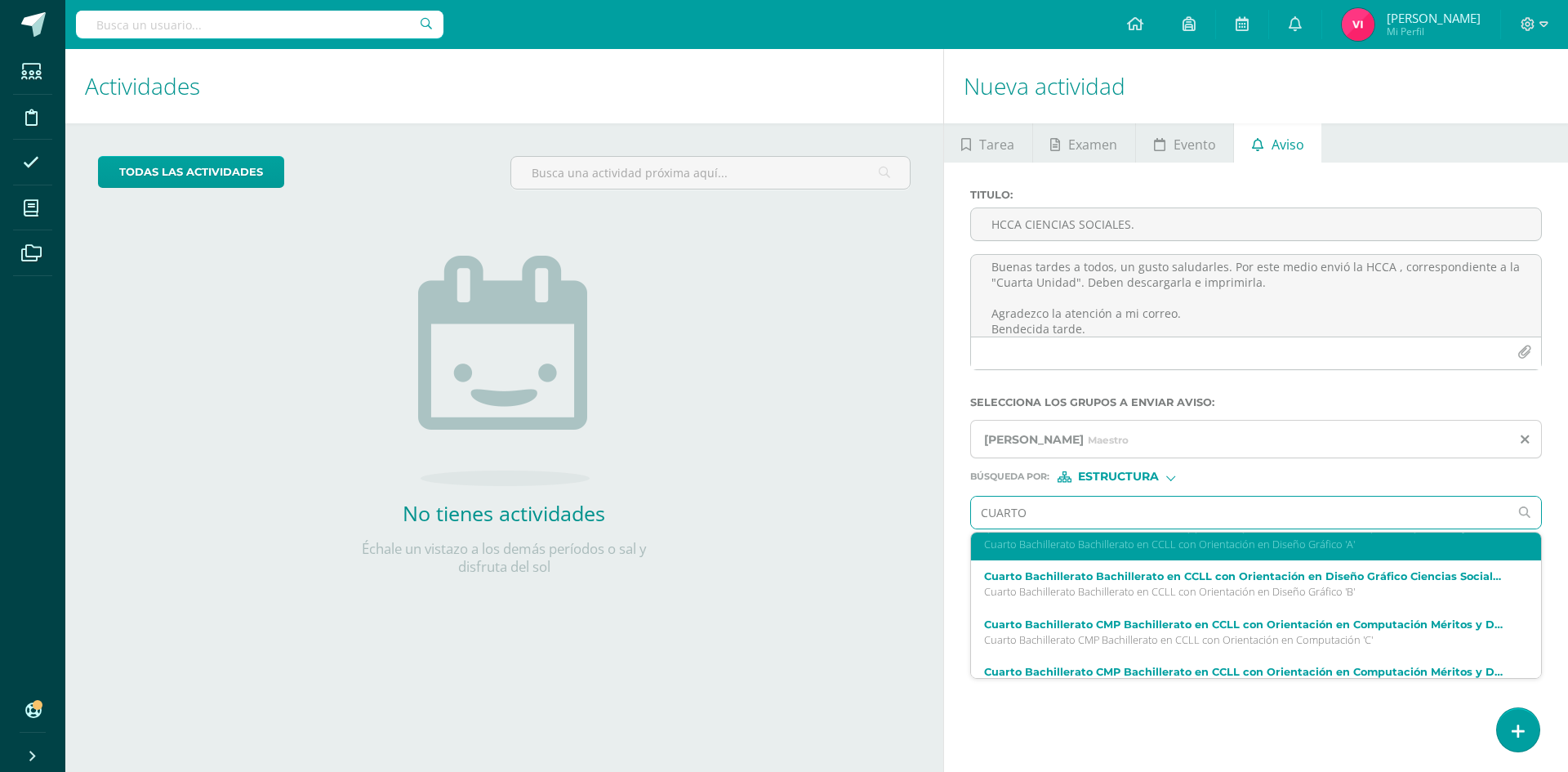
click at [1332, 549] on p "Cuarto Bachillerato Bachillerato en CCLL con Orientación en Diseño Gráfico 'A'" at bounding box center [1244, 544] width 521 height 14
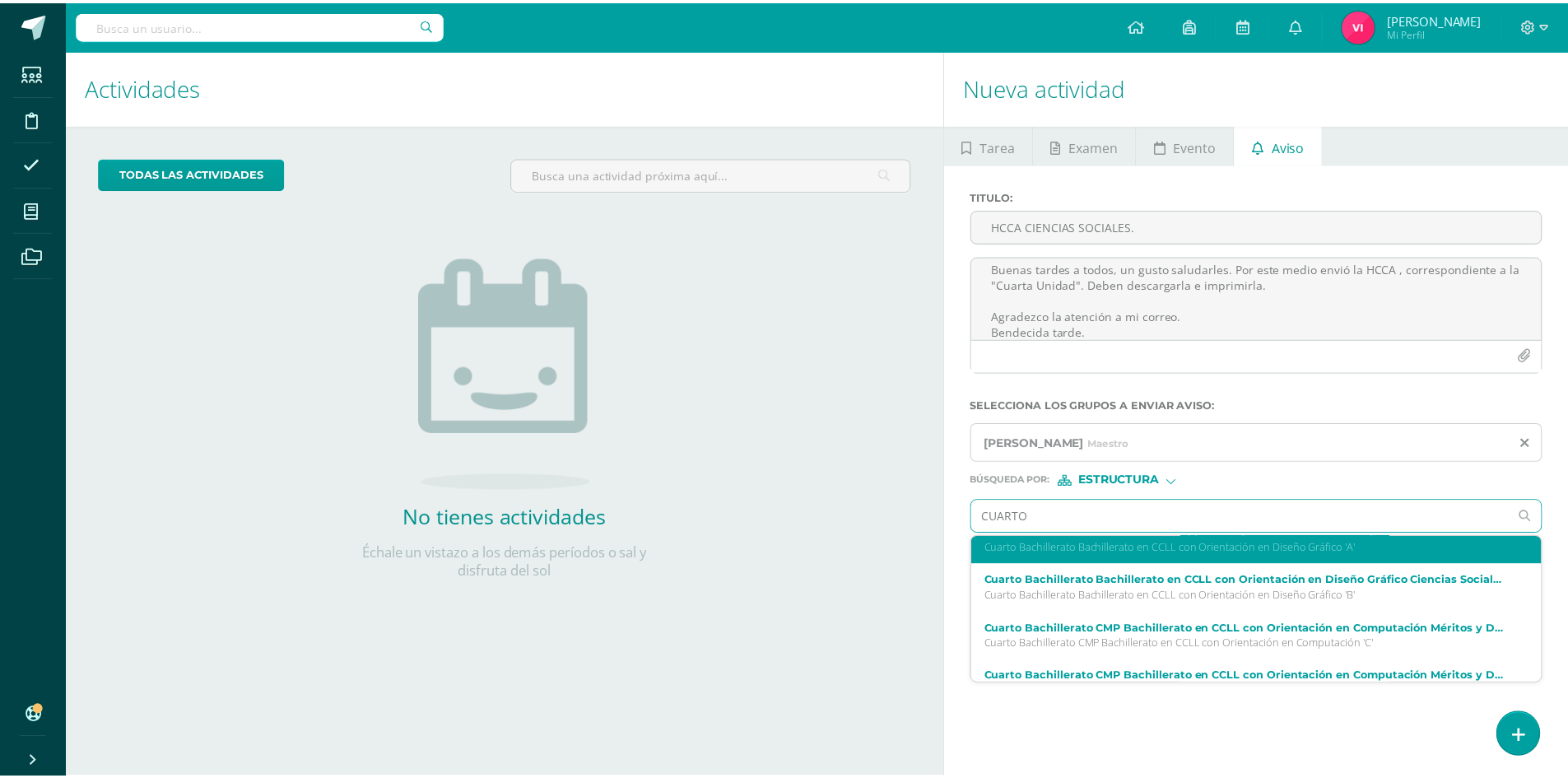
scroll to position [0, 0]
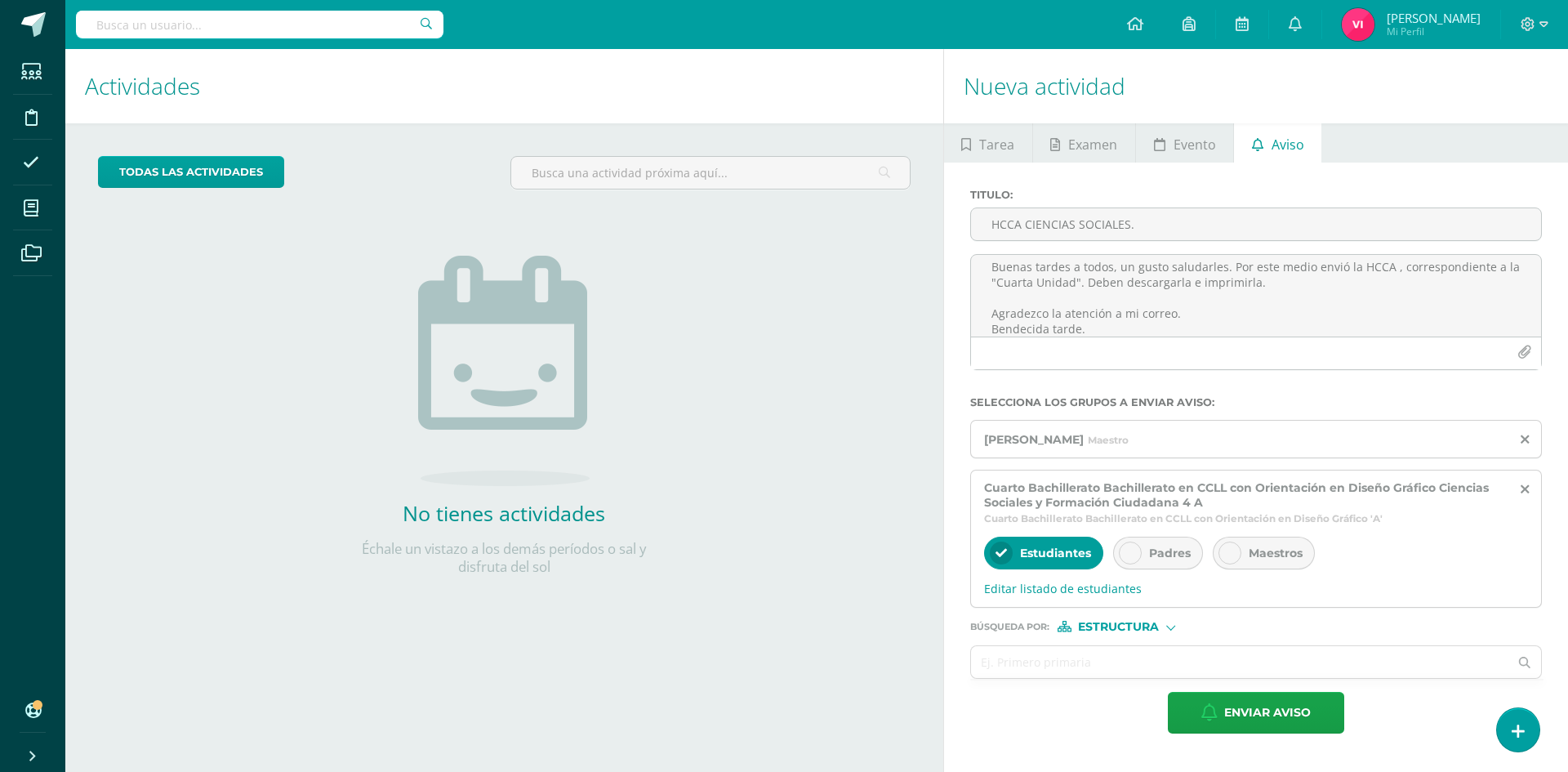
click at [1130, 562] on div at bounding box center [1130, 553] width 23 height 23
click at [1184, 657] on input "text" at bounding box center [1239, 662] width 538 height 32
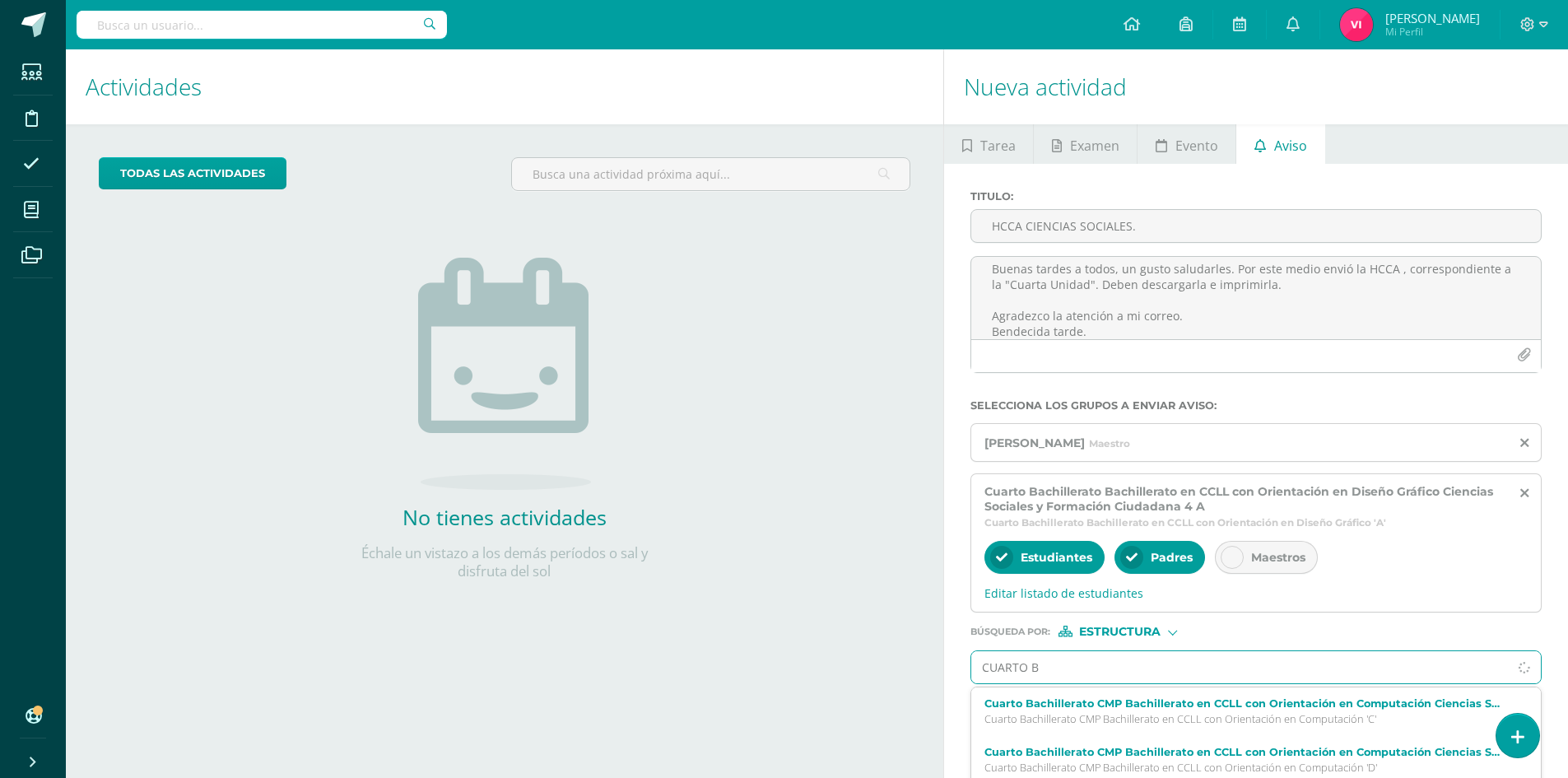
type input "CUARTO BA"
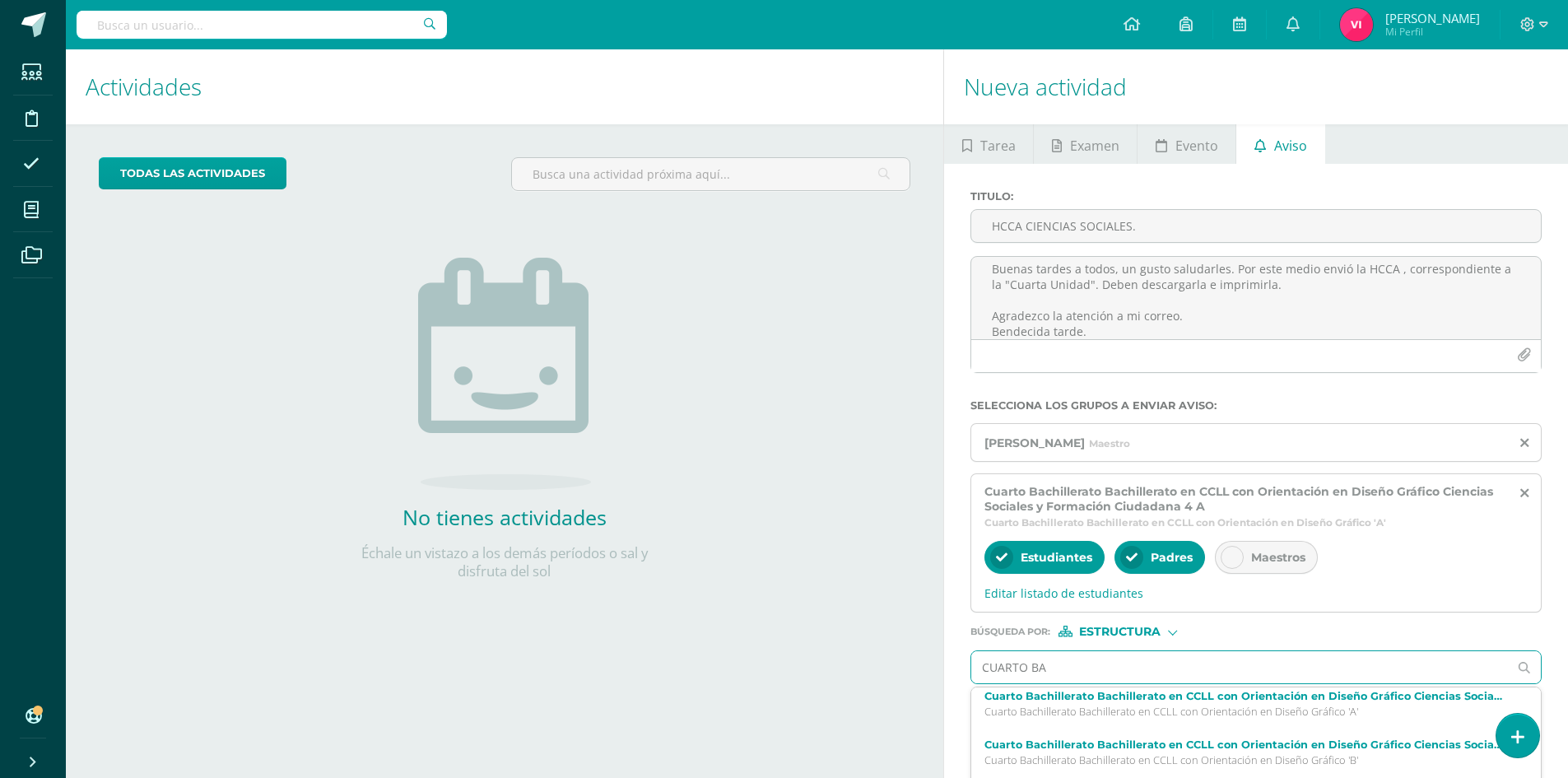
scroll to position [165, 0]
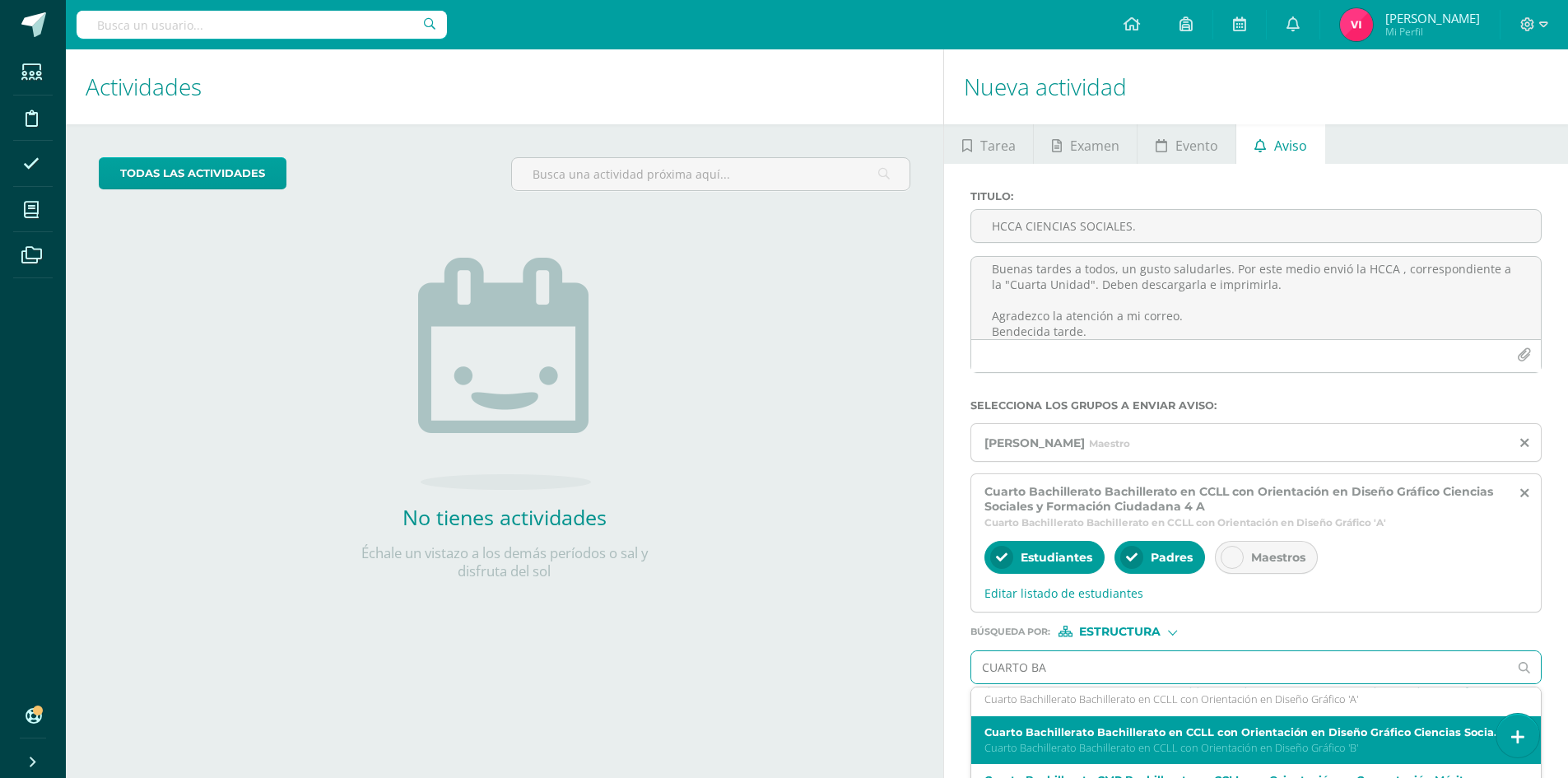
click at [1266, 731] on label "Cuarto Bachillerato Bachillerato en CCLL con Orientación en Diseño Gráfico Cien…" at bounding box center [1244, 732] width 519 height 12
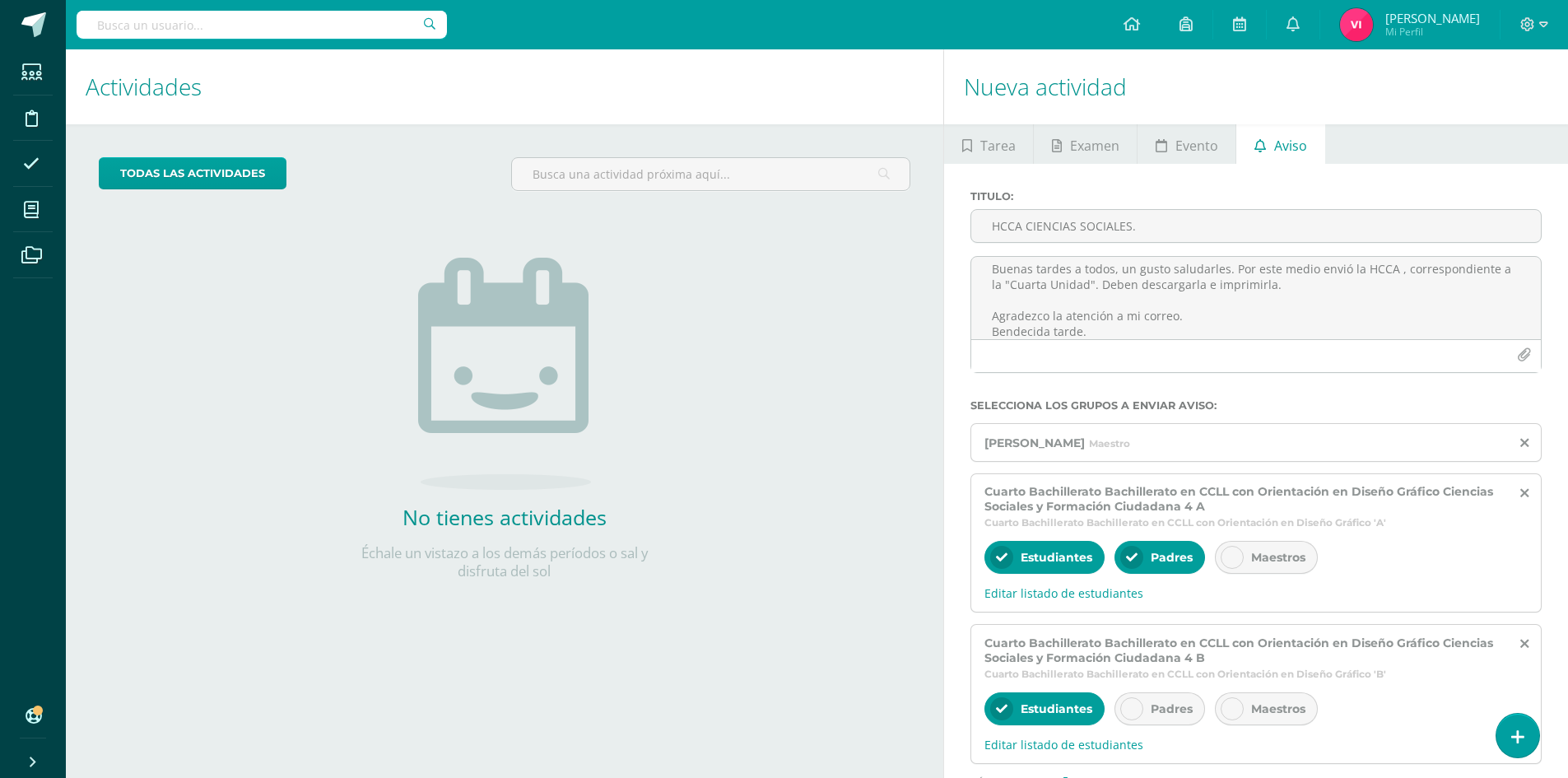
scroll to position [0, 0]
click at [1129, 709] on icon at bounding box center [1131, 708] width 11 height 11
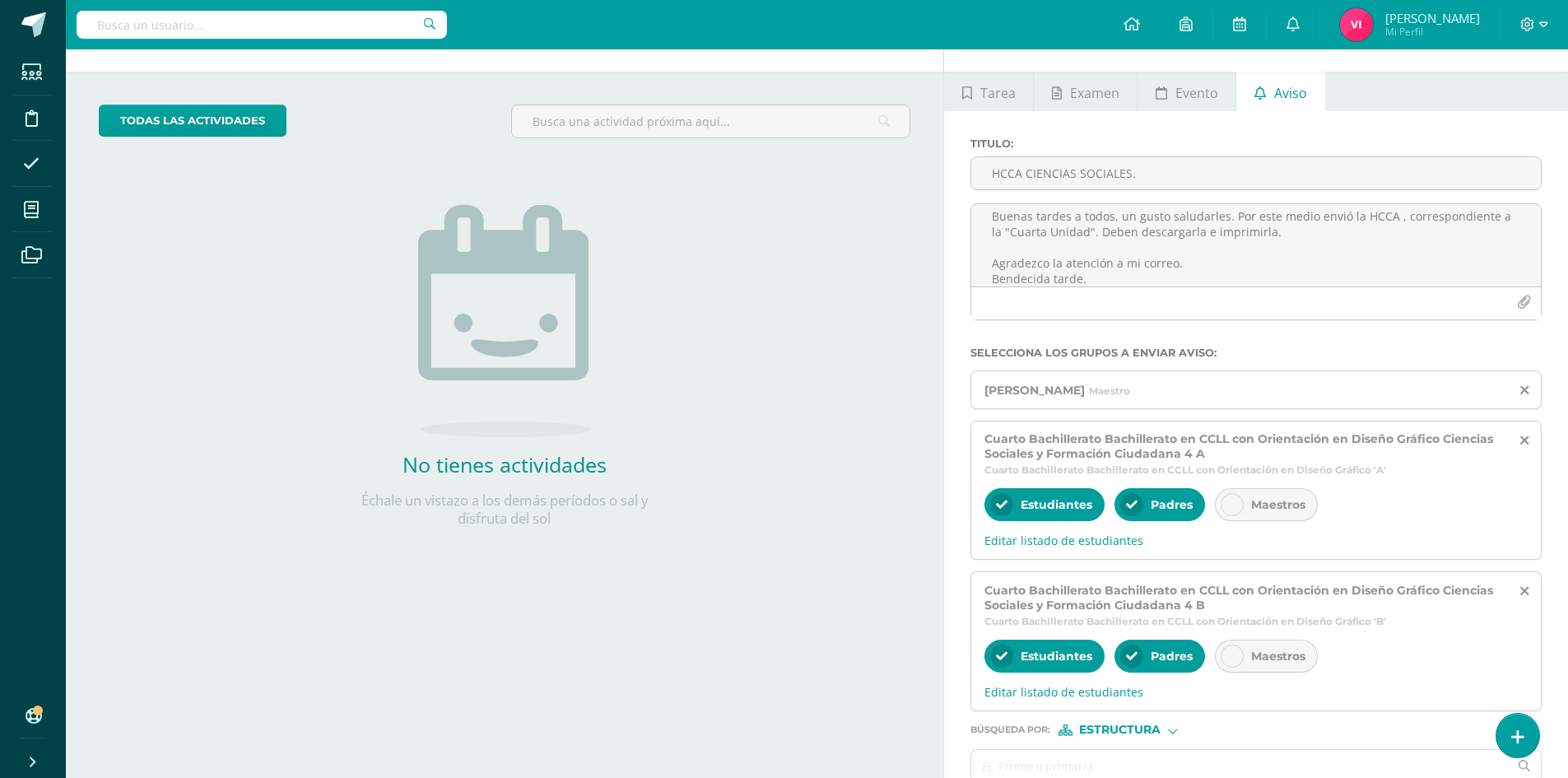
scroll to position [82, 0]
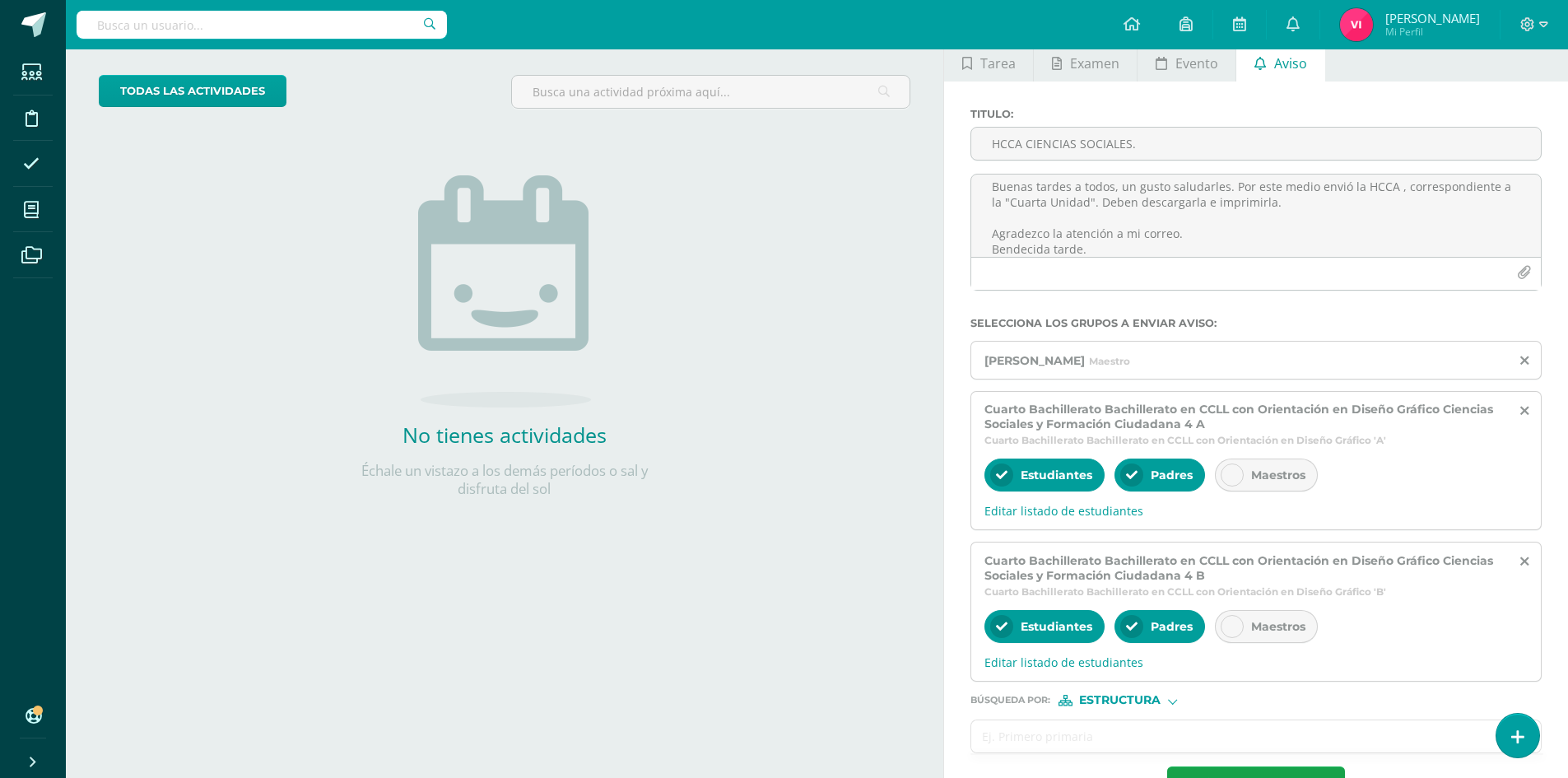
drag, startPoint x: 1119, startPoint y: 731, endPoint x: 1134, endPoint y: 727, distance: 15.5
click at [1134, 727] on input "text" at bounding box center [1240, 736] width 537 height 32
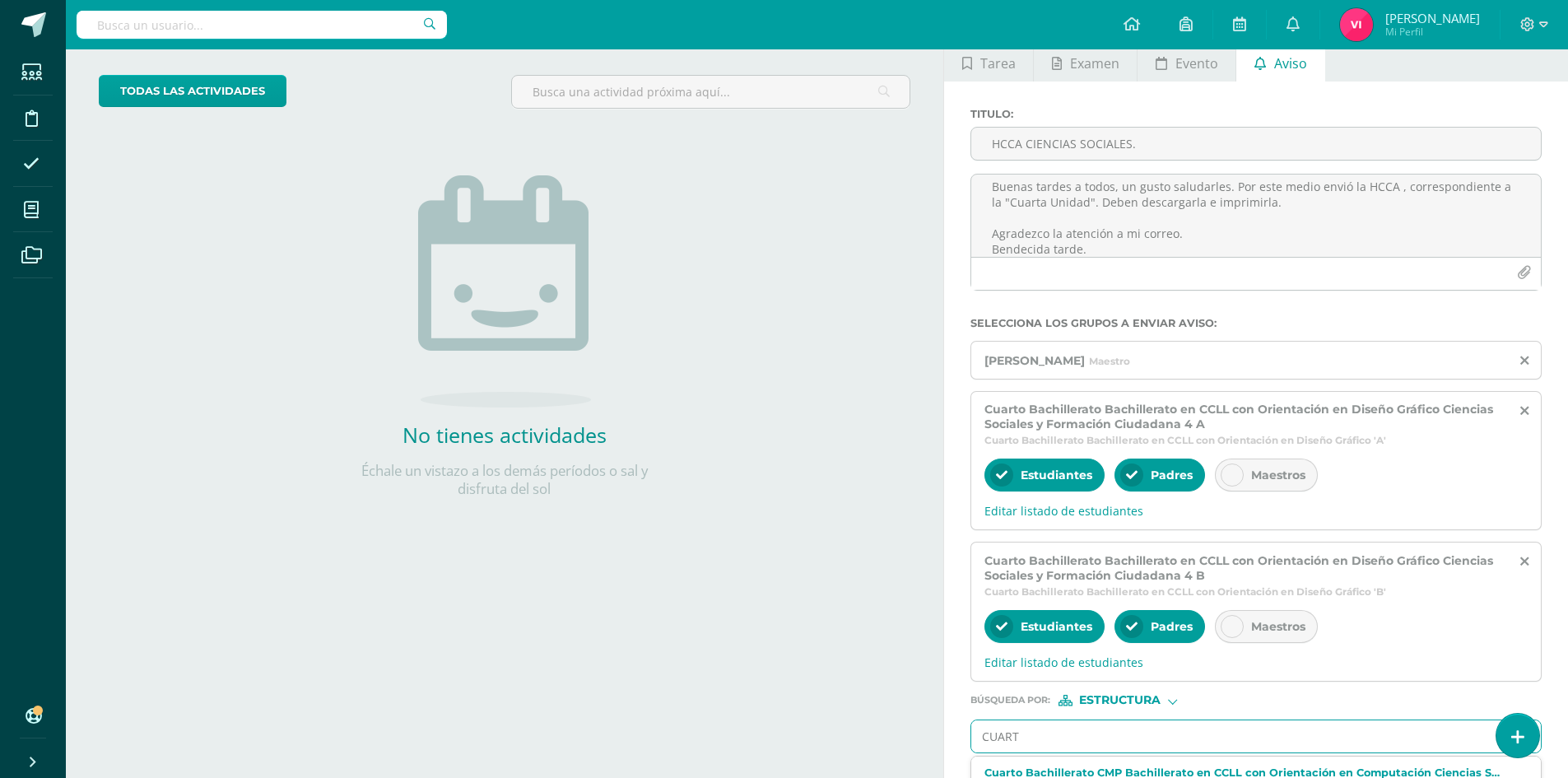
type input "CUARTO"
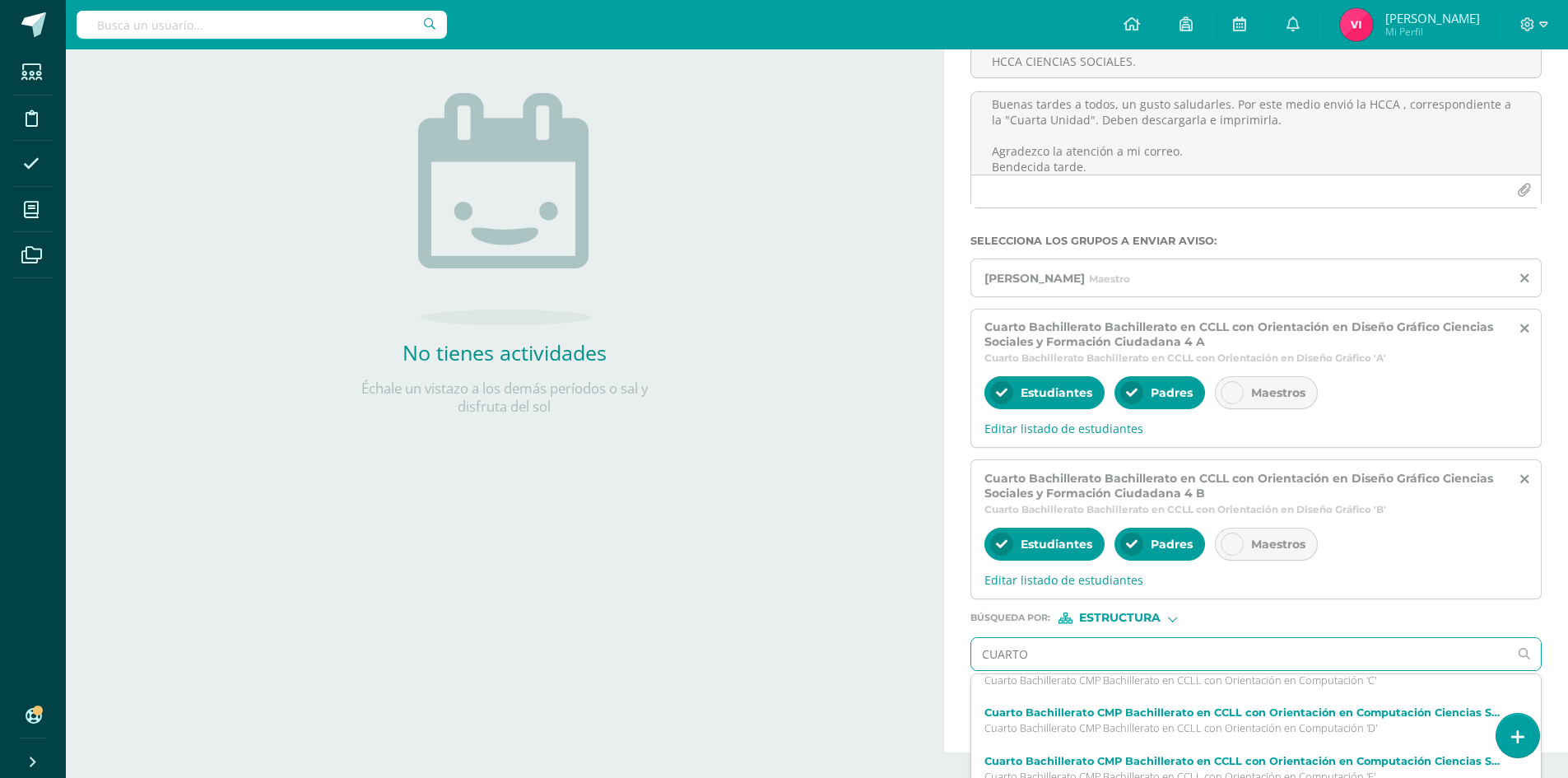
scroll to position [0, 0]
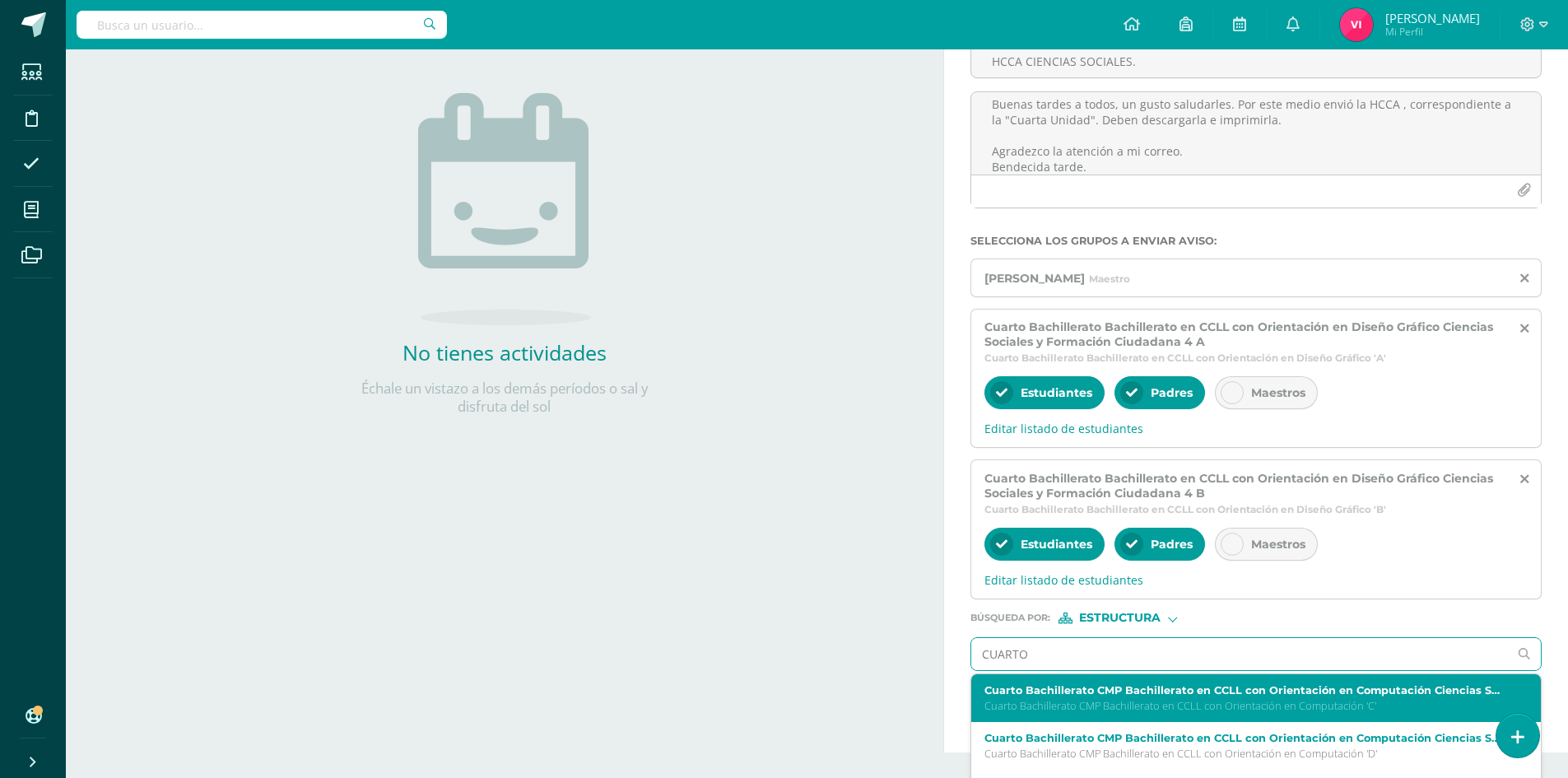
click at [1147, 699] on p "Cuarto Bachillerato CMP Bachillerato en CCLL con Orientación en Computación 'C'" at bounding box center [1244, 706] width 519 height 14
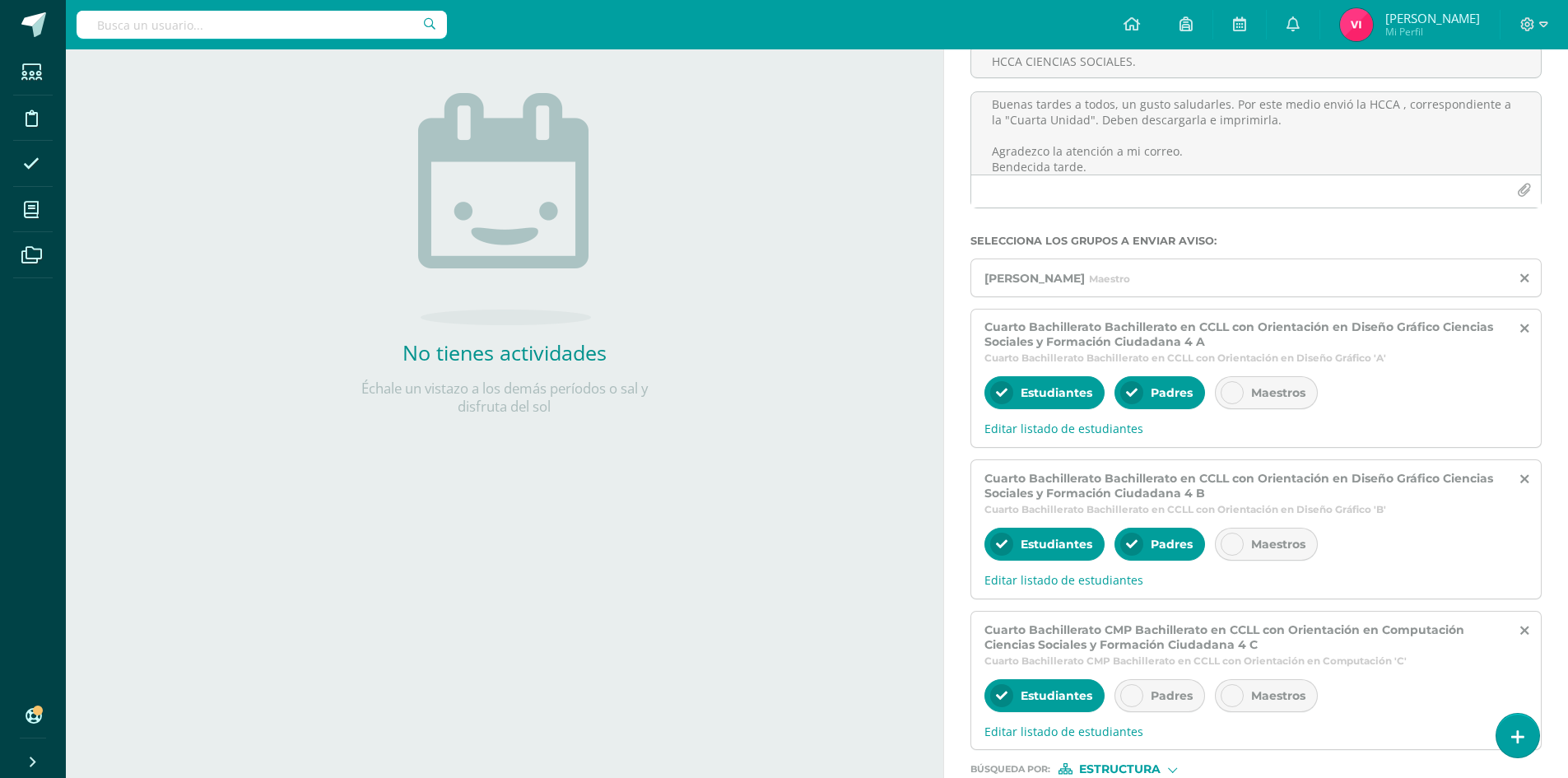
click at [1133, 693] on icon at bounding box center [1131, 695] width 11 height 11
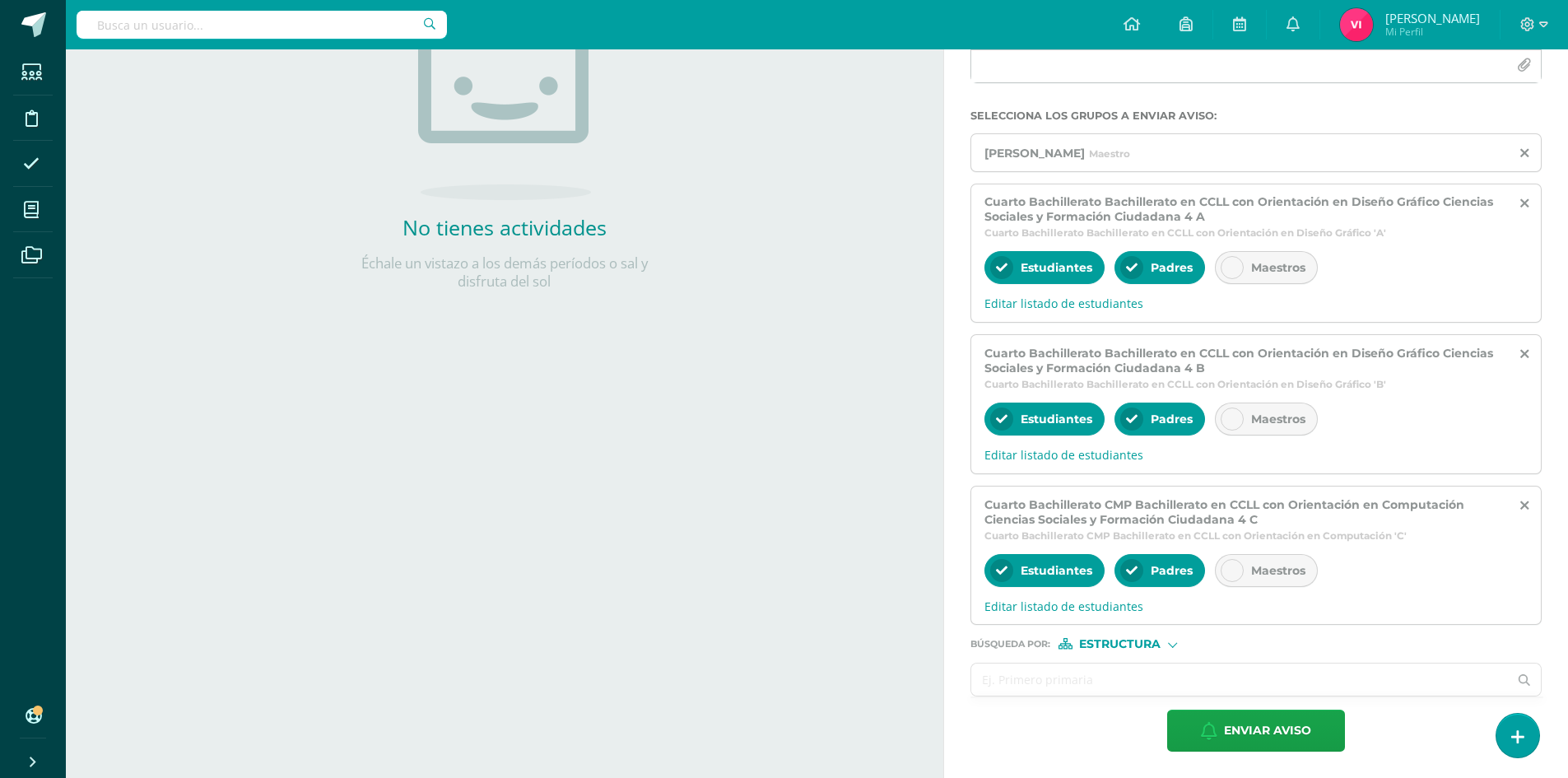
click at [1139, 679] on input "text" at bounding box center [1240, 679] width 537 height 32
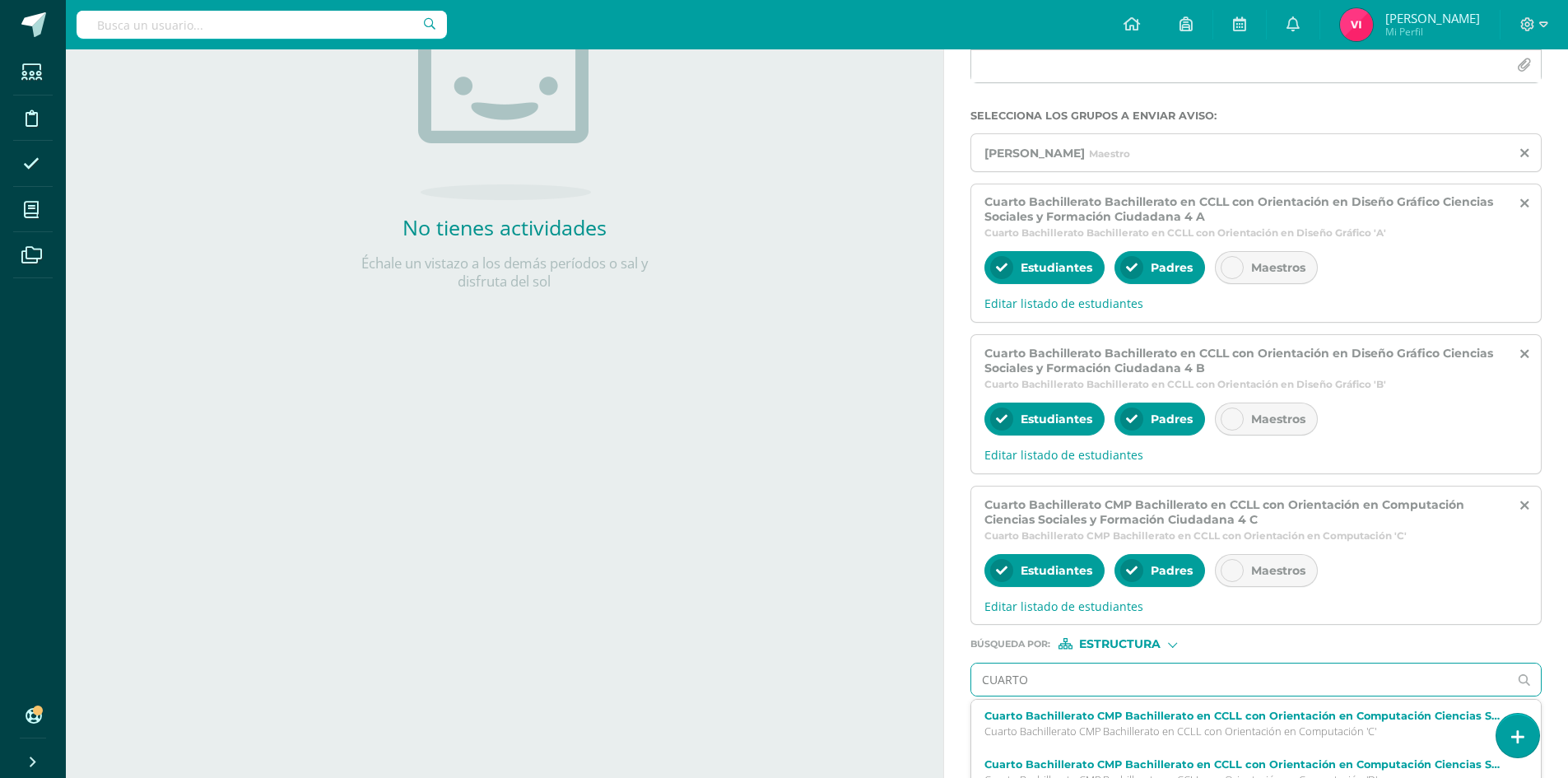
type input "CUARTO"
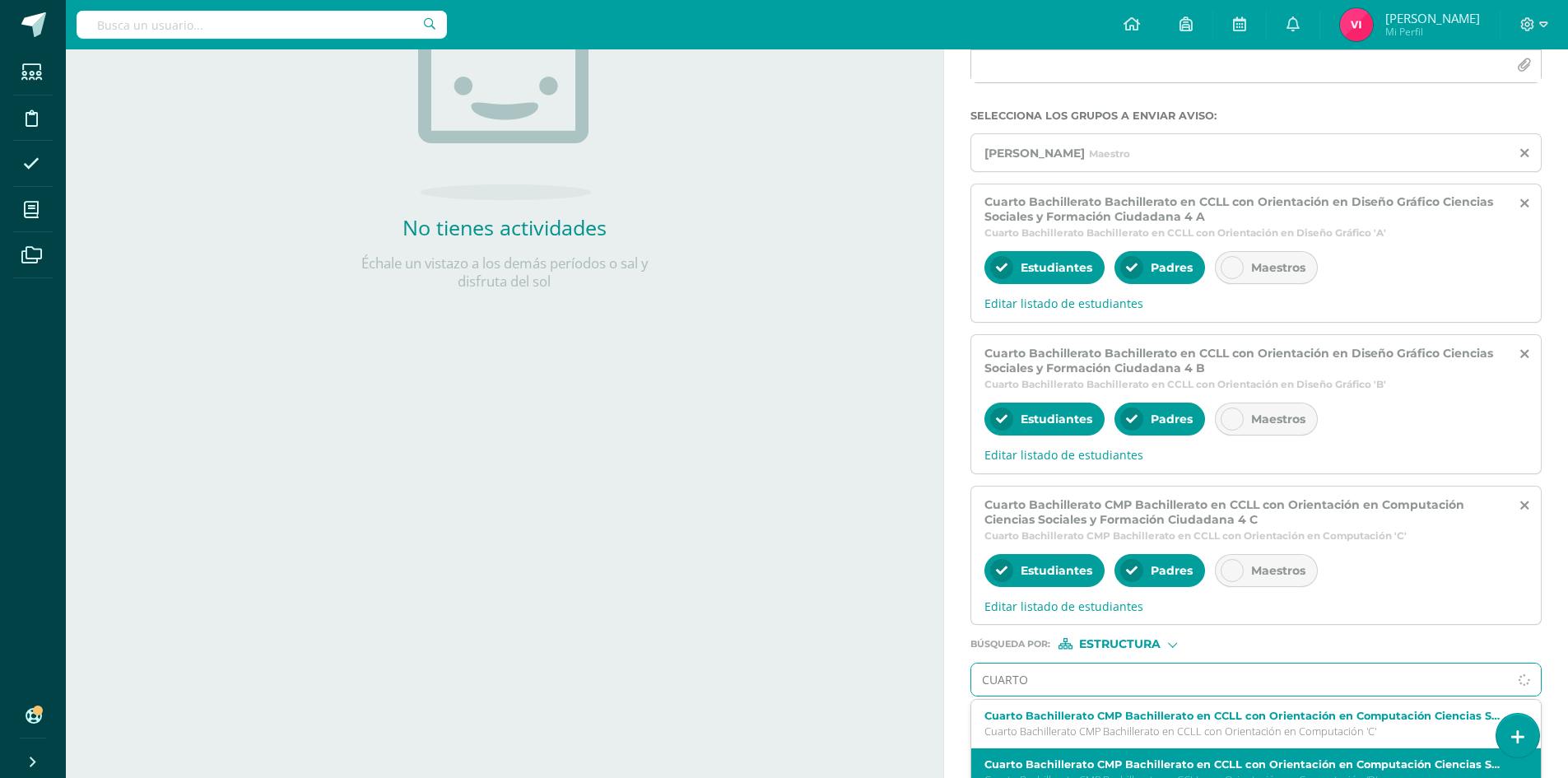
scroll to position [308, 0]
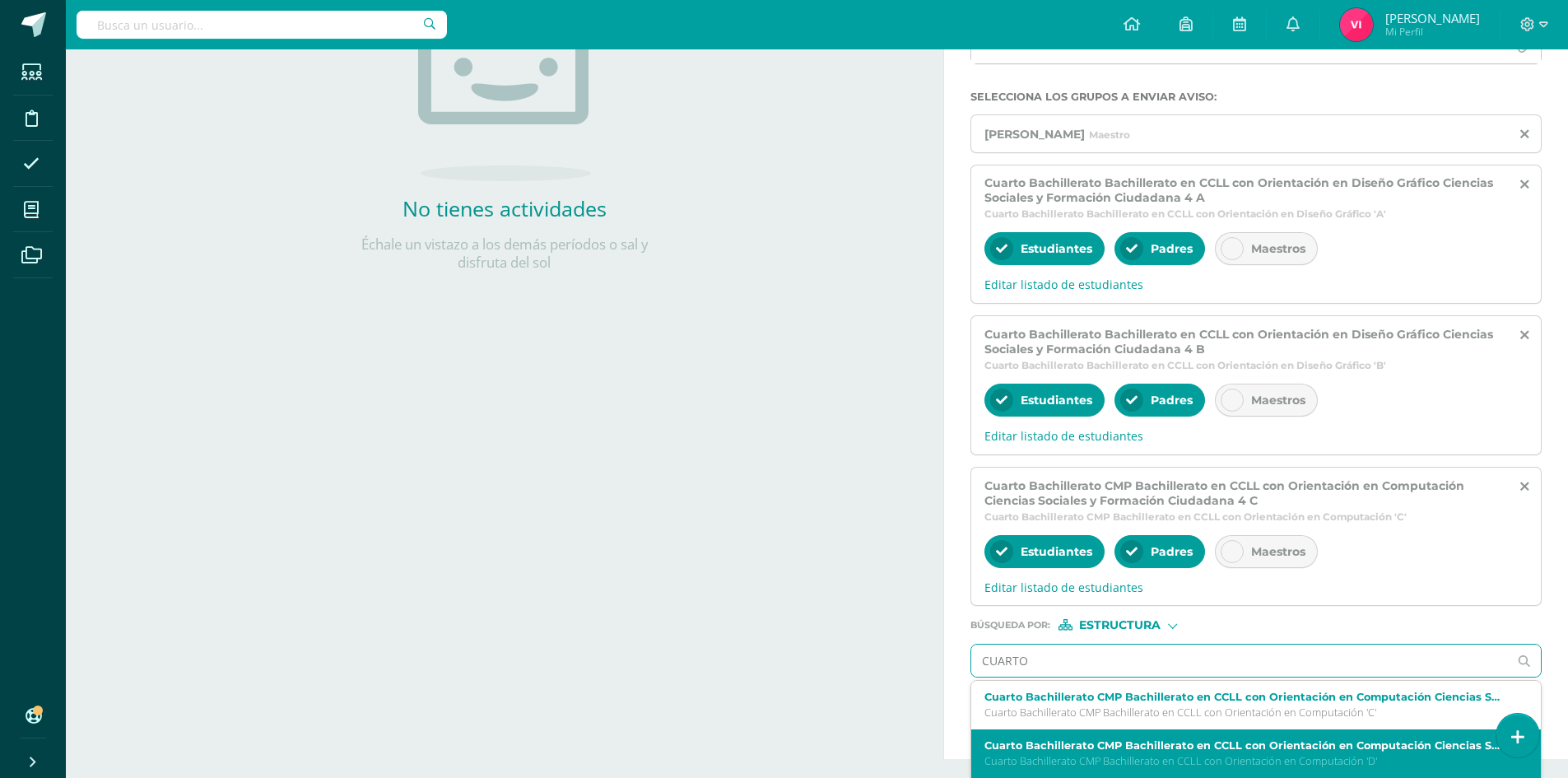
click at [1212, 767] on p "Cuarto Bachillerato CMP Bachillerato en CCLL con Orientación en Computación 'D'" at bounding box center [1244, 761] width 519 height 14
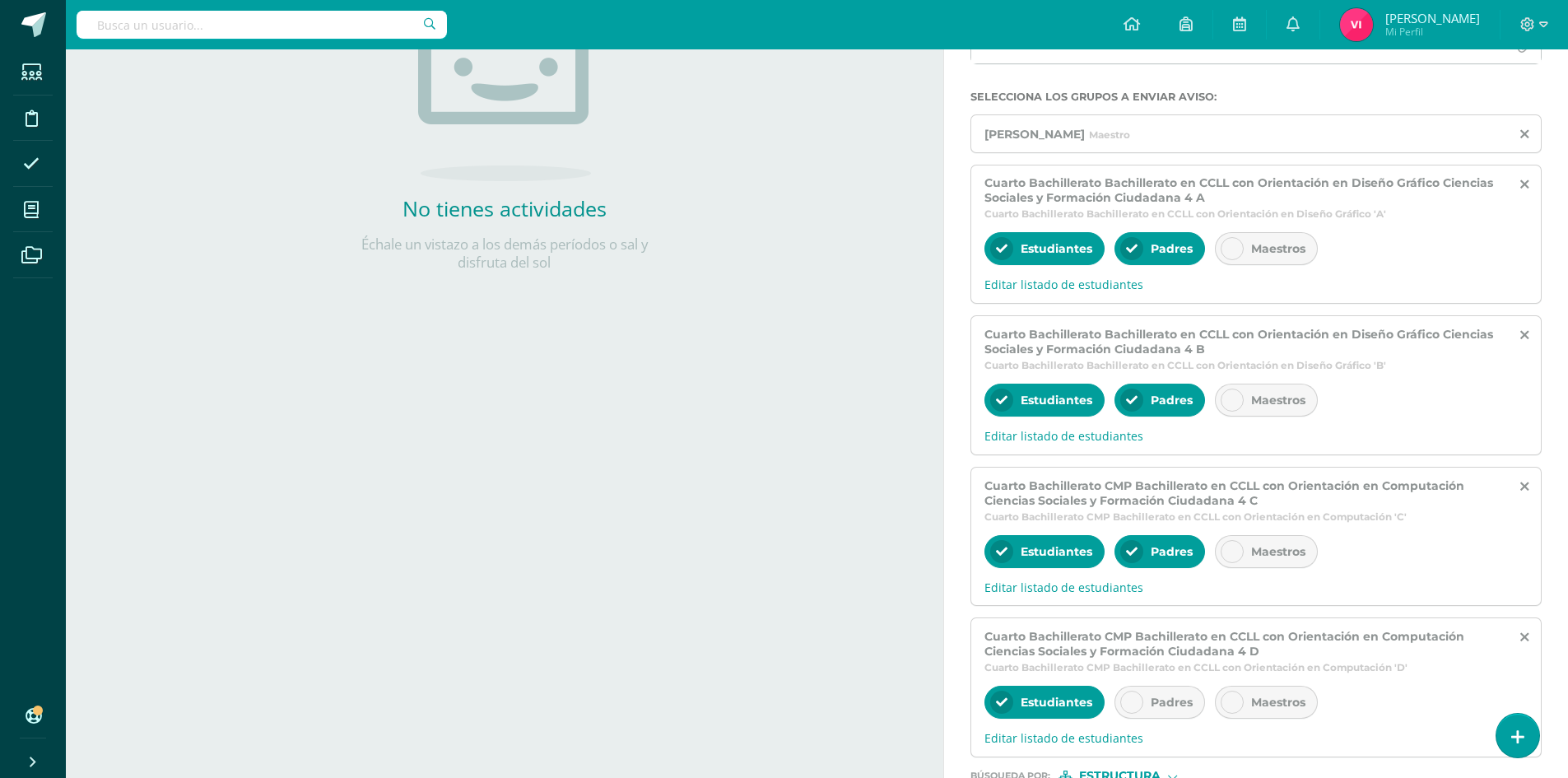
click at [1135, 704] on icon at bounding box center [1131, 702] width 11 height 11
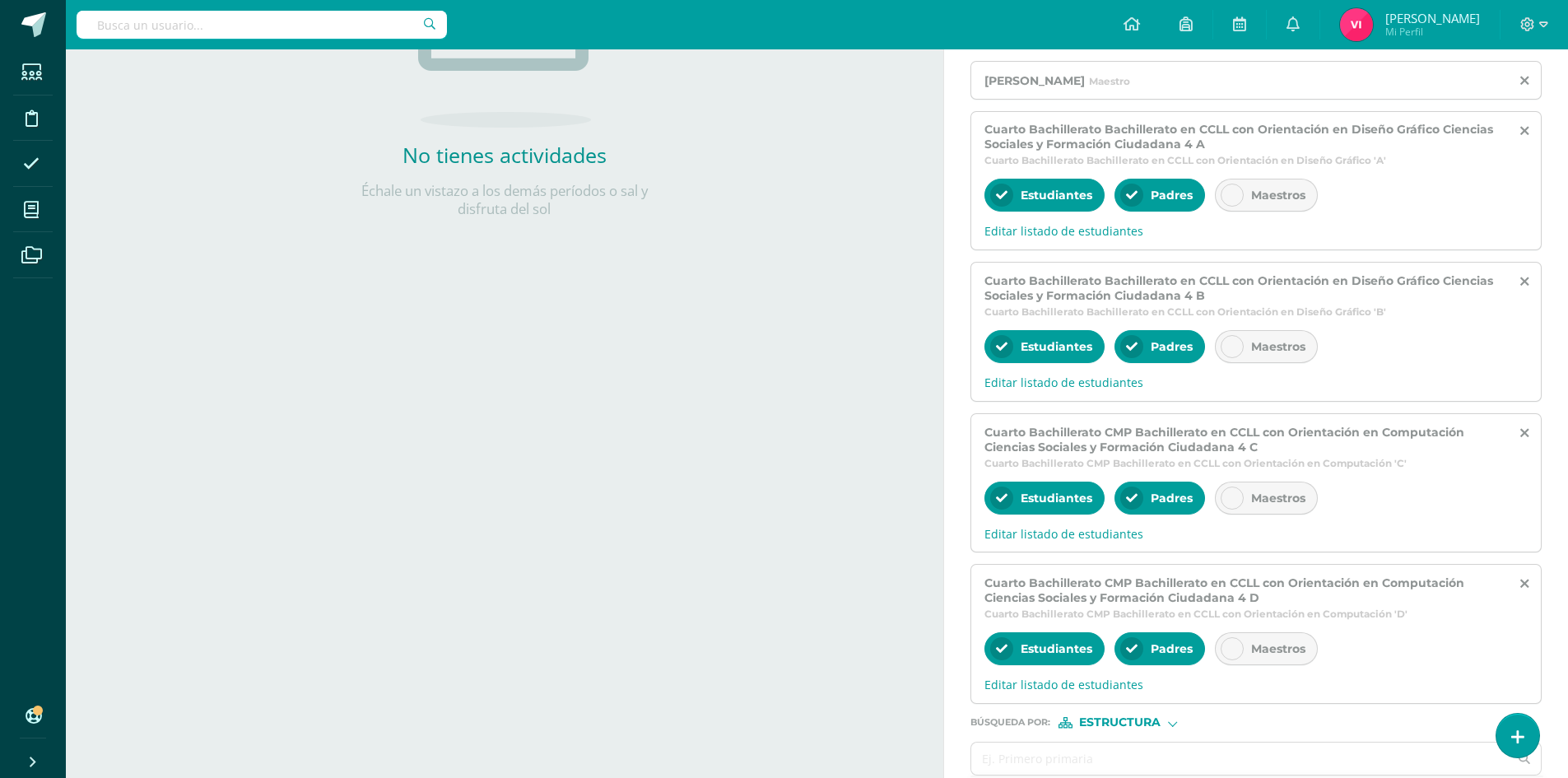
scroll to position [391, 0]
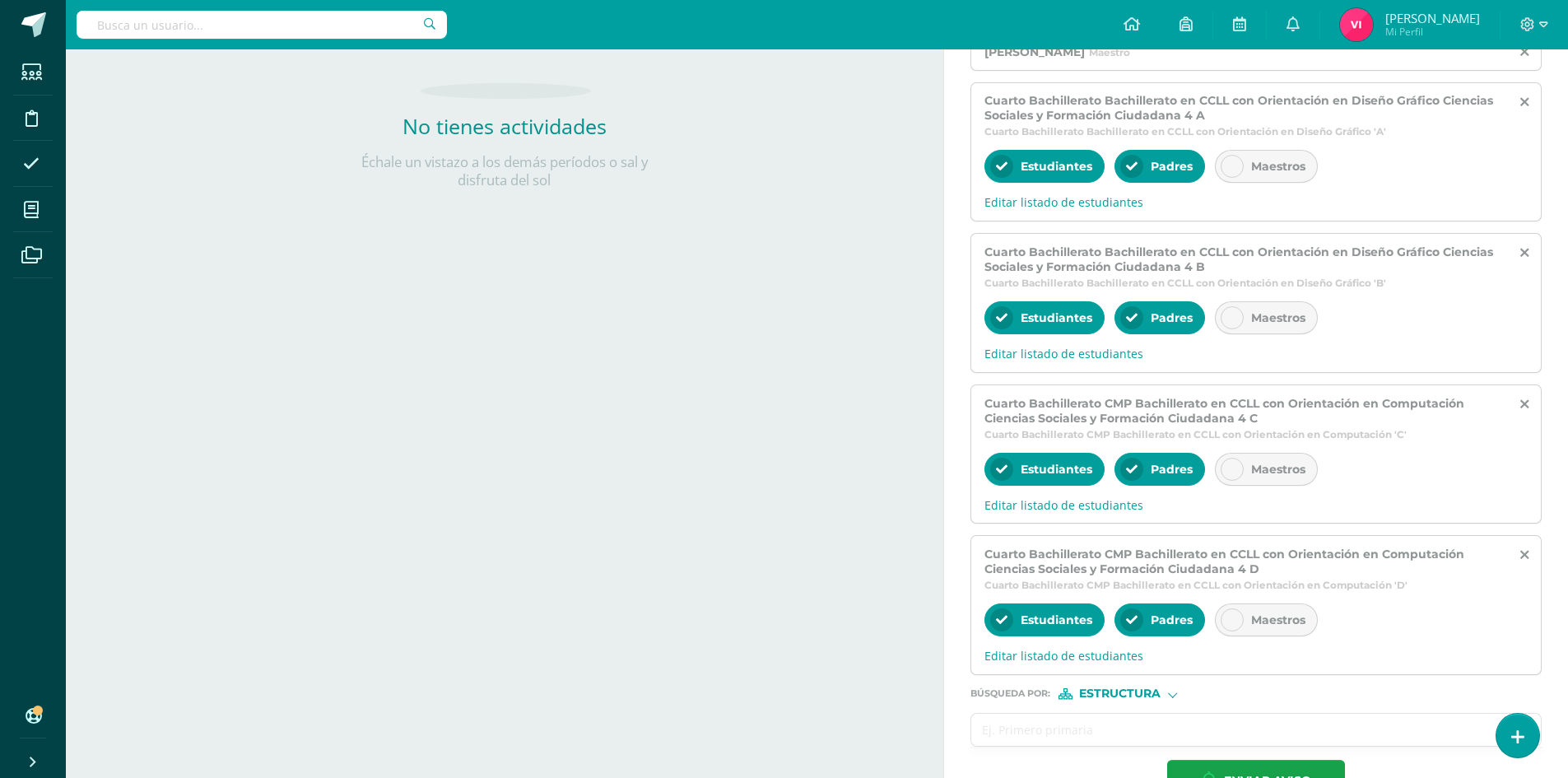
click at [1125, 719] on input "text" at bounding box center [1240, 730] width 537 height 32
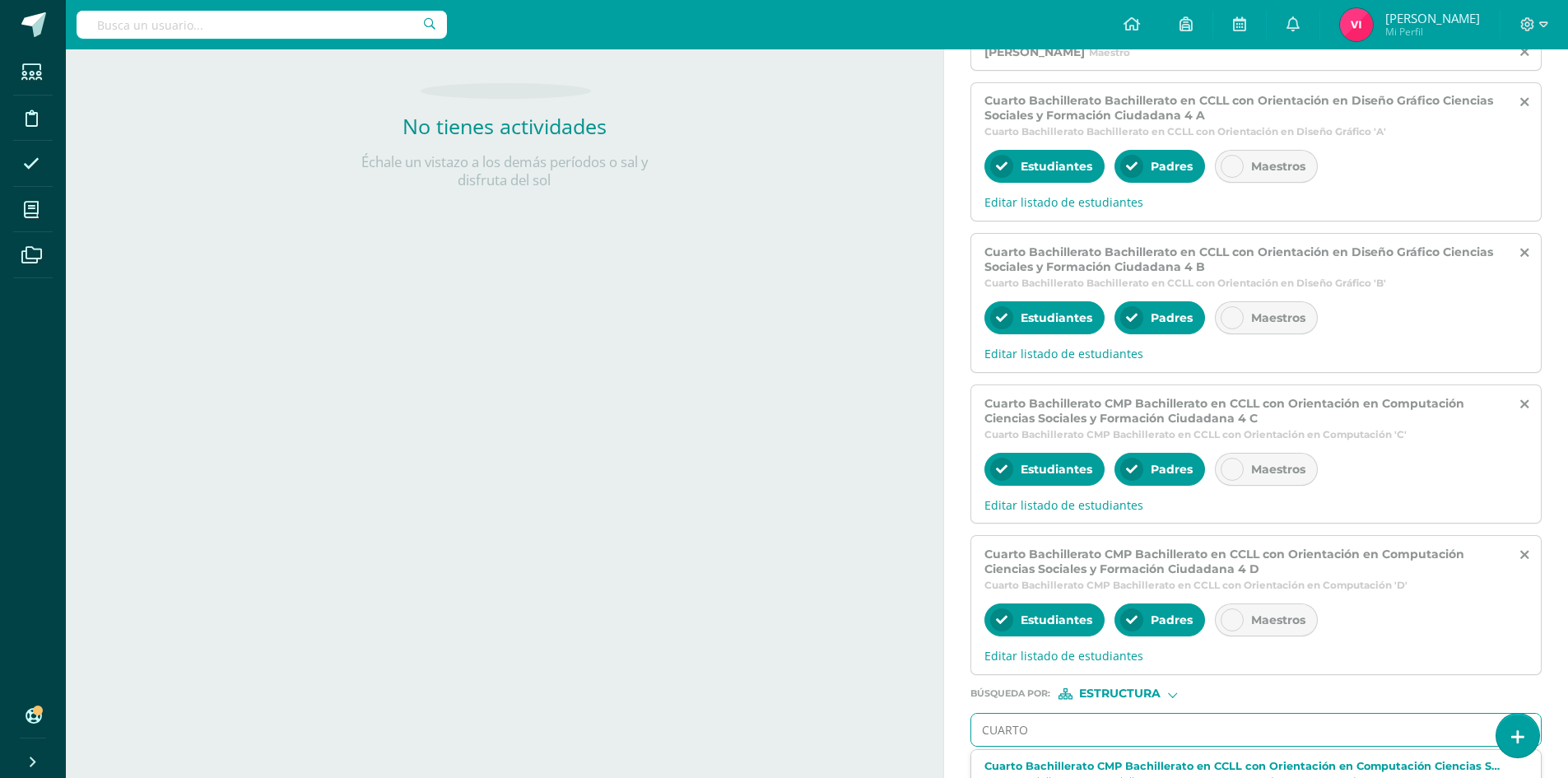
type input "CUARTO"
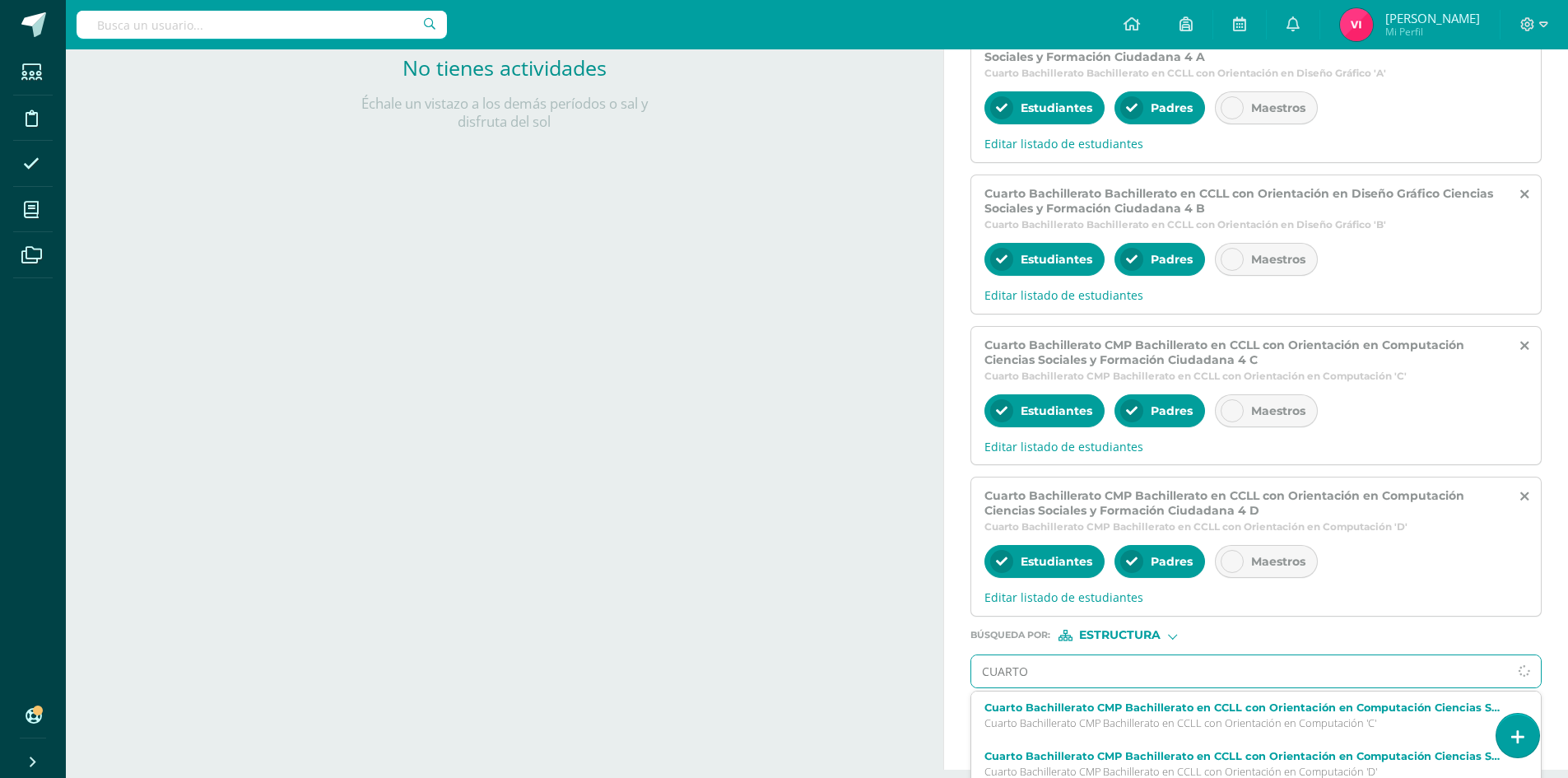
scroll to position [511, 0]
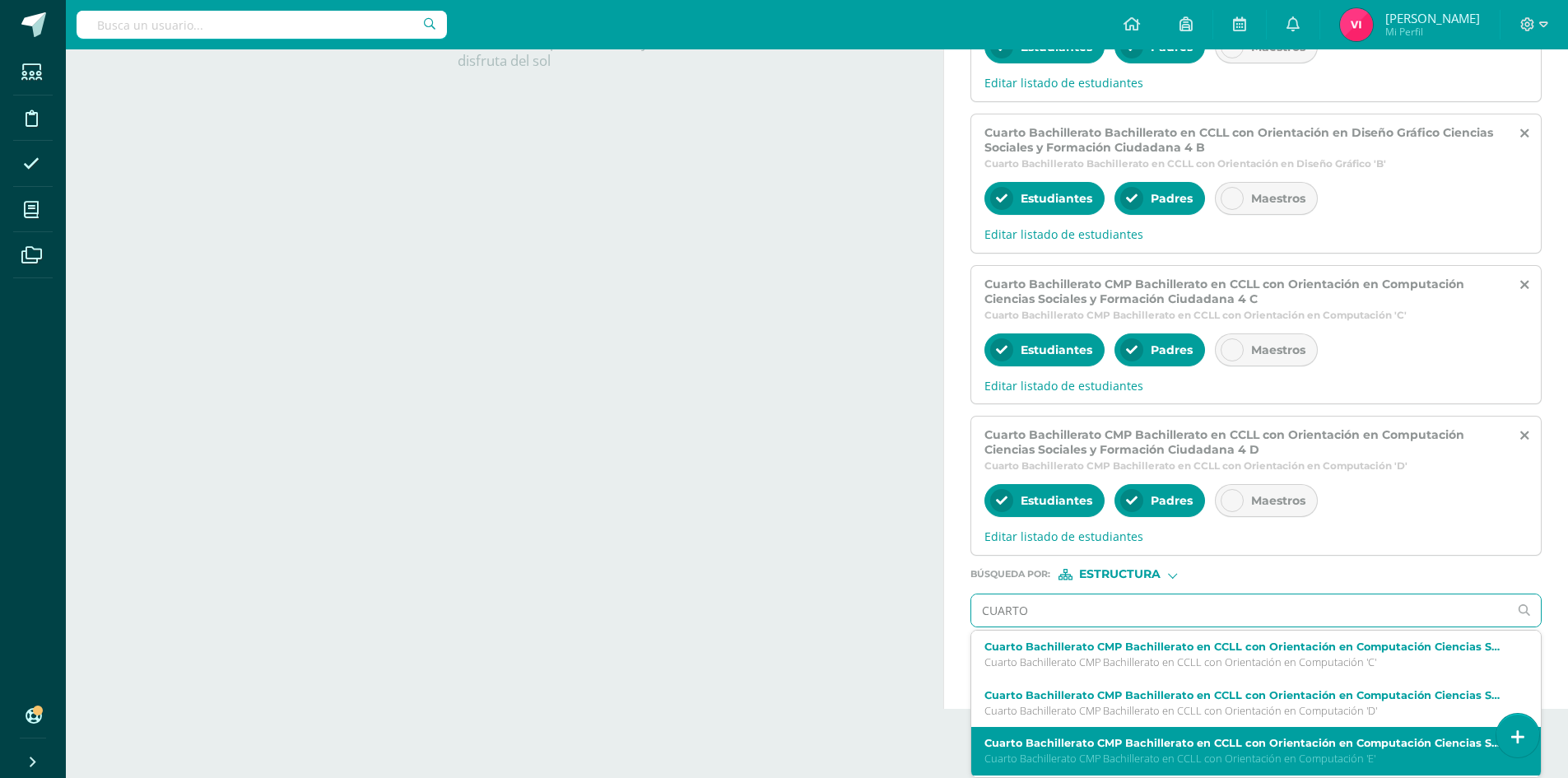
click at [1199, 747] on label "Cuarto Bachillerato CMP Bachillerato en CCLL con Orientación en Computación Cie…" at bounding box center [1244, 743] width 519 height 12
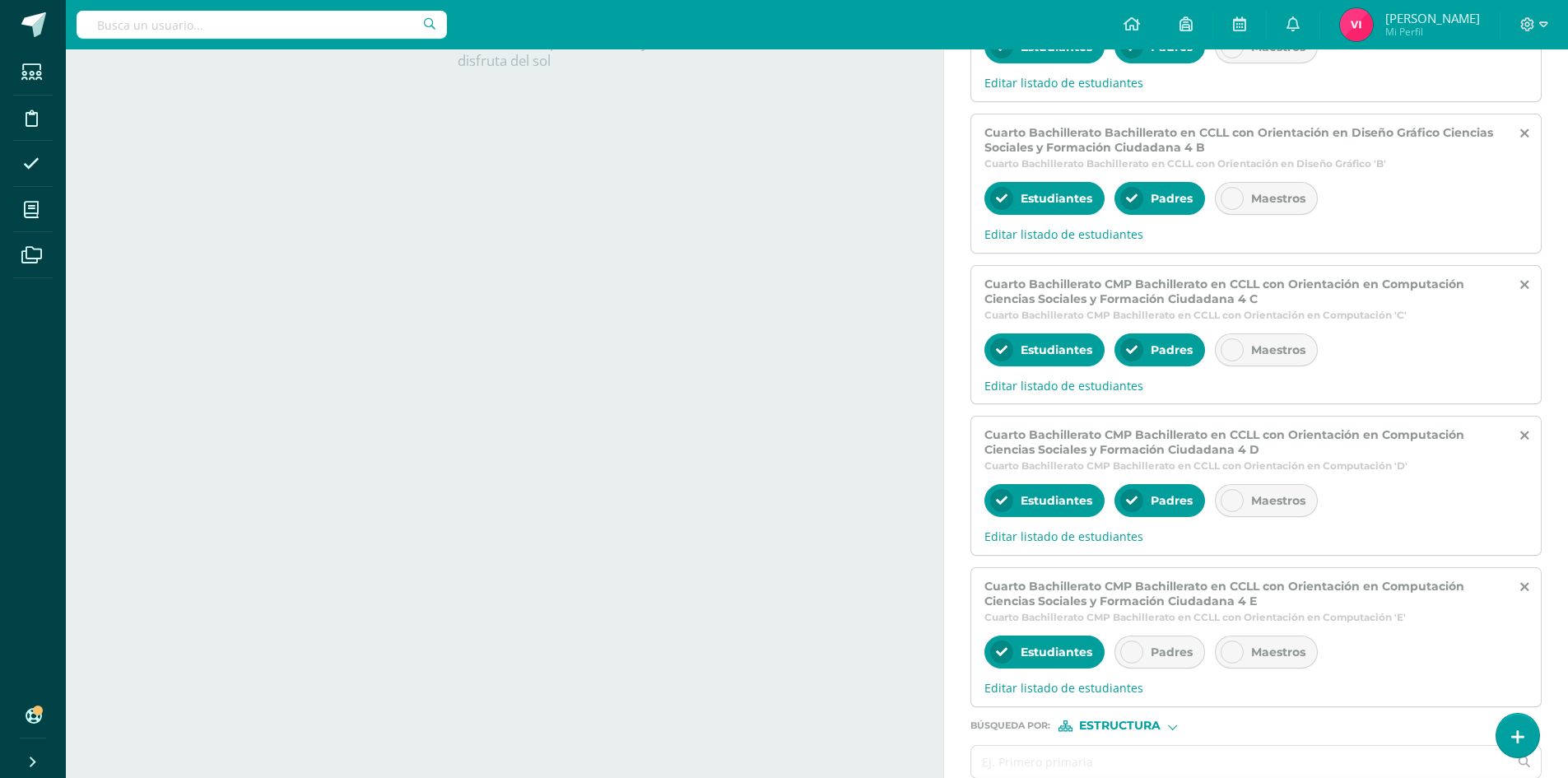
click at [1124, 647] on div at bounding box center [1132, 652] width 23 height 23
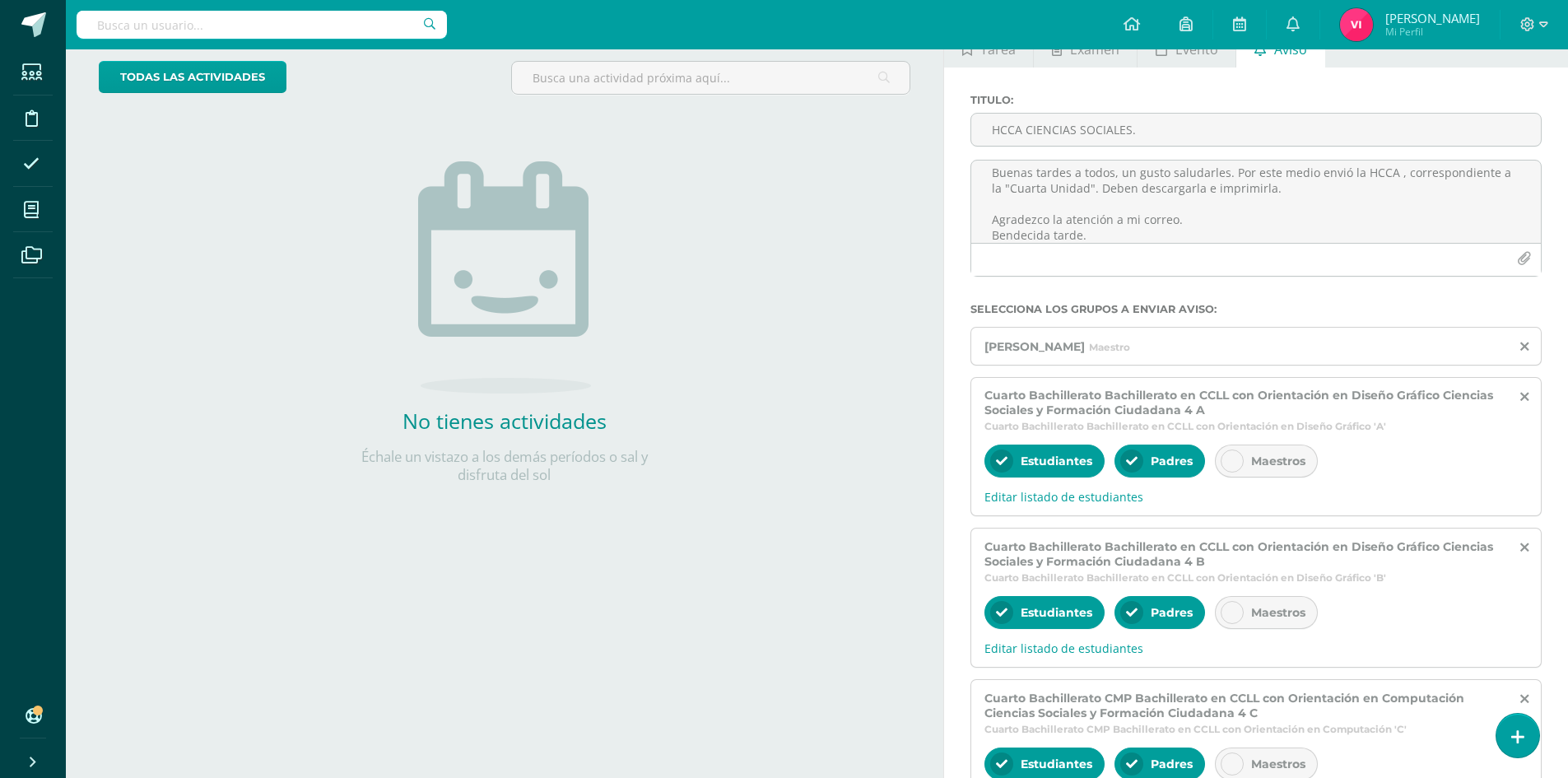
scroll to position [17, 0]
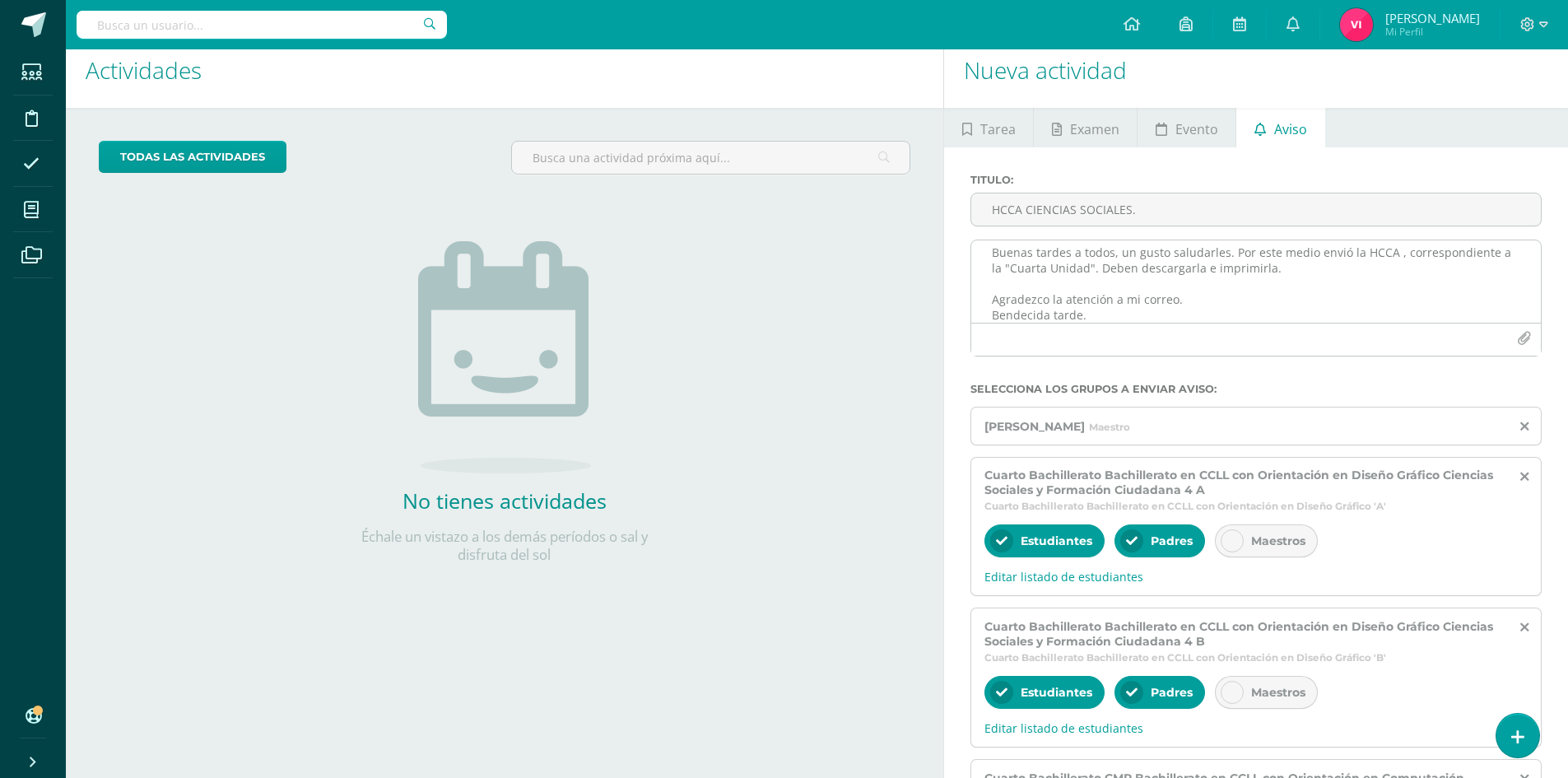
click at [1527, 337] on icon "button" at bounding box center [1524, 339] width 14 height 14
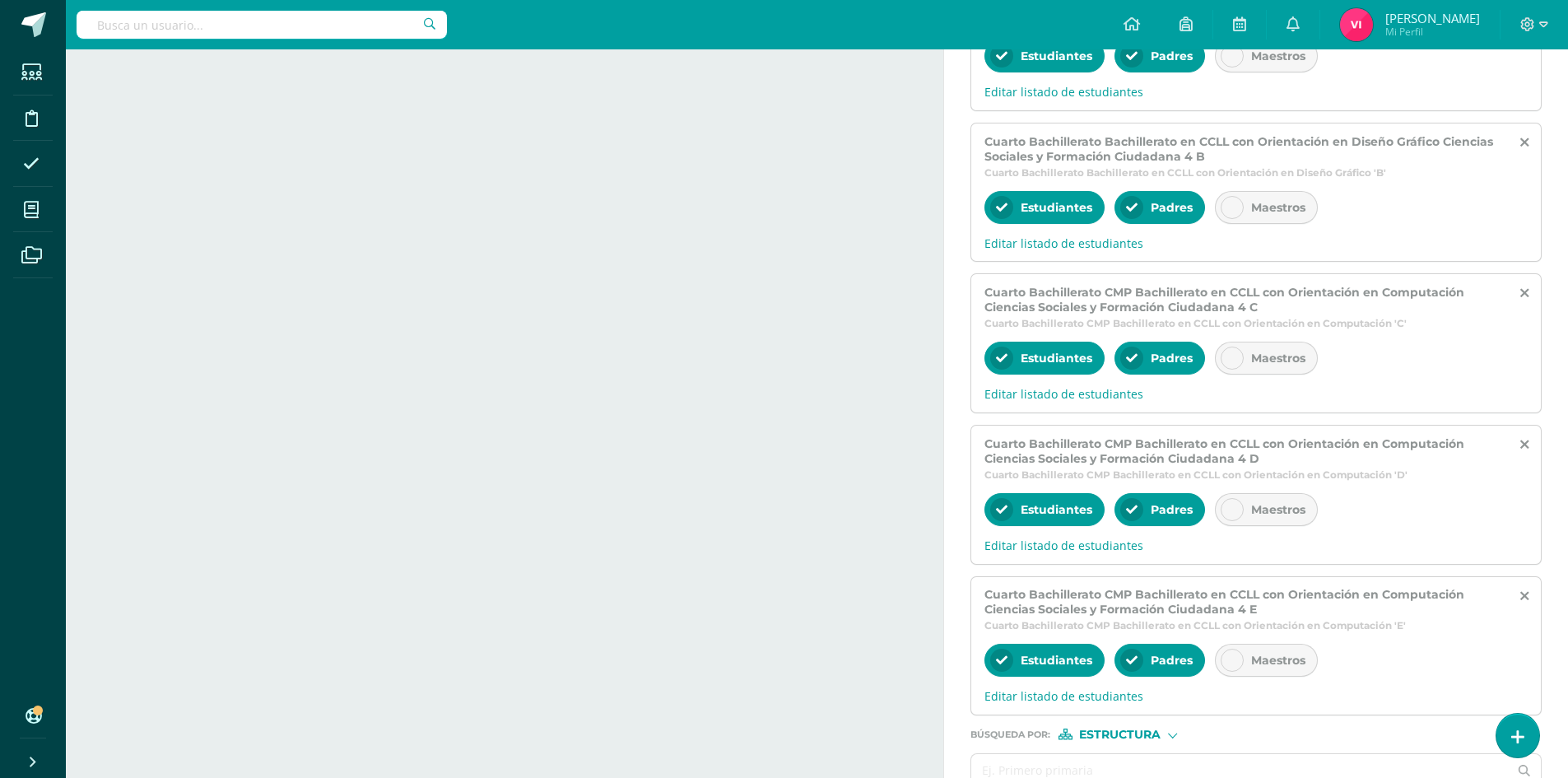
scroll to position [633, 0]
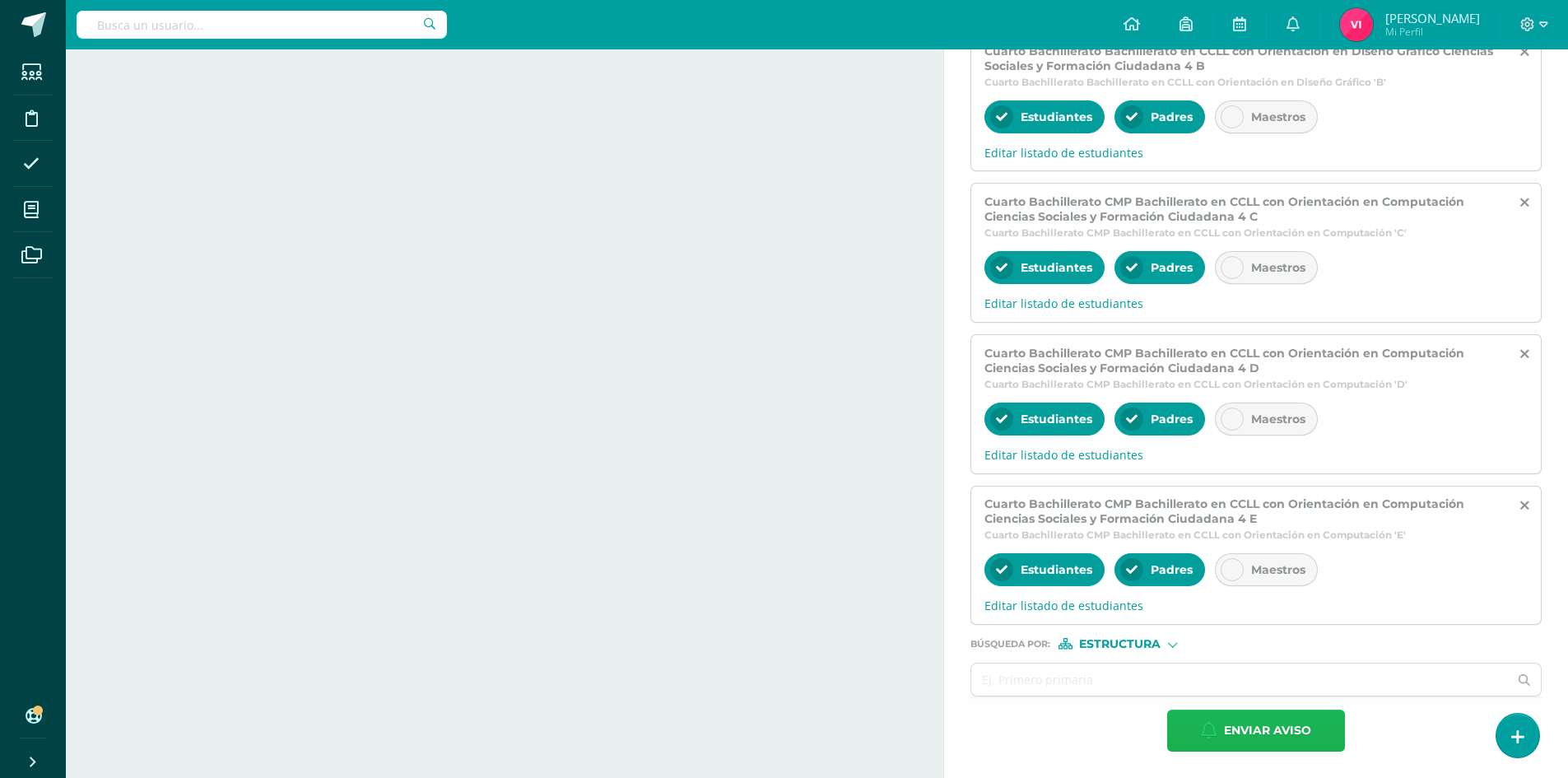
click at [1283, 732] on span "Enviar aviso" at bounding box center [1268, 731] width 88 height 40
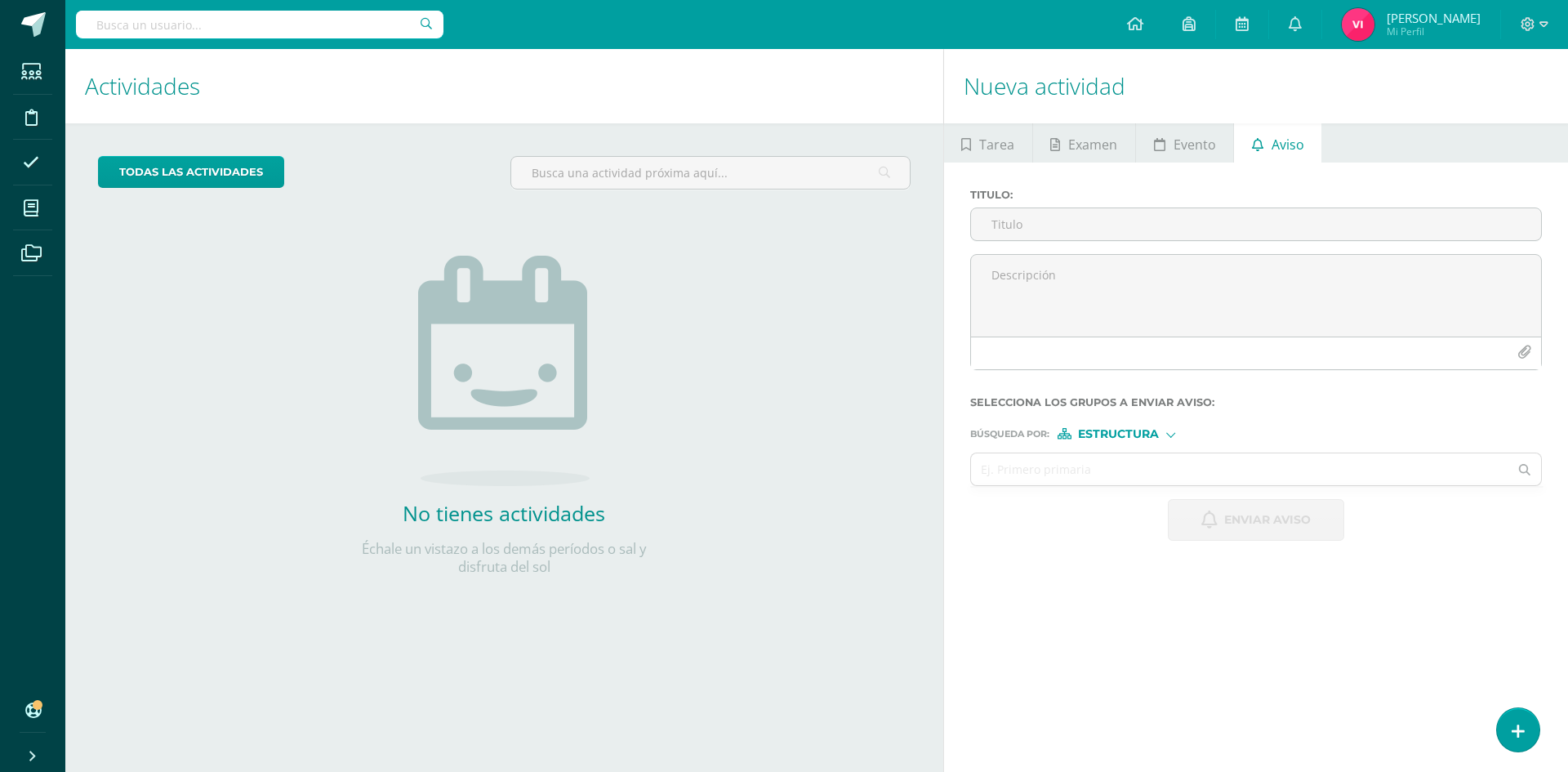
scroll to position [0, 0]
